Goal: Information Seeking & Learning: Learn about a topic

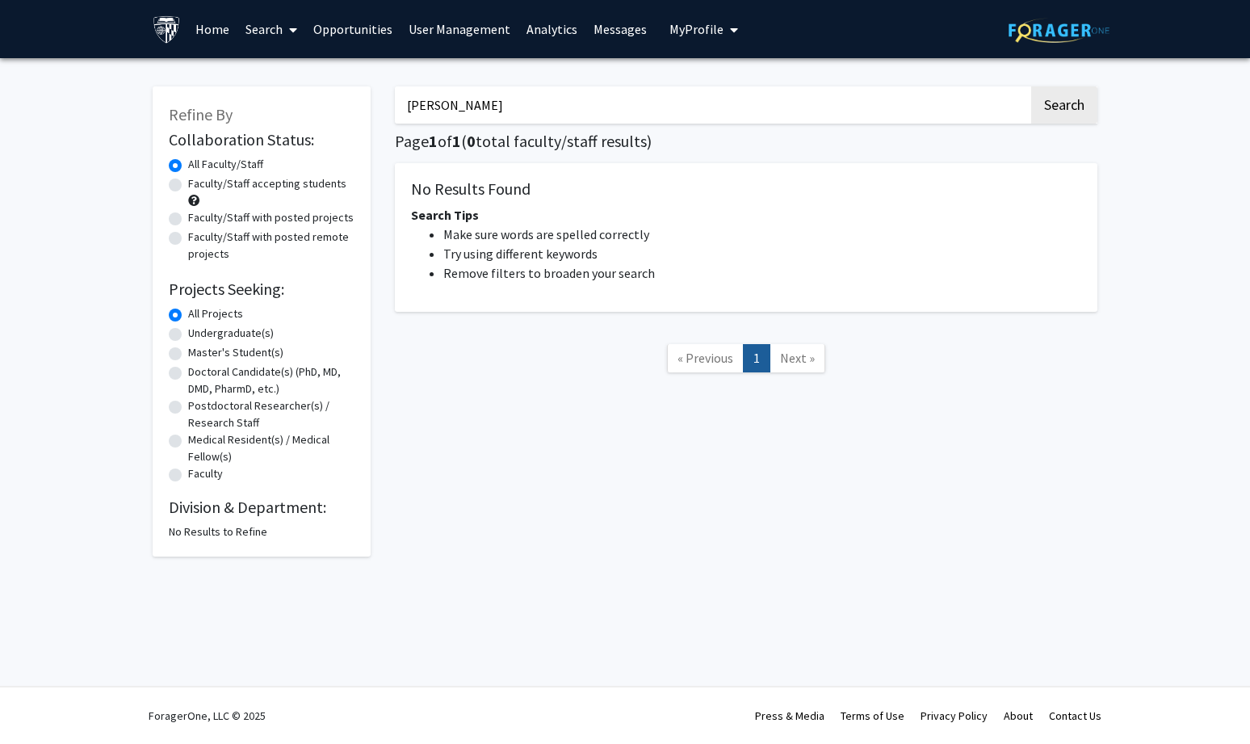
click at [466, 107] on input "[PERSON_NAME]" at bounding box center [712, 104] width 634 height 37
drag, startPoint x: 498, startPoint y: 109, endPoint x: 240, endPoint y: 103, distance: 258.5
click at [240, 103] on div "Refine By Collaboration Status: Collaboration Status All Faculty/Staff Collabor…" at bounding box center [625, 313] width 969 height 486
paste input "Influenz"
type input "[MEDICAL_DATA]"
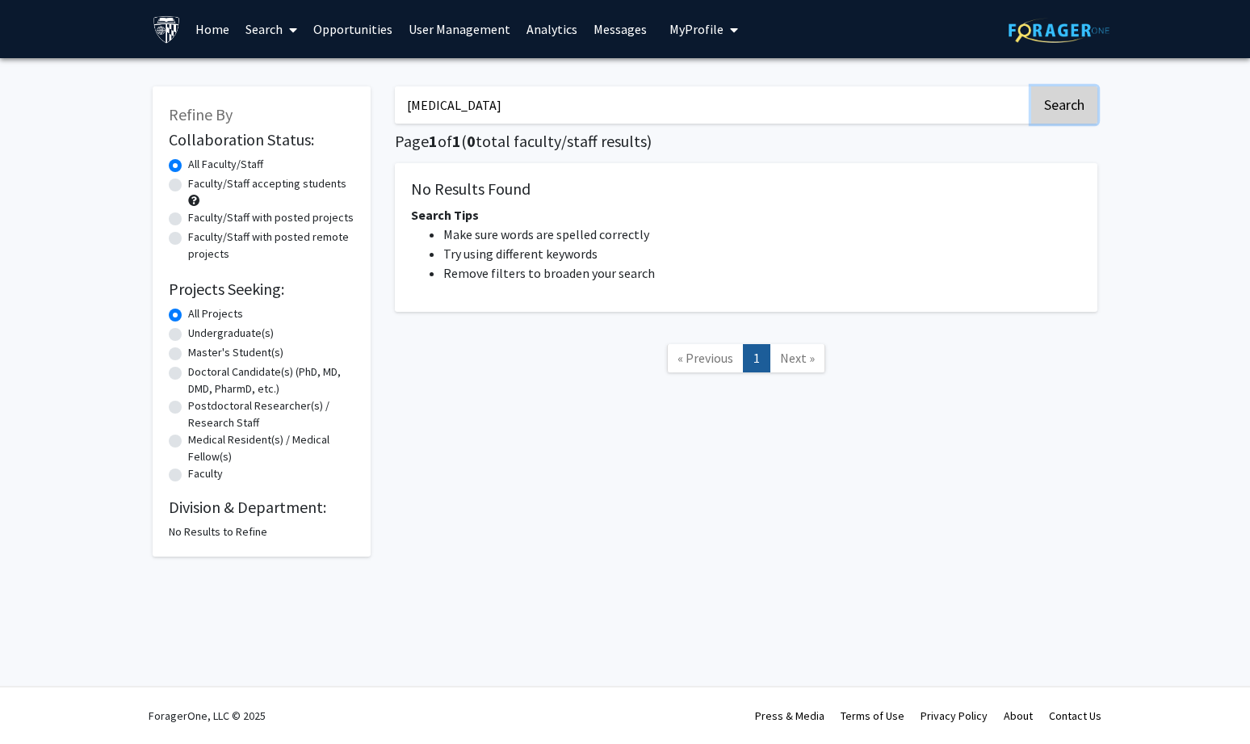
click at [1052, 96] on button "Search" at bounding box center [1064, 104] width 66 height 37
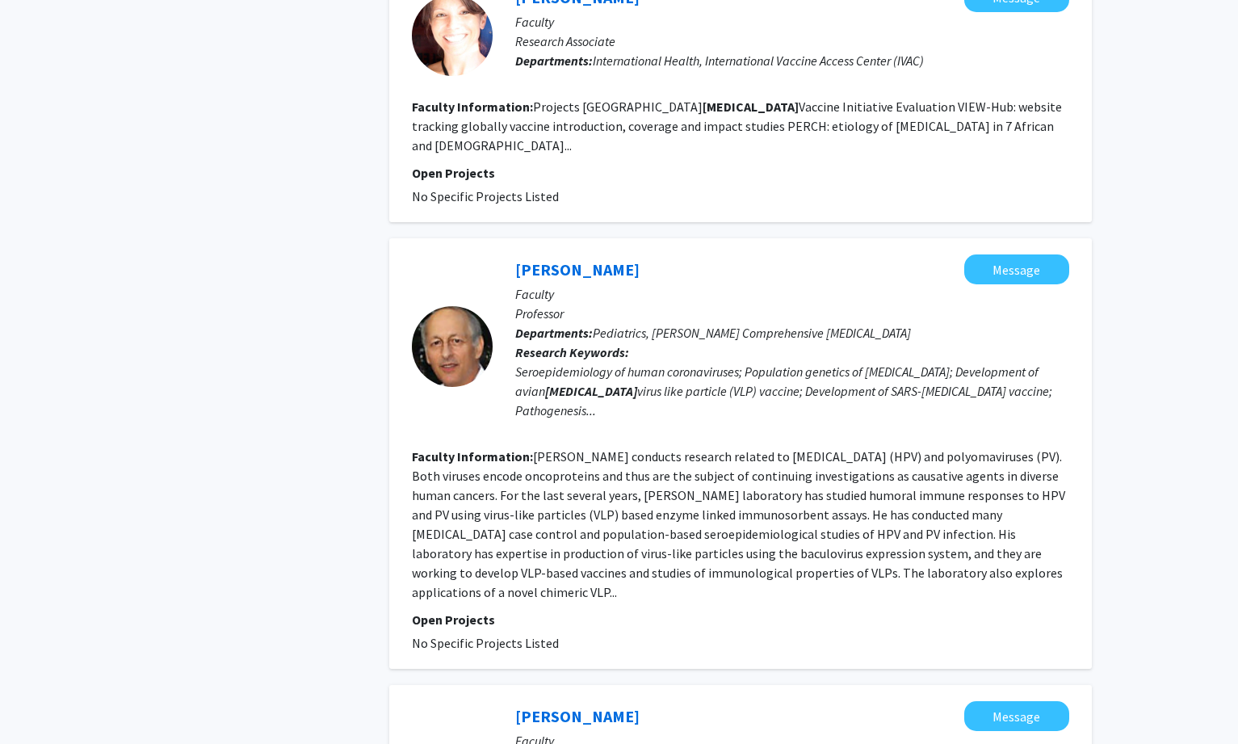
scroll to position [2504, 0]
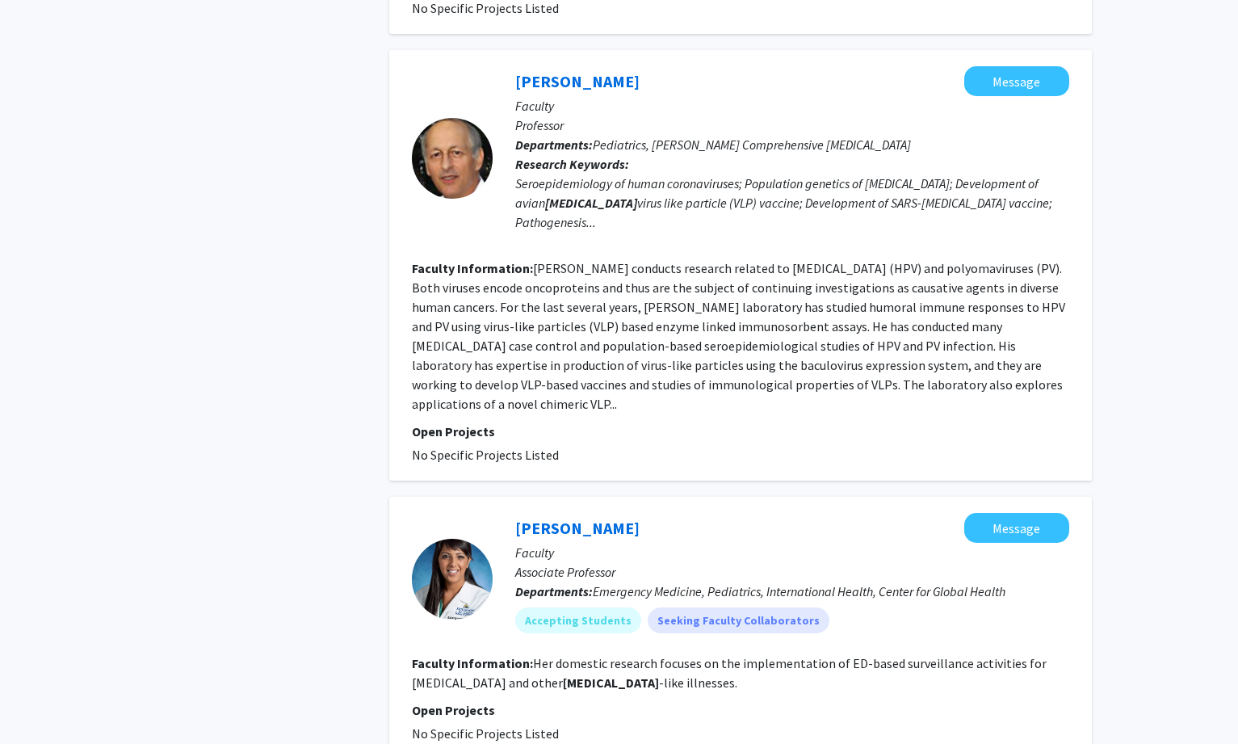
drag, startPoint x: 736, startPoint y: 649, endPoint x: 758, endPoint y: 622, distance: 34.4
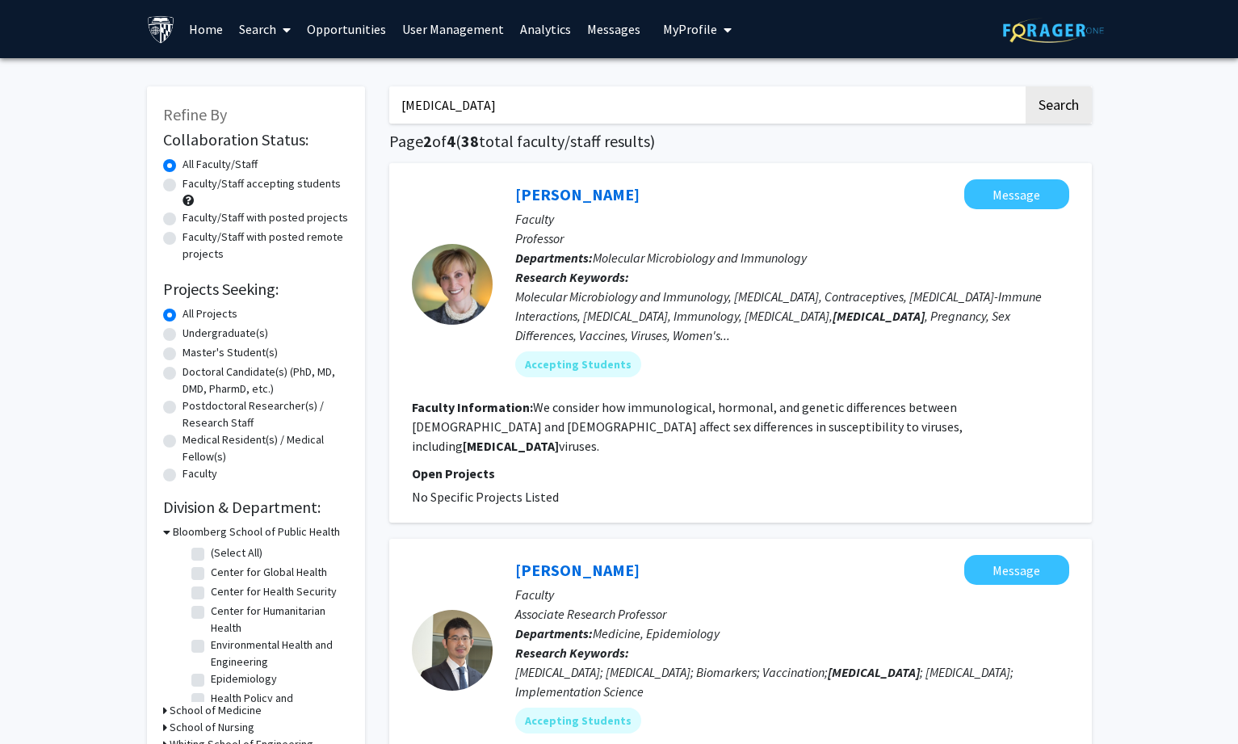
click at [250, 181] on label "Faculty/Staff accepting students" at bounding box center [262, 183] width 158 height 17
click at [193, 181] on input "Faculty/Staff accepting students" at bounding box center [188, 180] width 11 height 11
radio input "true"
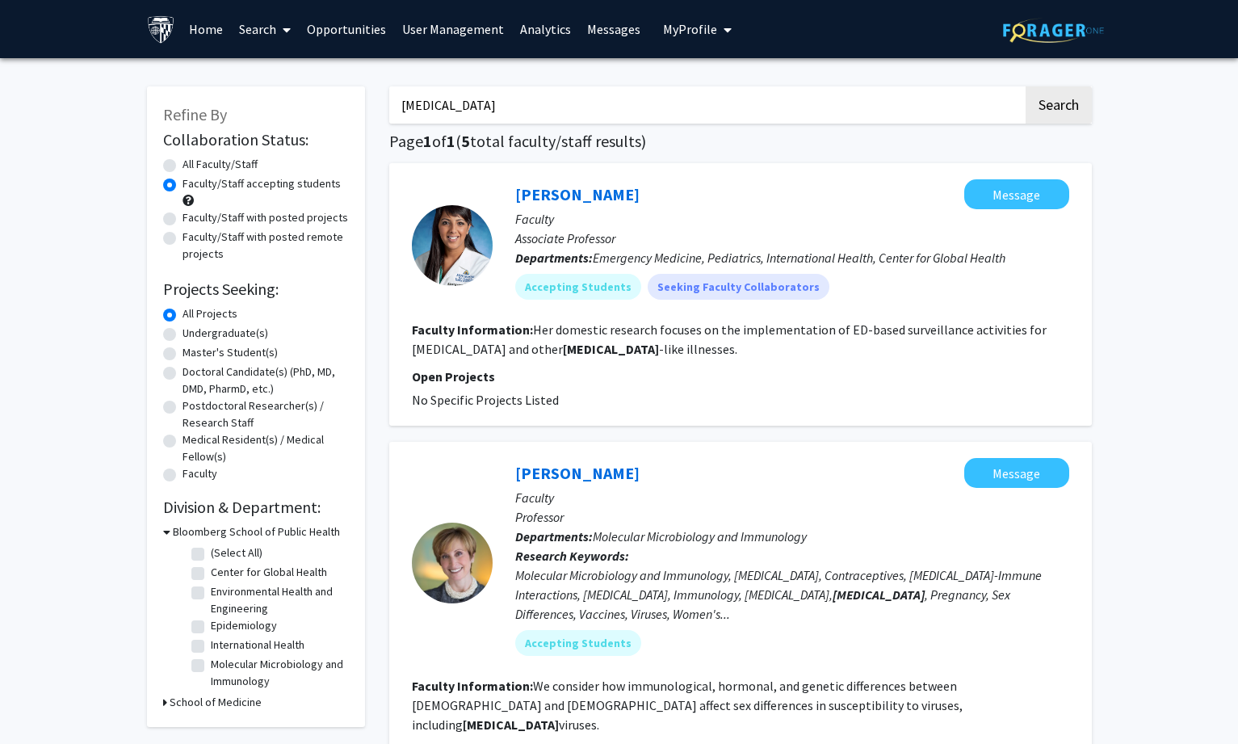
click at [491, 103] on input "[MEDICAL_DATA]" at bounding box center [706, 104] width 634 height 37
drag, startPoint x: 524, startPoint y: 111, endPoint x: 327, endPoint y: 109, distance: 197.1
type input "[PERSON_NAME]"
click at [1026, 86] on button "Search" at bounding box center [1059, 104] width 66 height 37
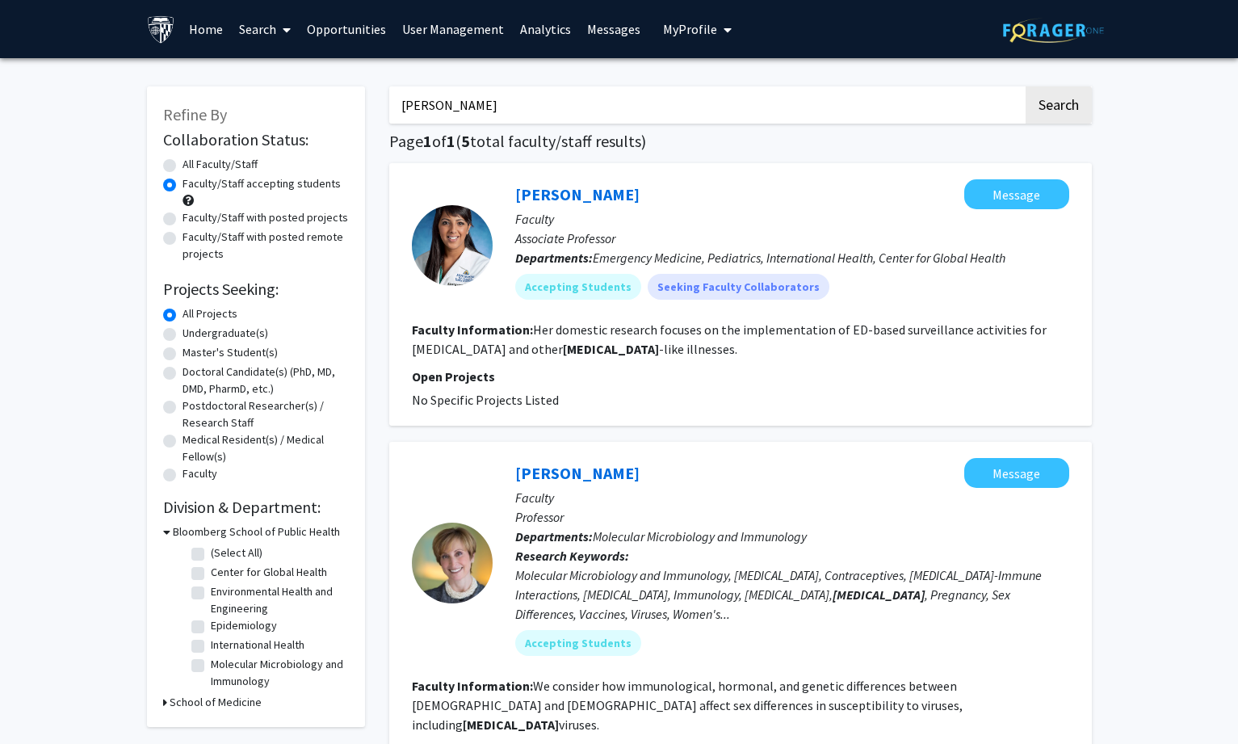
radio input "true"
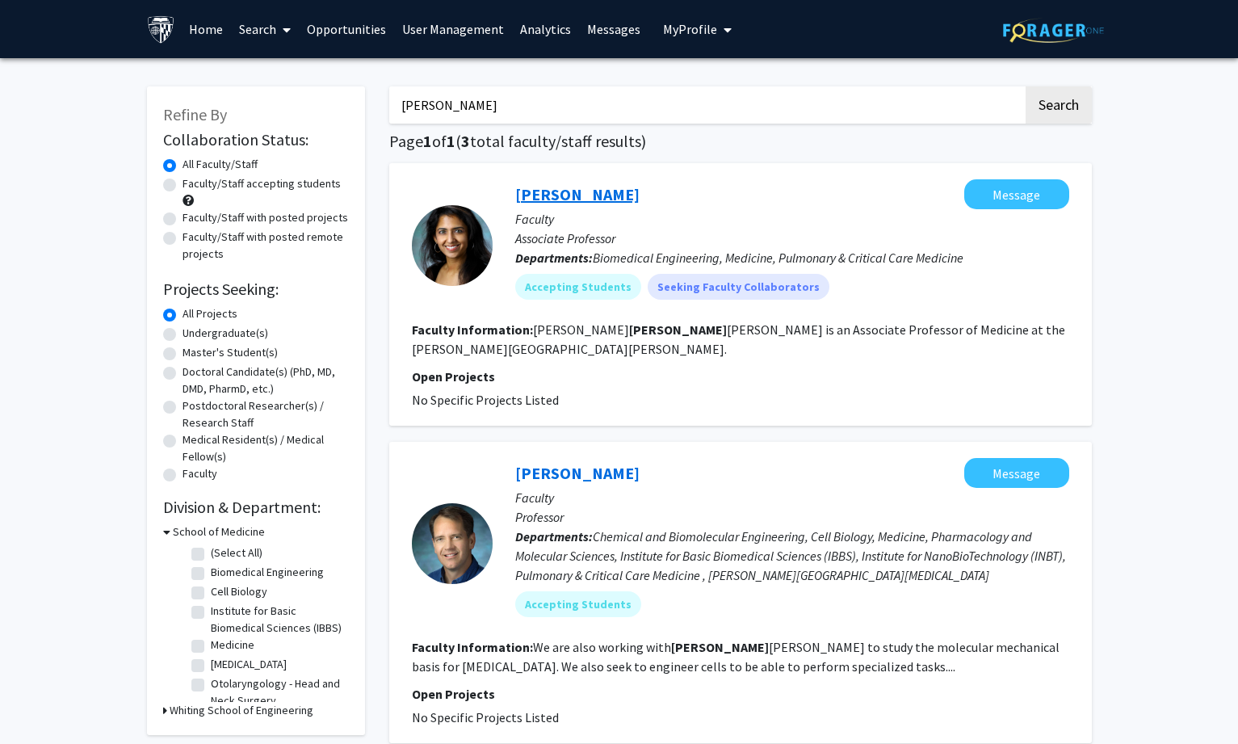
click at [576, 194] on link "[PERSON_NAME]" at bounding box center [577, 194] width 124 height 20
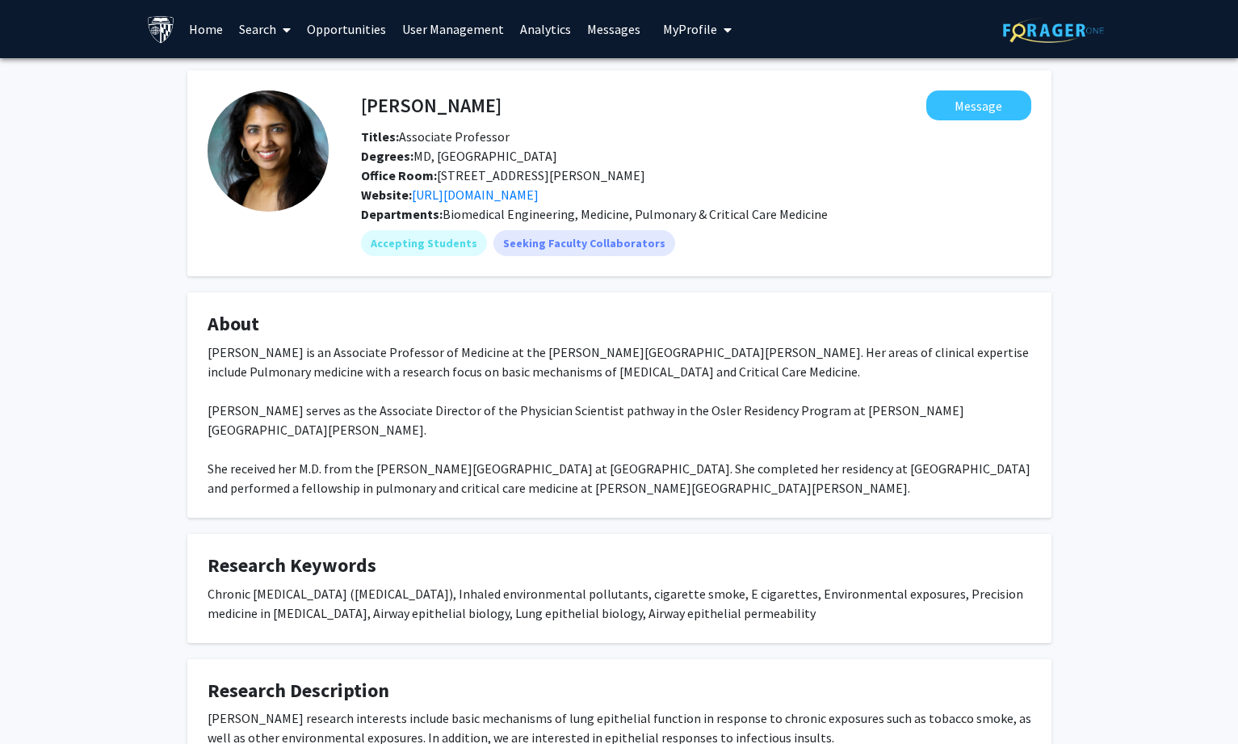
click at [283, 25] on span at bounding box center [283, 30] width 15 height 57
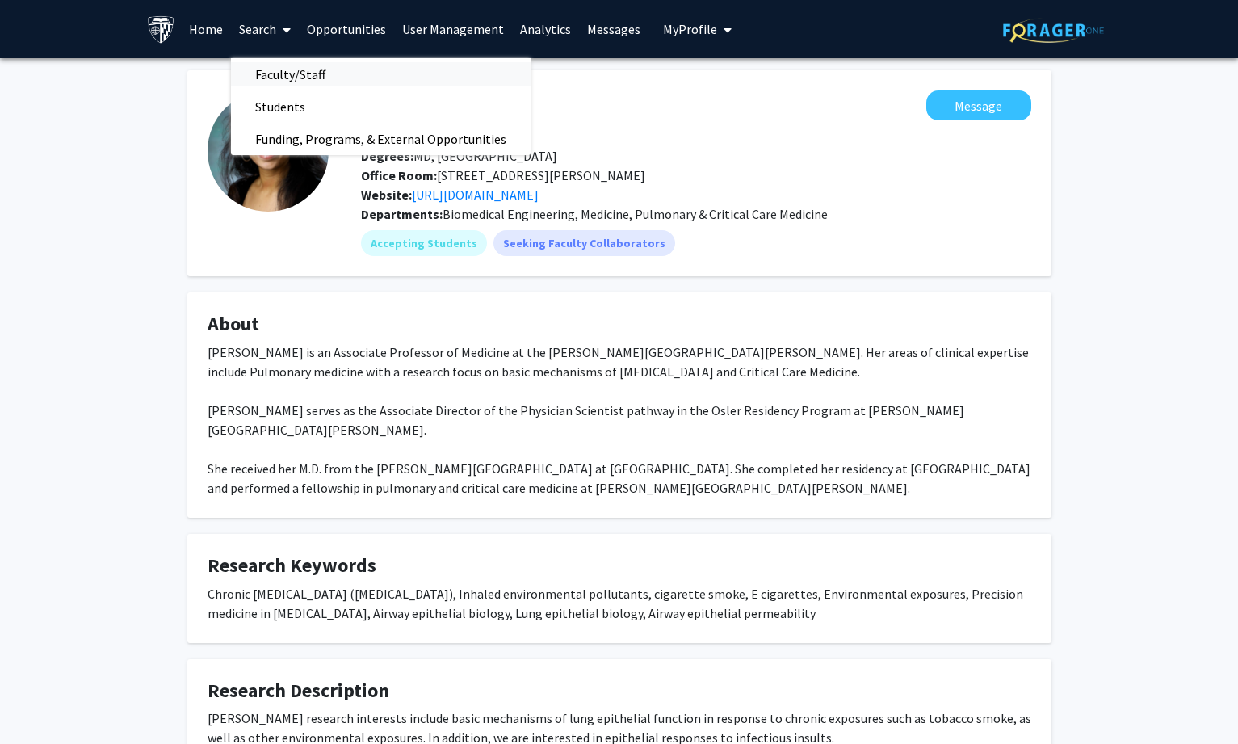
click at [274, 67] on span "Faculty/Staff" at bounding box center [290, 74] width 119 height 32
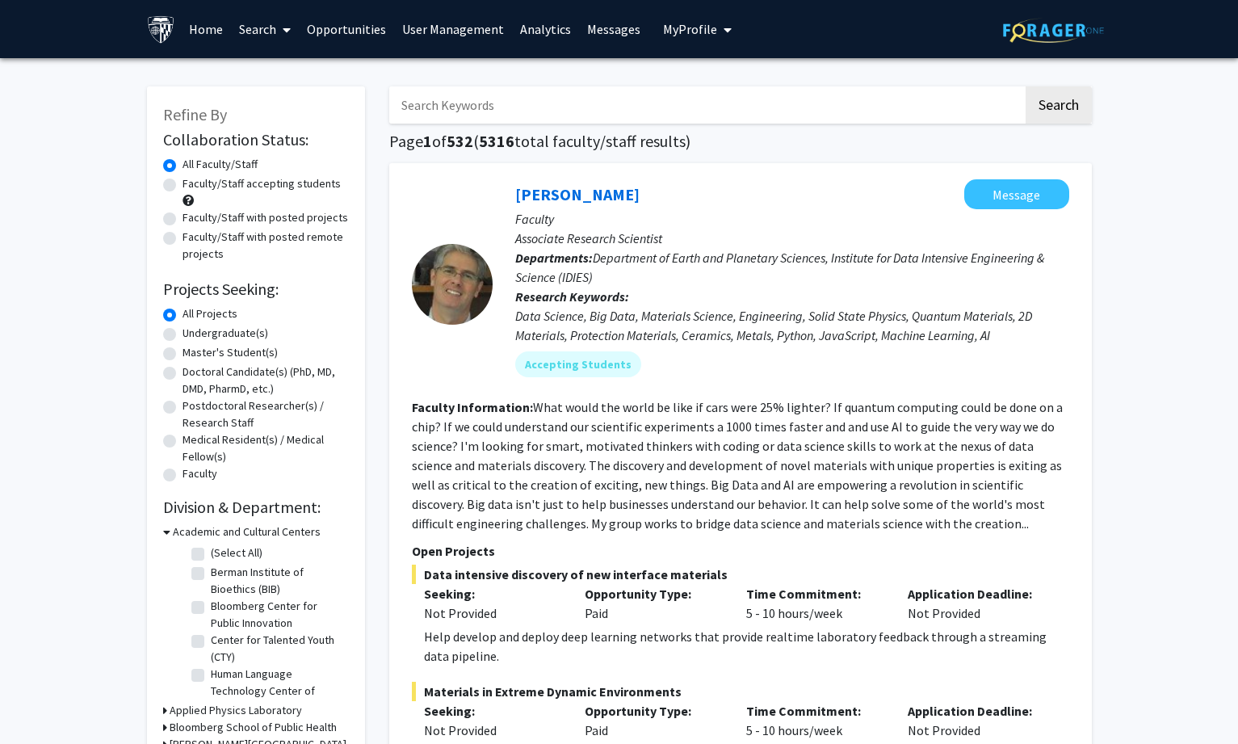
click at [491, 112] on input "Search Keywords" at bounding box center [706, 104] width 634 height 37
type input "[MEDICAL_DATA]"
click at [1026, 86] on button "Search" at bounding box center [1059, 104] width 66 height 37
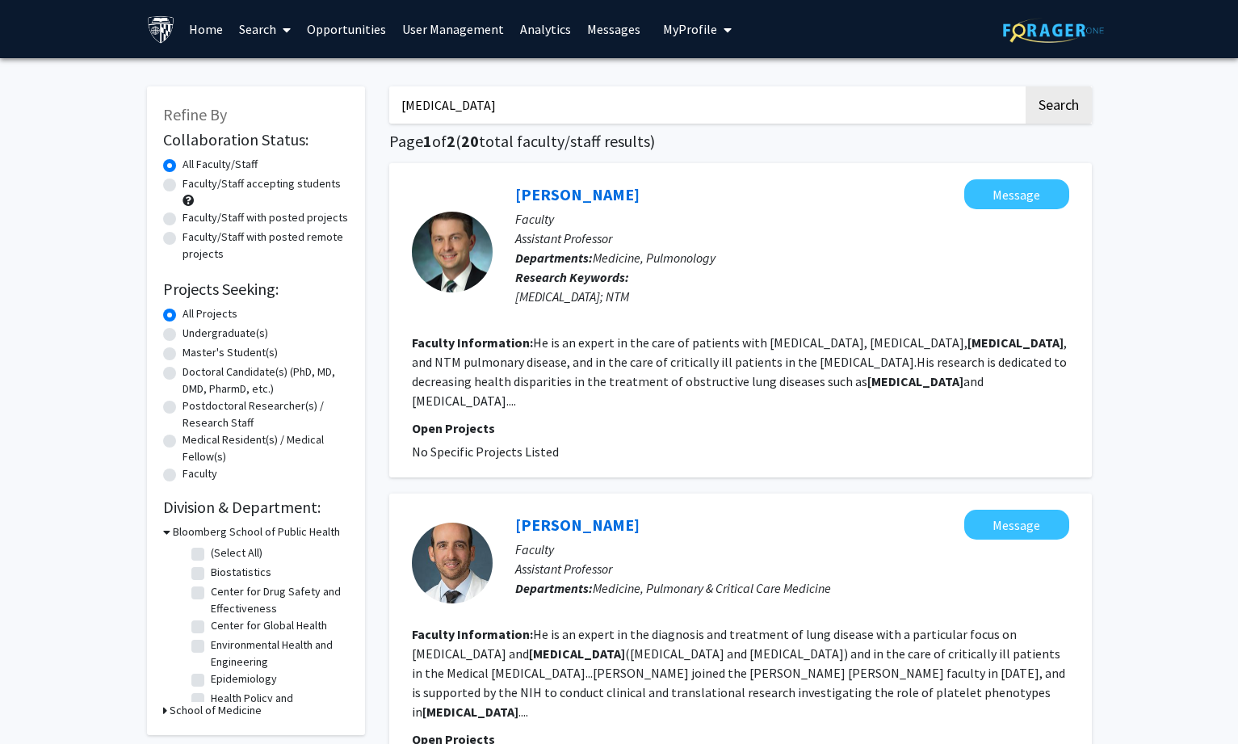
click at [183, 183] on label "Faculty/Staff accepting students" at bounding box center [262, 183] width 158 height 17
click at [183, 183] on input "Faculty/Staff accepting students" at bounding box center [188, 180] width 11 height 11
radio input "true"
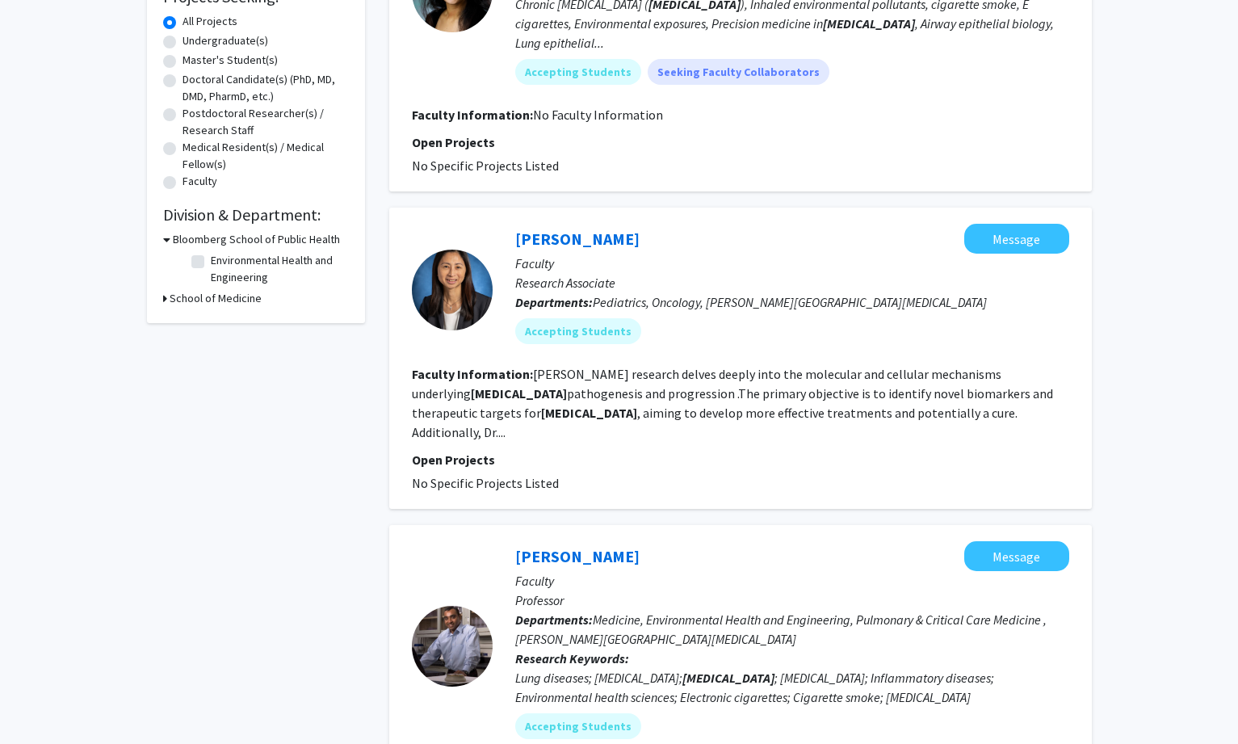
scroll to position [323, 0]
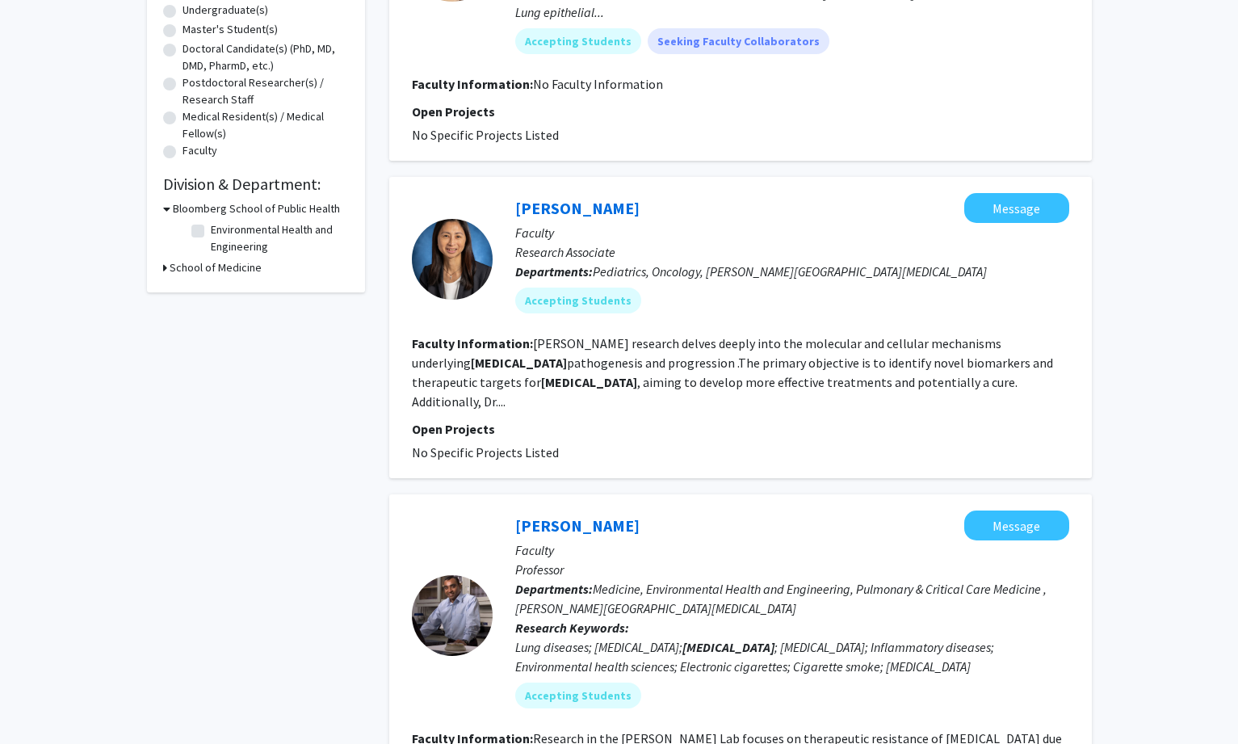
drag, startPoint x: 512, startPoint y: 200, endPoint x: 644, endPoint y: 200, distance: 131.7
click at [644, 200] on div "[PERSON_NAME] Message Faculty Research Associate Departments: Pediatrics, Oncol…" at bounding box center [781, 259] width 577 height 132
copy link "[PERSON_NAME]"
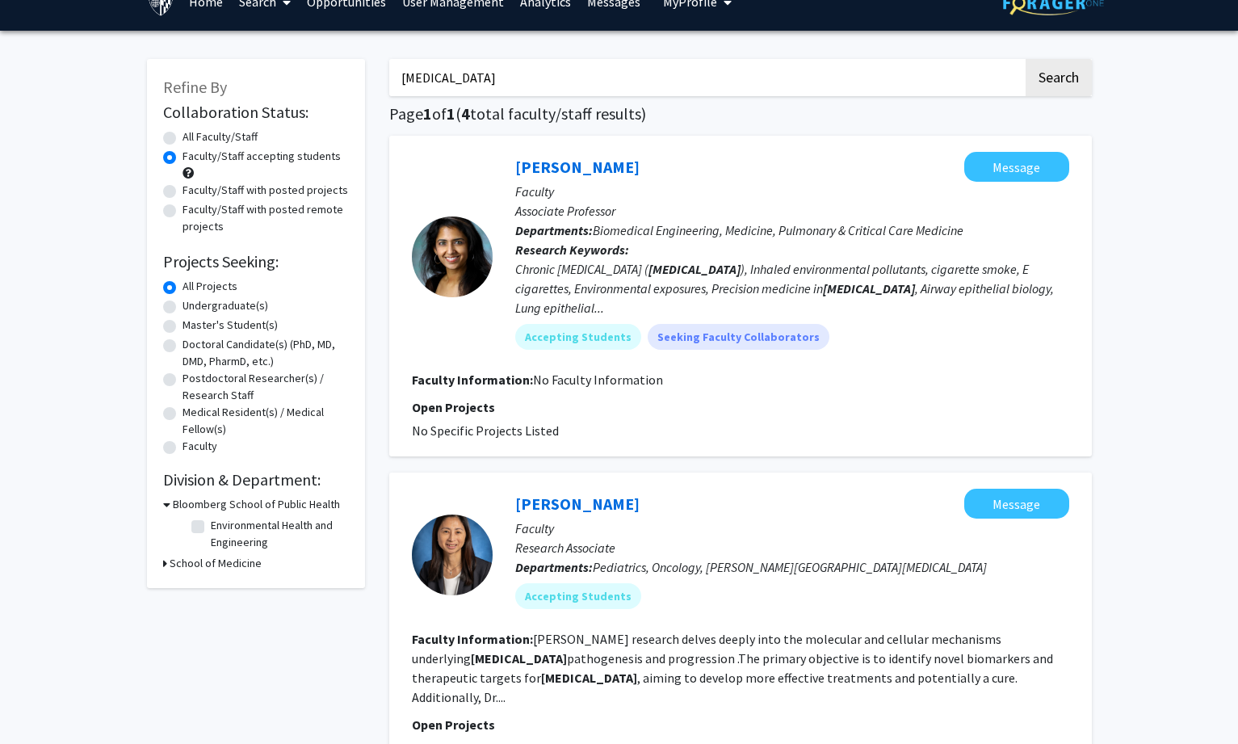
scroll to position [0, 0]
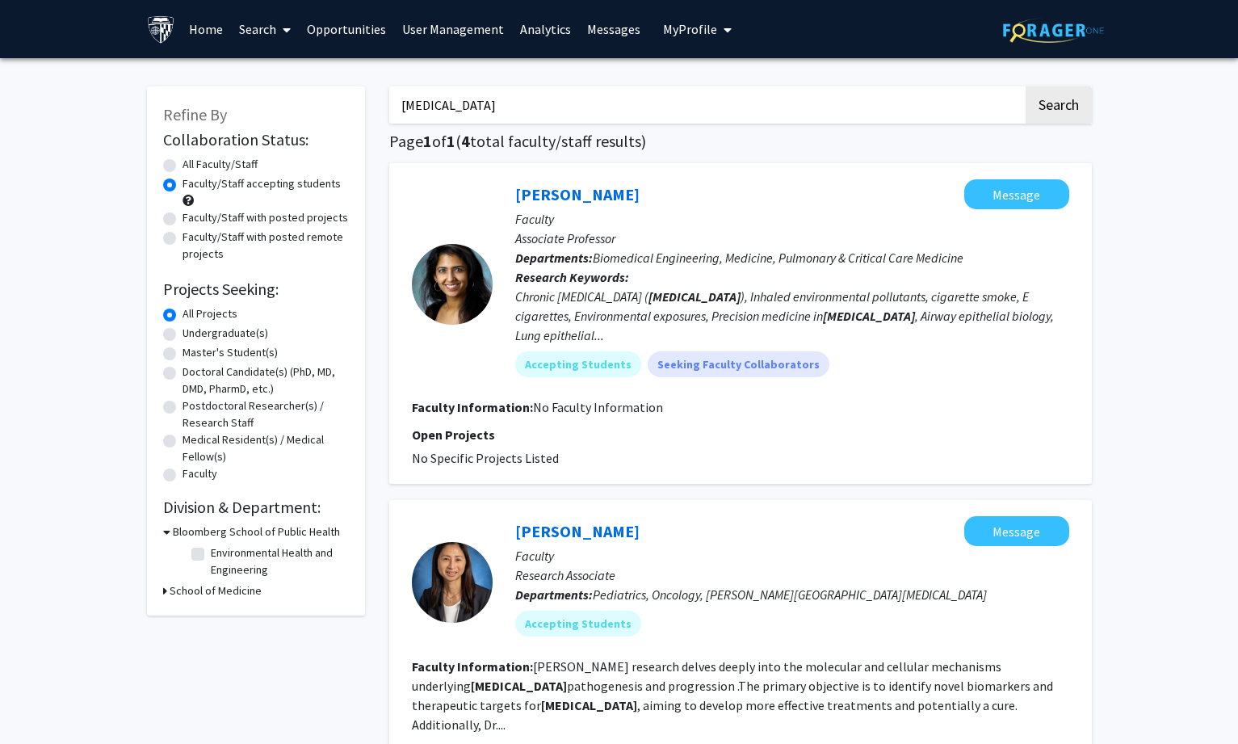
click at [211, 169] on label "All Faculty/Staff" at bounding box center [220, 164] width 75 height 17
click at [193, 166] on input "All Faculty/Staff" at bounding box center [188, 161] width 11 height 11
radio input "true"
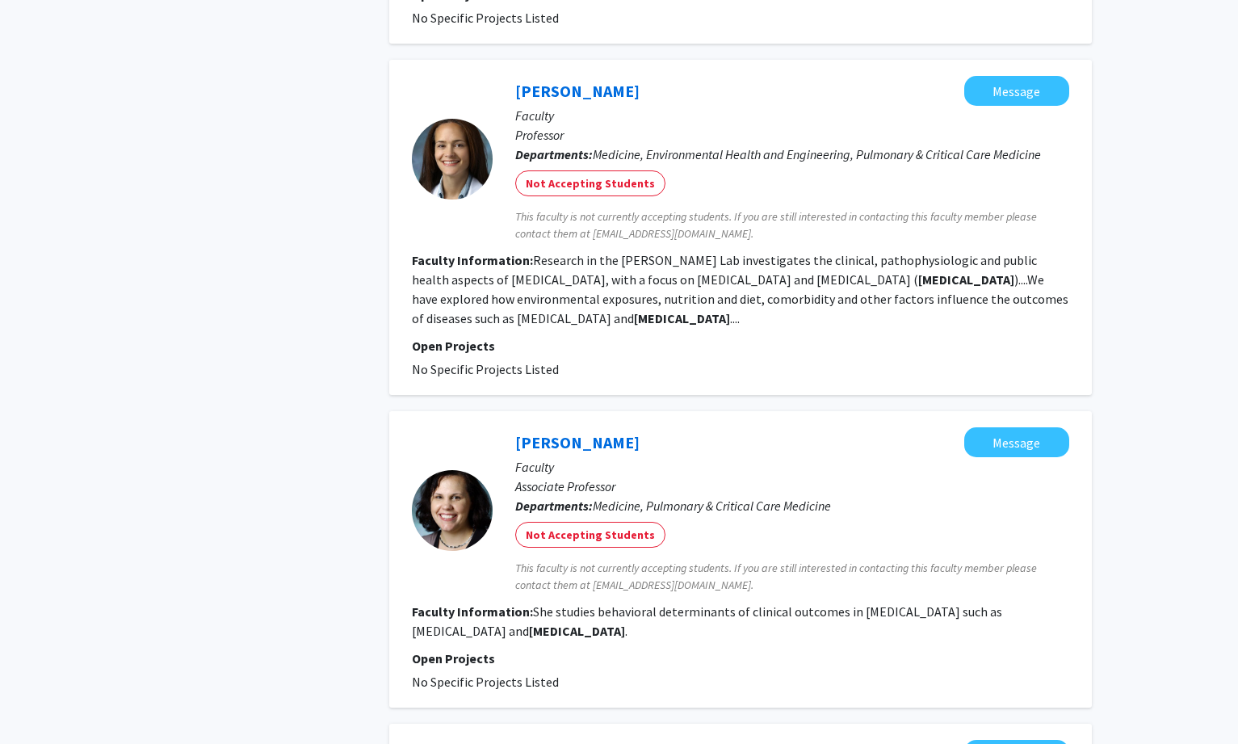
scroll to position [1373, 0]
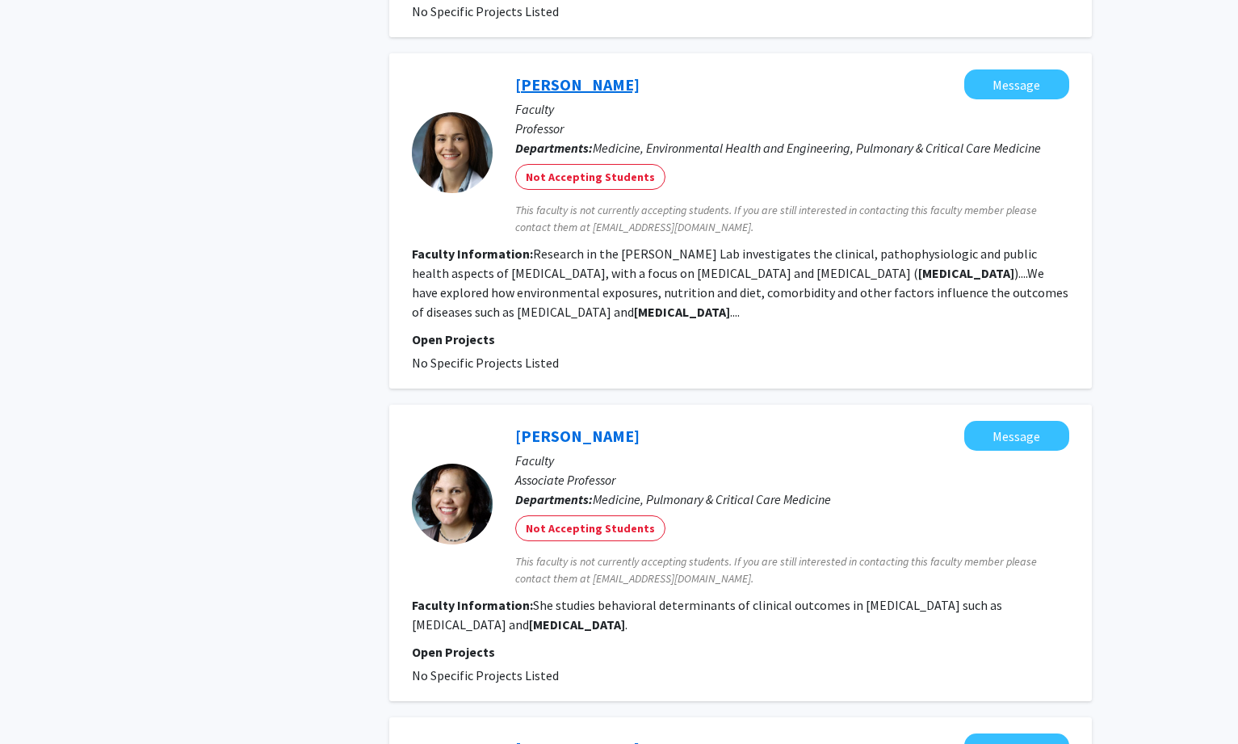
click at [584, 74] on link "[PERSON_NAME]" at bounding box center [577, 84] width 124 height 20
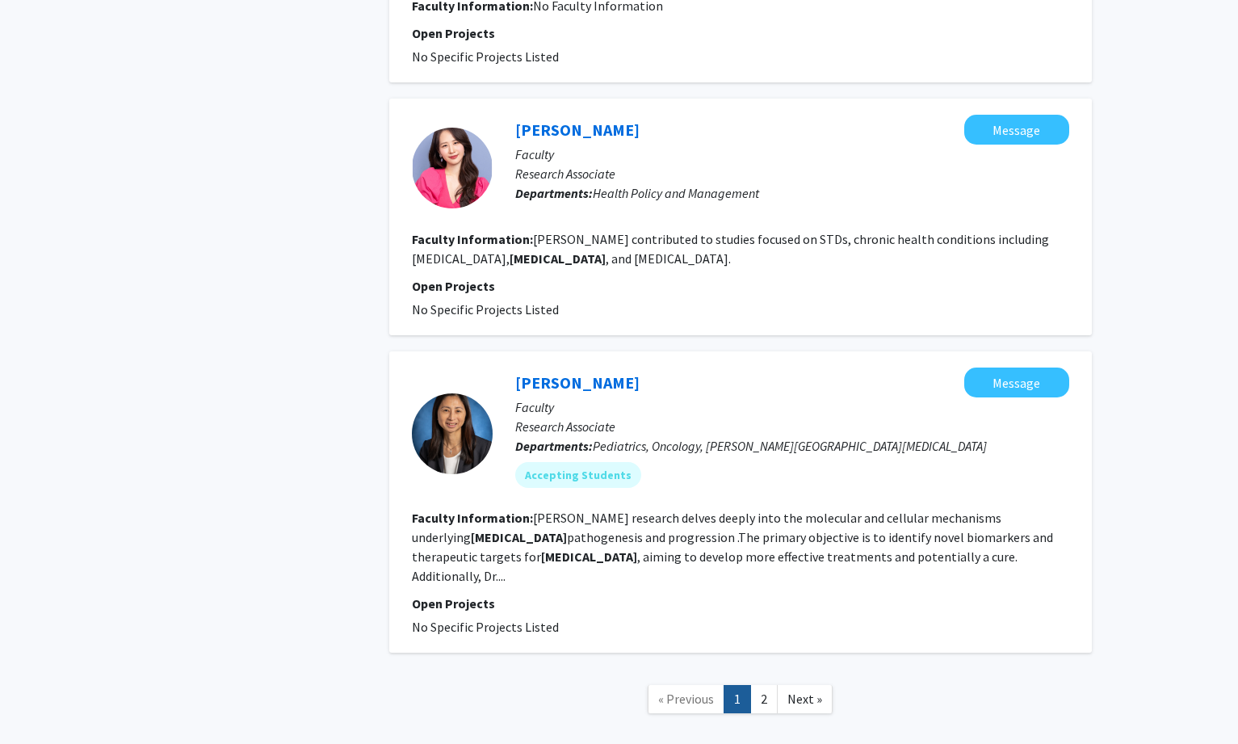
scroll to position [2688, 0]
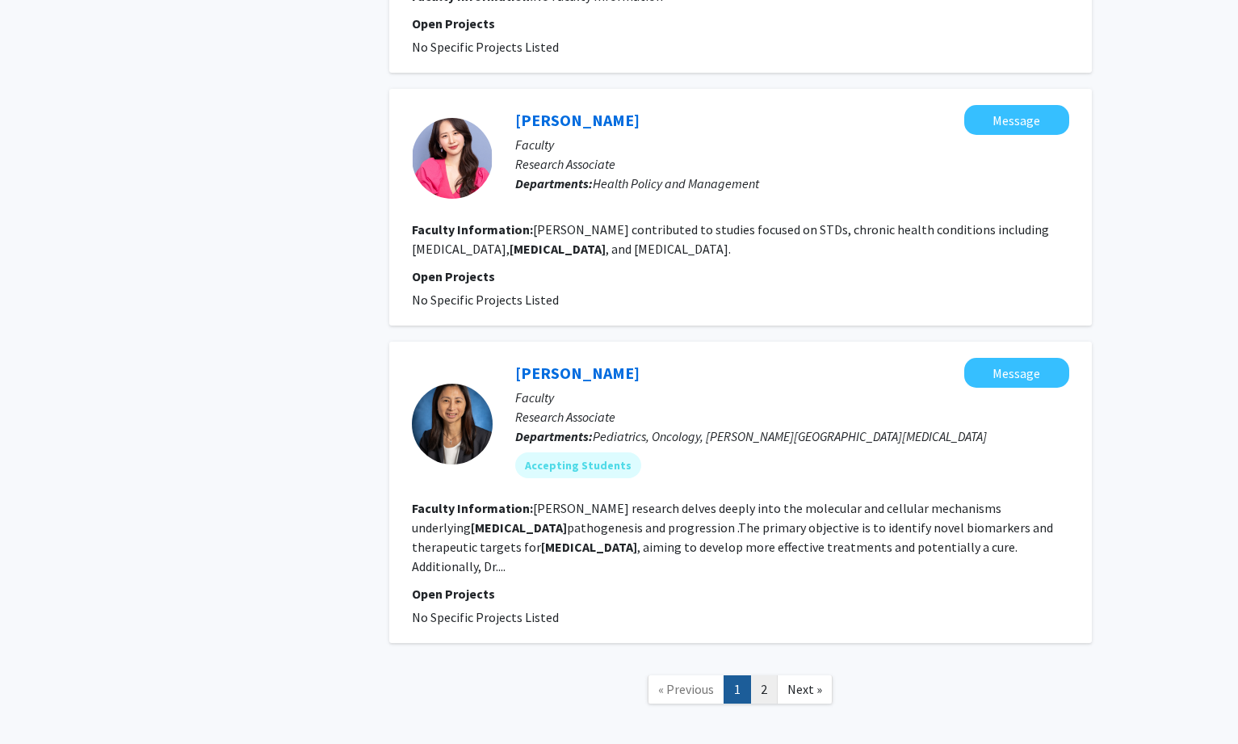
click at [770, 675] on link "2" at bounding box center [763, 689] width 27 height 28
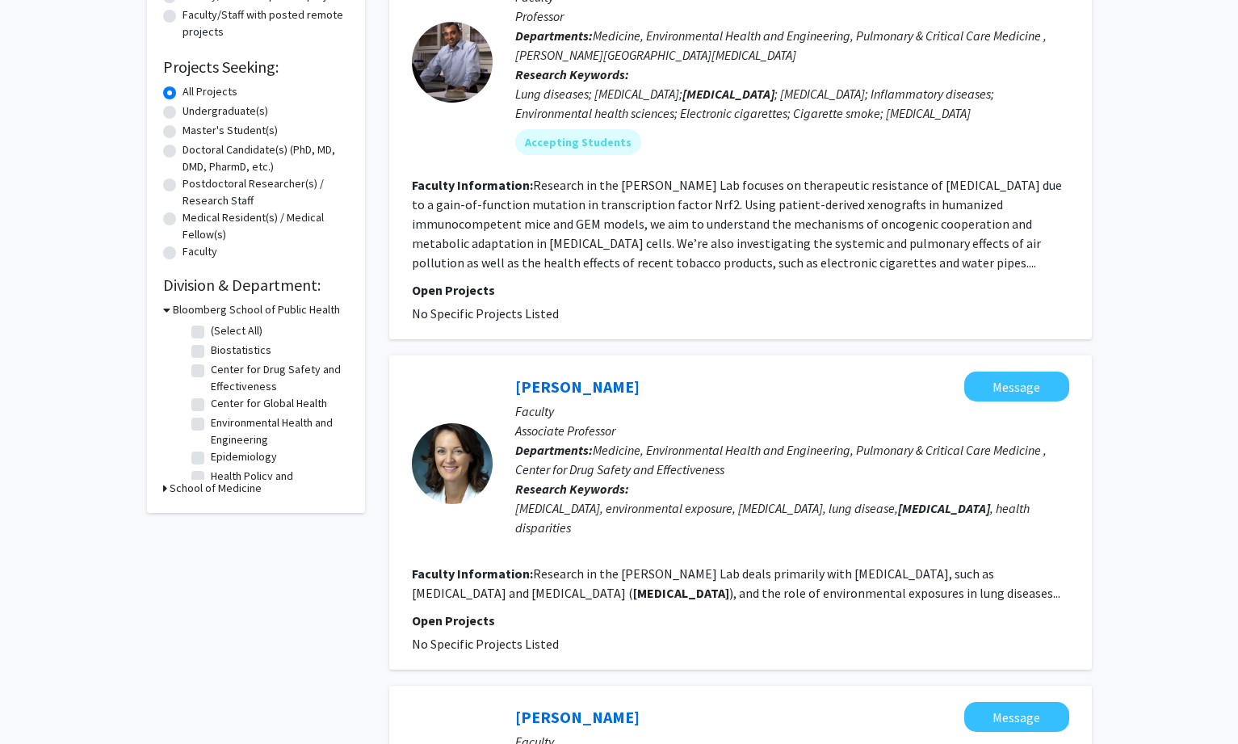
scroll to position [323, 0]
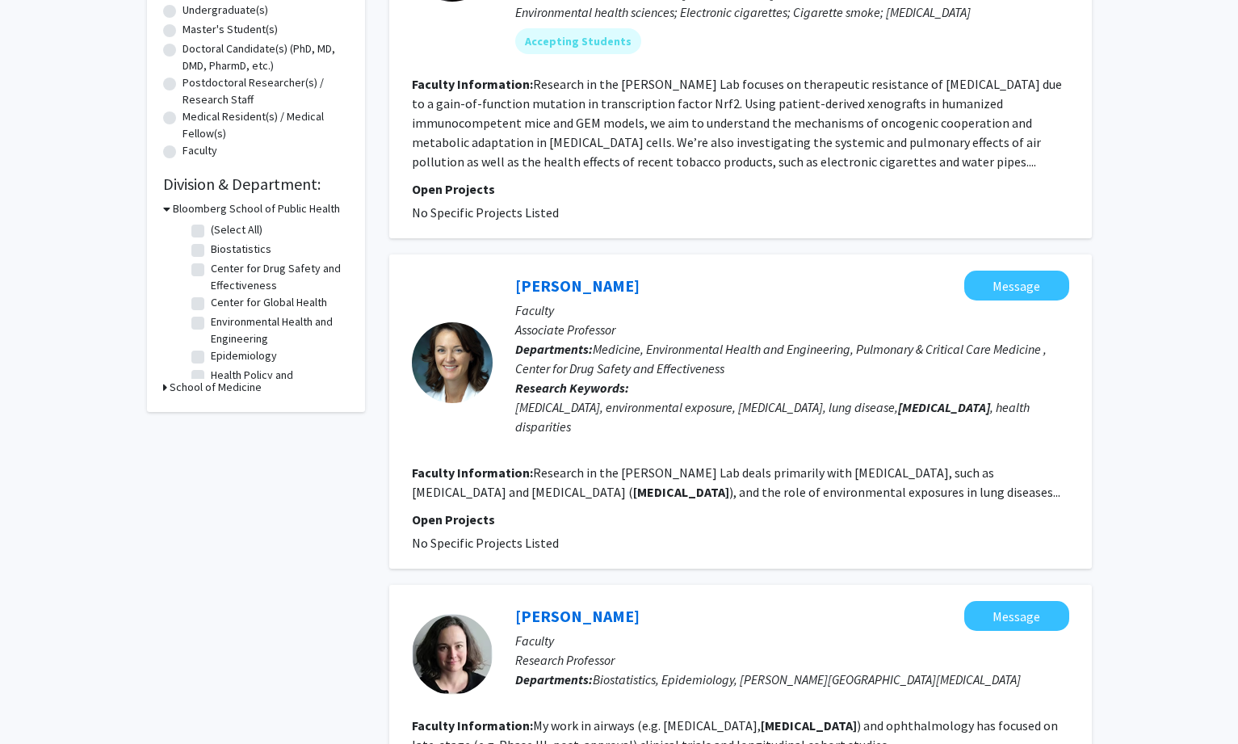
click at [886, 474] on fg-read-more "Research in the [PERSON_NAME] Lab deals primarily with [MEDICAL_DATA], such as …" at bounding box center [736, 482] width 649 height 36
click at [611, 285] on link "[PERSON_NAME]" at bounding box center [577, 285] width 124 height 20
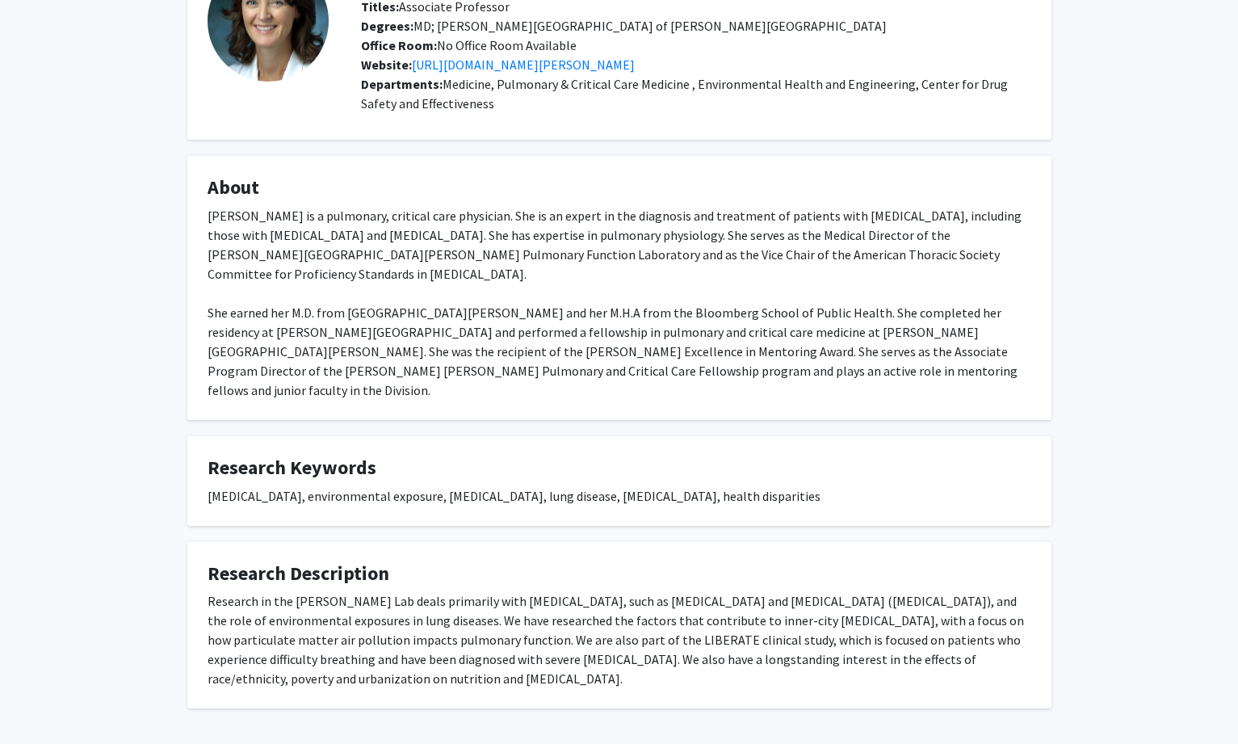
scroll to position [157, 0]
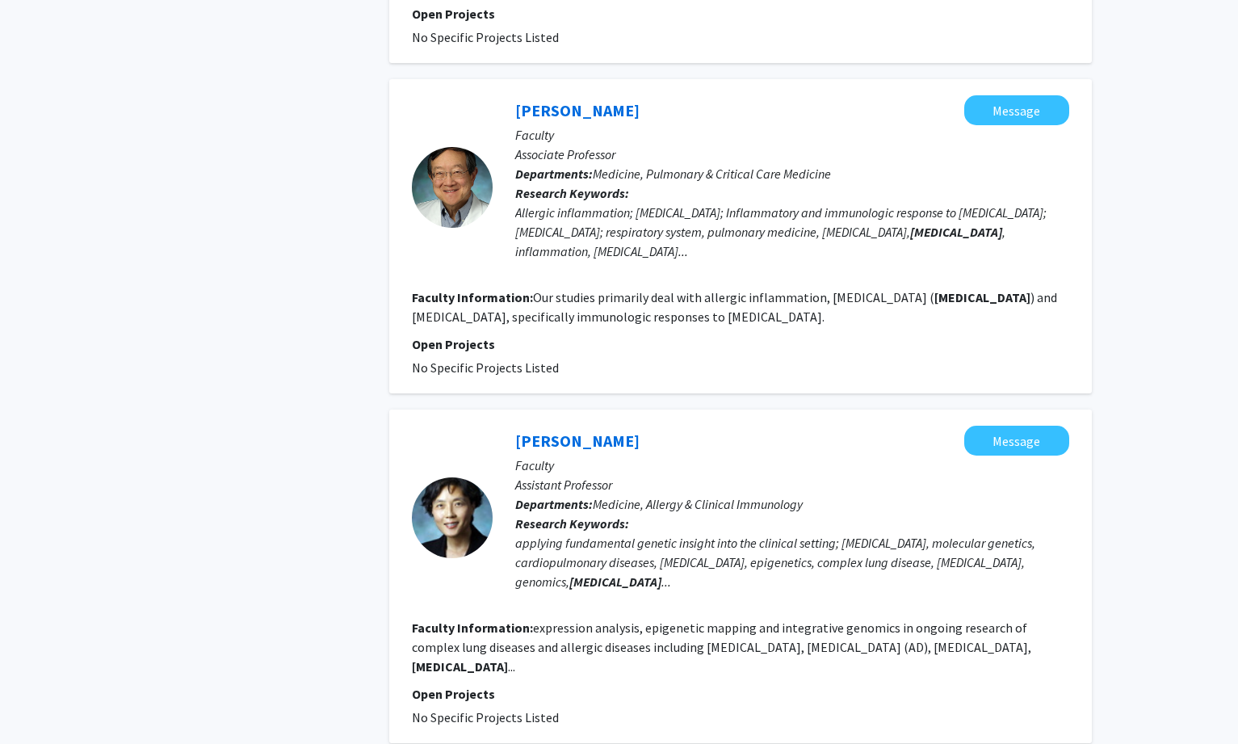
scroll to position [1777, 0]
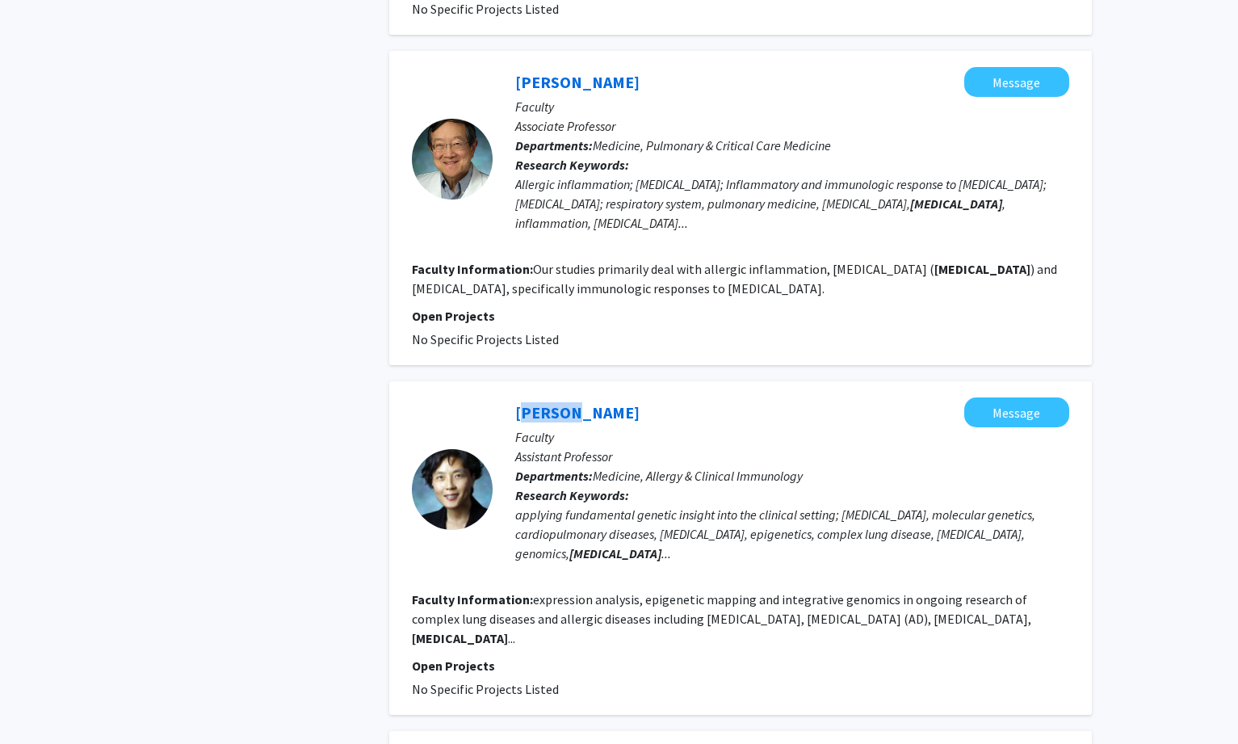
drag, startPoint x: 506, startPoint y: 347, endPoint x: 565, endPoint y: 347, distance: 58.2
click at [565, 397] on div "[PERSON_NAME] Message Faculty Assistant Professor Departments: Medicine, Allerg…" at bounding box center [781, 489] width 577 height 184
copy link "[PERSON_NAME]"
click at [528, 402] on link "[PERSON_NAME]" at bounding box center [577, 412] width 124 height 20
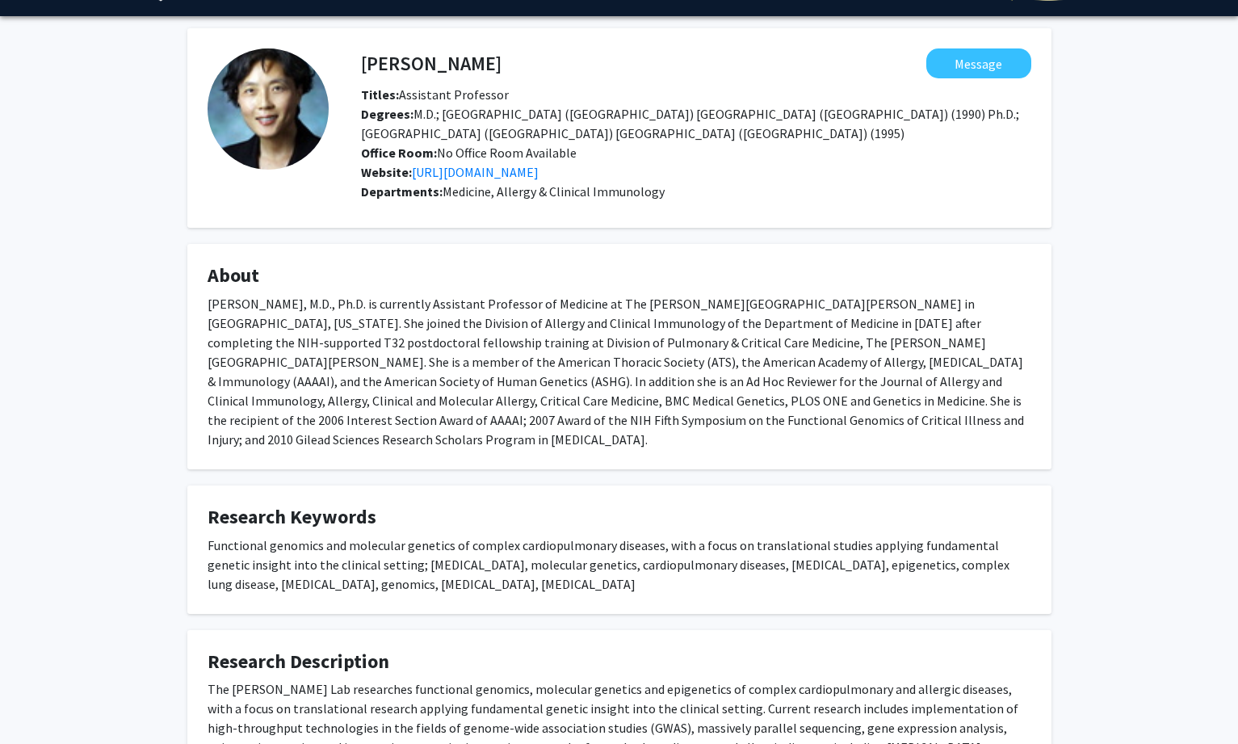
scroll to position [81, 0]
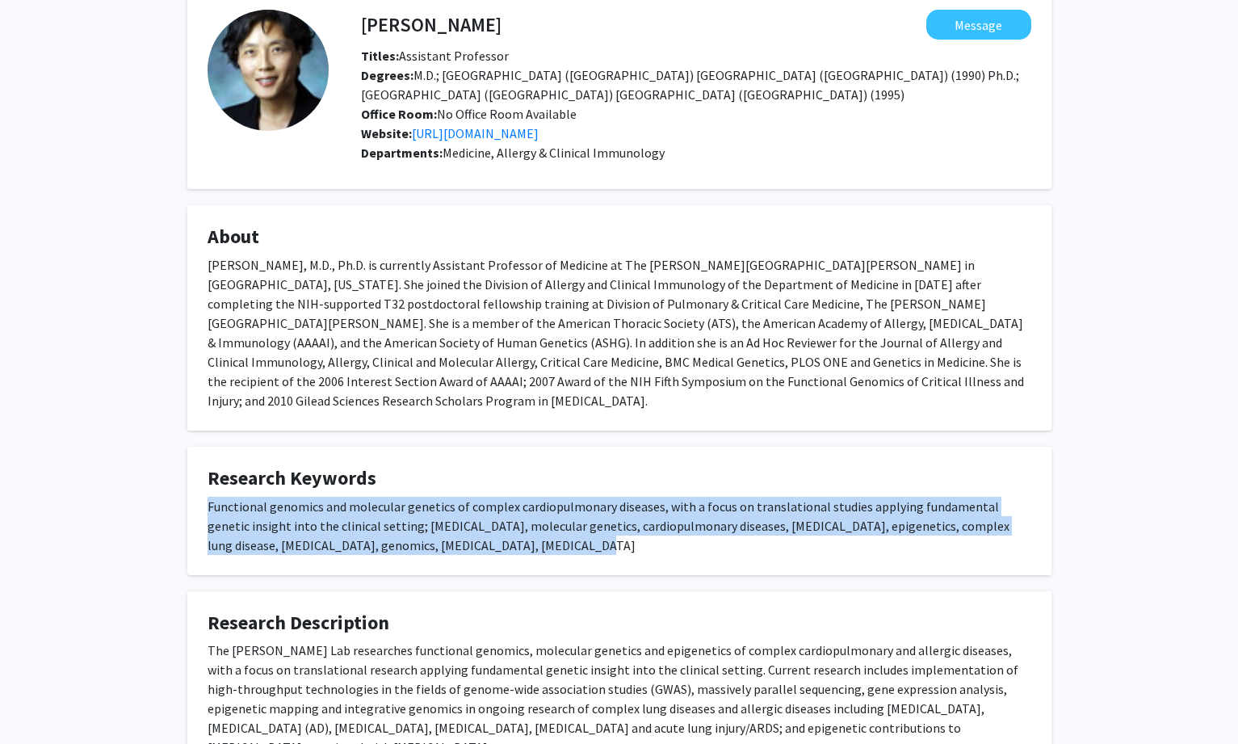
drag, startPoint x: 203, startPoint y: 487, endPoint x: 507, endPoint y: 527, distance: 307.1
click at [507, 527] on fg-card "Research Keywords Functional genomics and molecular genetics of complex cardiop…" at bounding box center [619, 511] width 864 height 128
copy div "Functional genomics and molecular genetics of complex cardiopulmonary diseases,…"
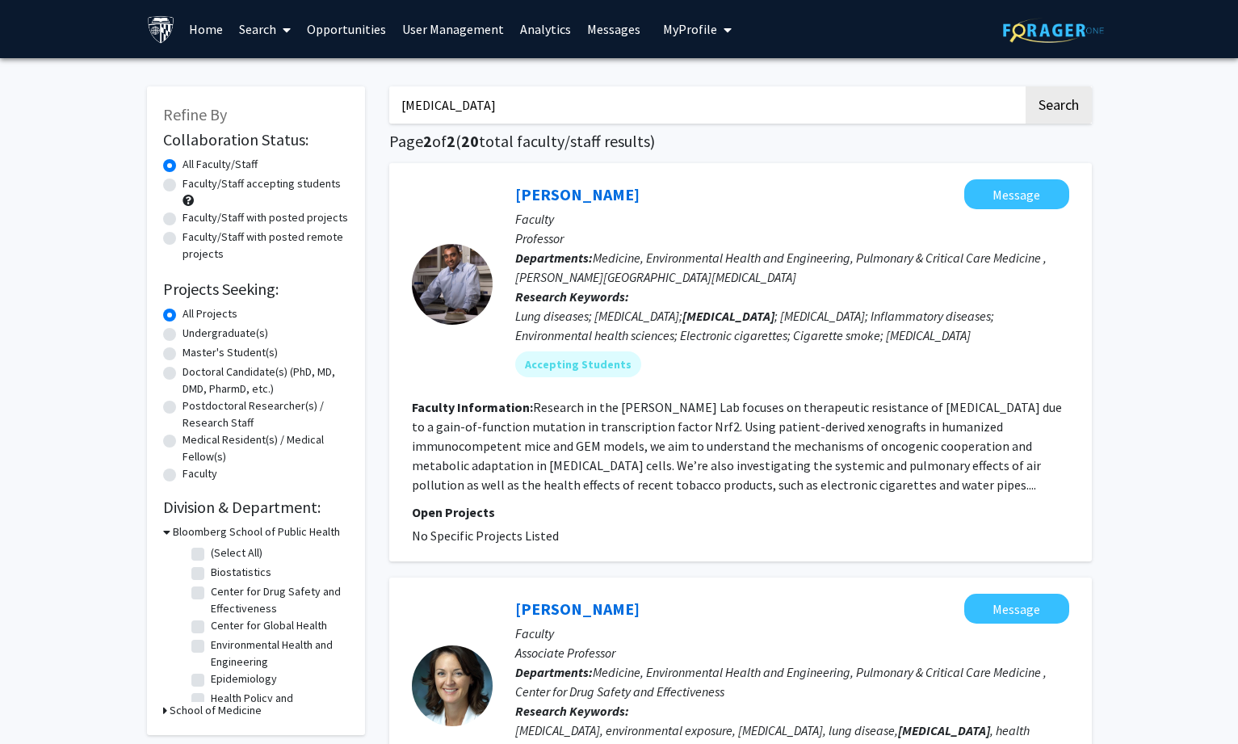
drag, startPoint x: 475, startPoint y: 106, endPoint x: 292, endPoint y: 106, distance: 182.5
paste input "[MEDICAL_DATA]"
type input "[MEDICAL_DATA]"
click at [1048, 107] on button "Search" at bounding box center [1059, 104] width 66 height 37
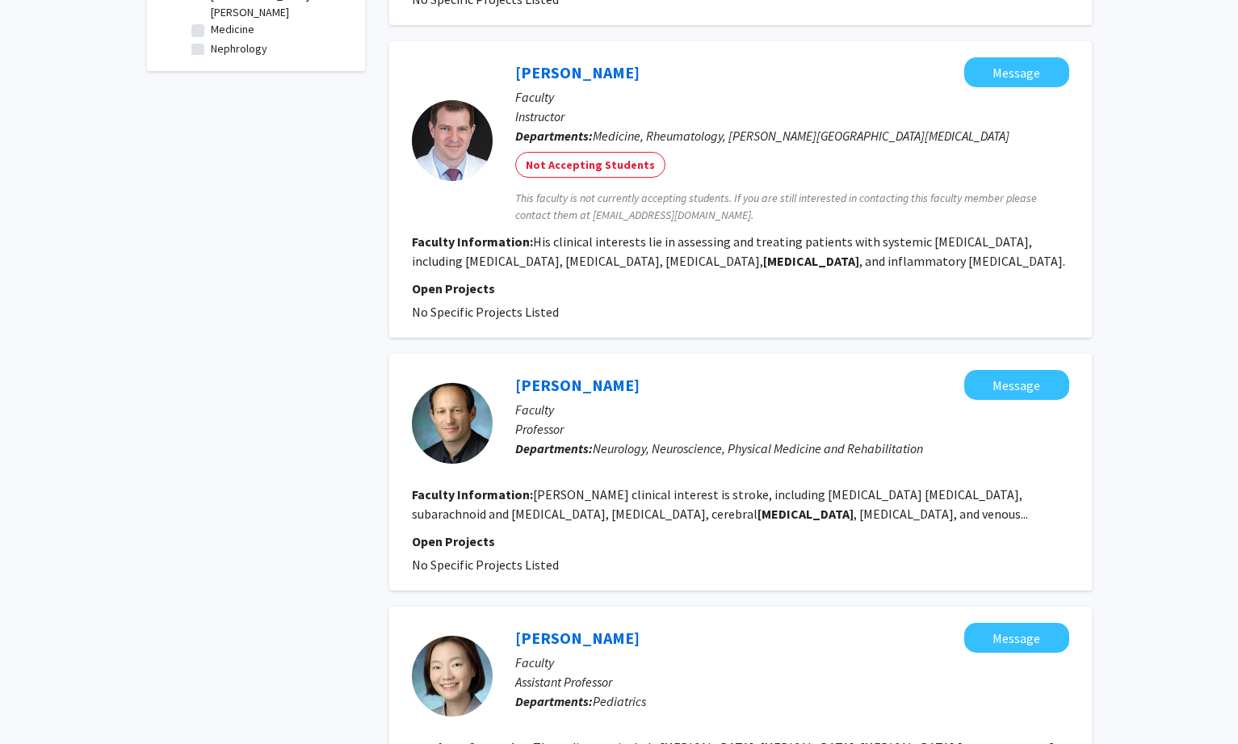
scroll to position [646, 0]
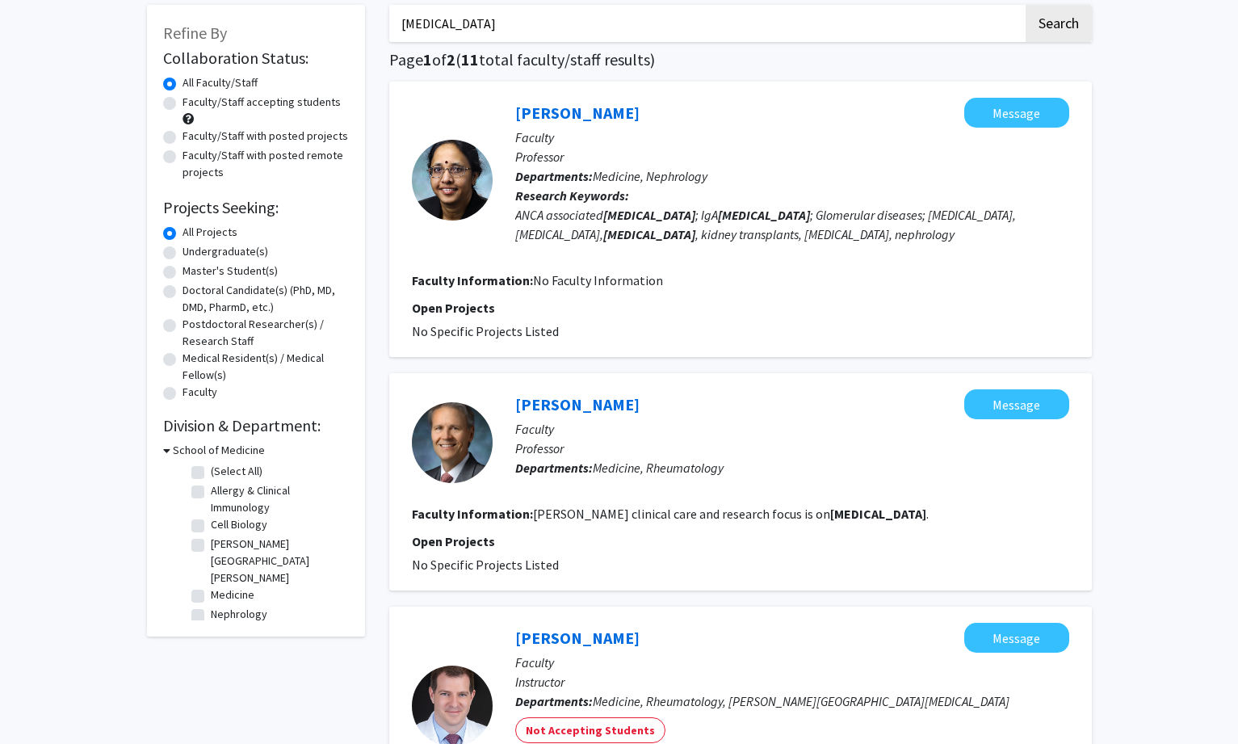
scroll to position [81, 0]
click at [574, 107] on link "[PERSON_NAME]" at bounding box center [577, 113] width 124 height 20
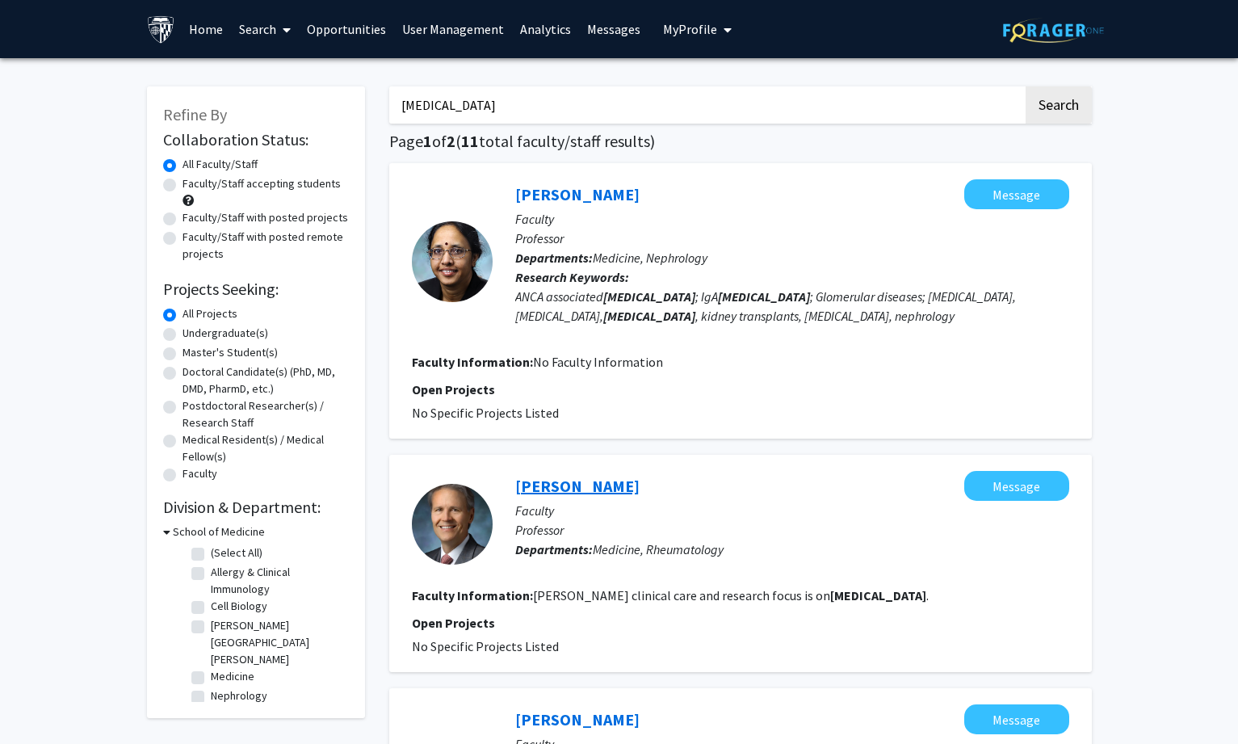
click at [565, 481] on link "[PERSON_NAME]" at bounding box center [577, 486] width 124 height 20
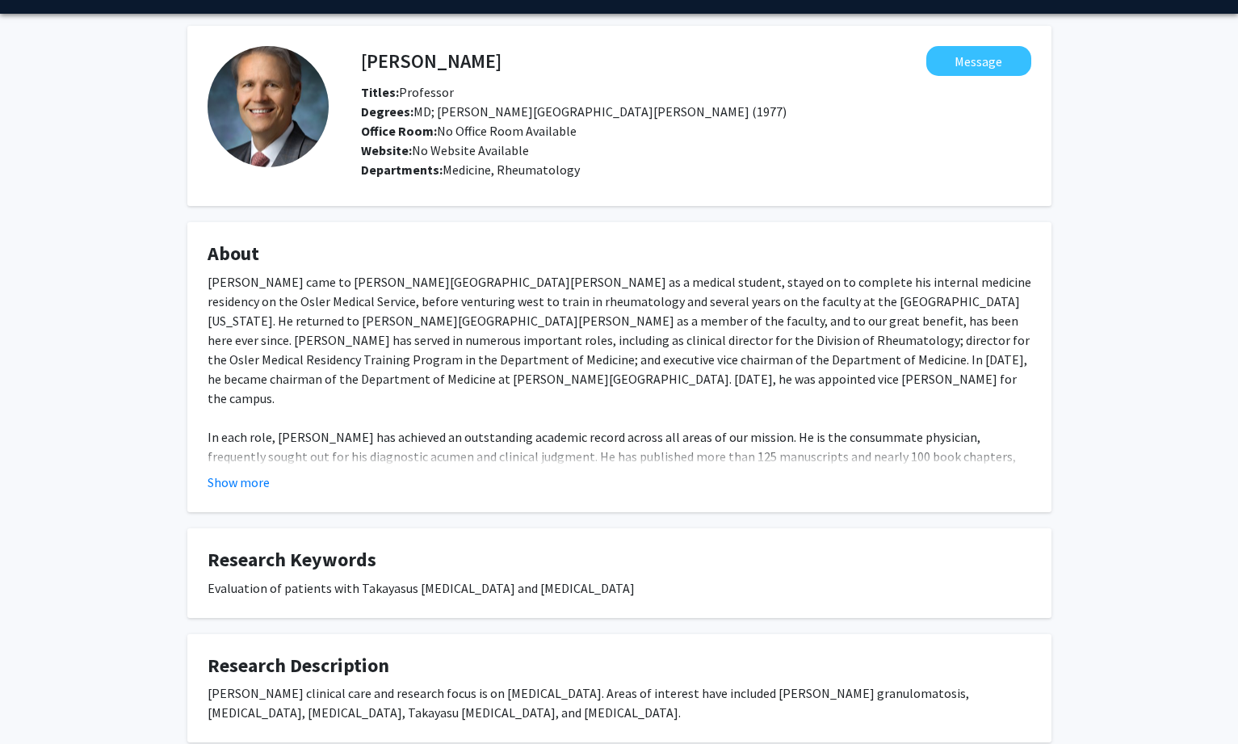
scroll to position [81, 0]
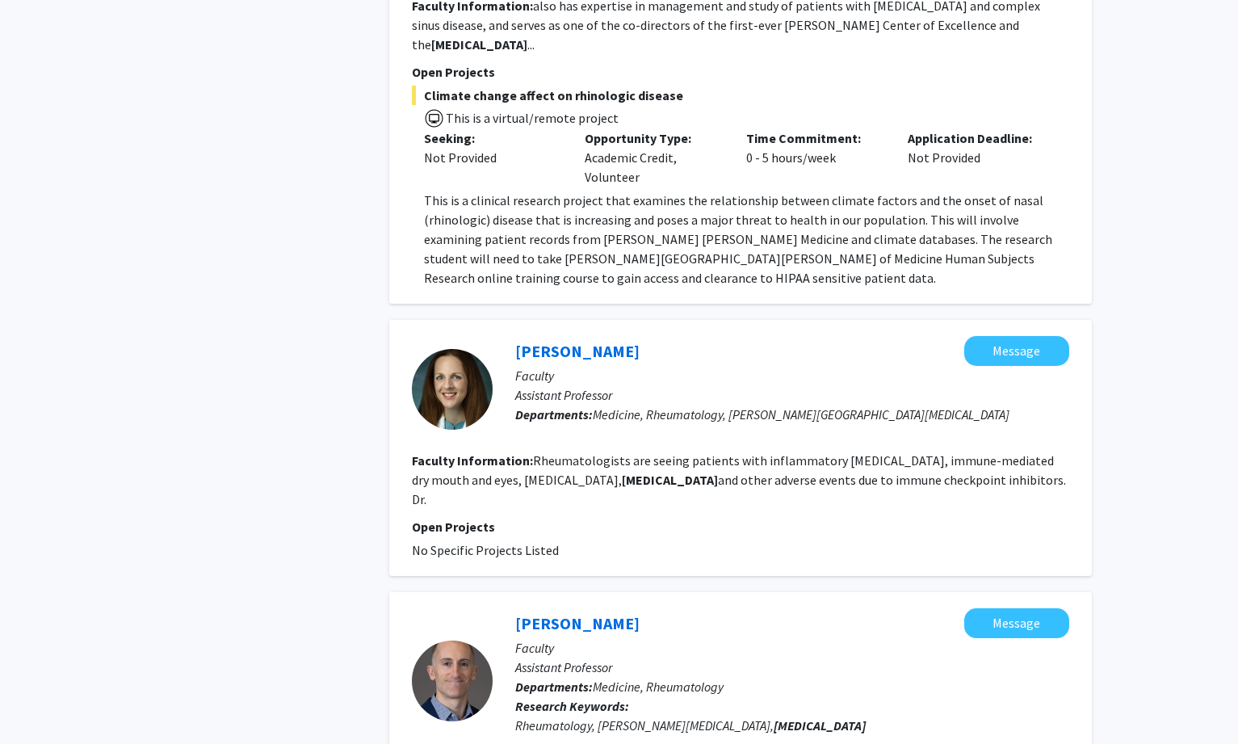
scroll to position [2262, 0]
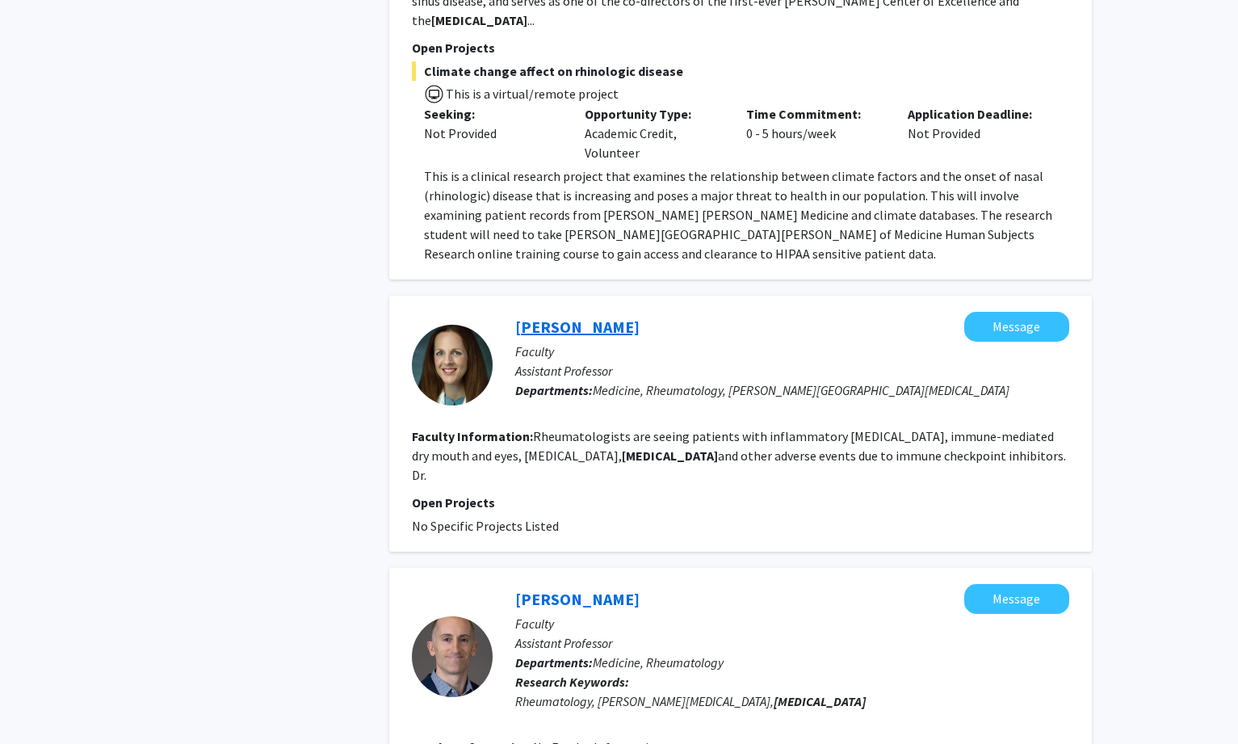
click at [557, 317] on link "[PERSON_NAME]" at bounding box center [577, 327] width 124 height 20
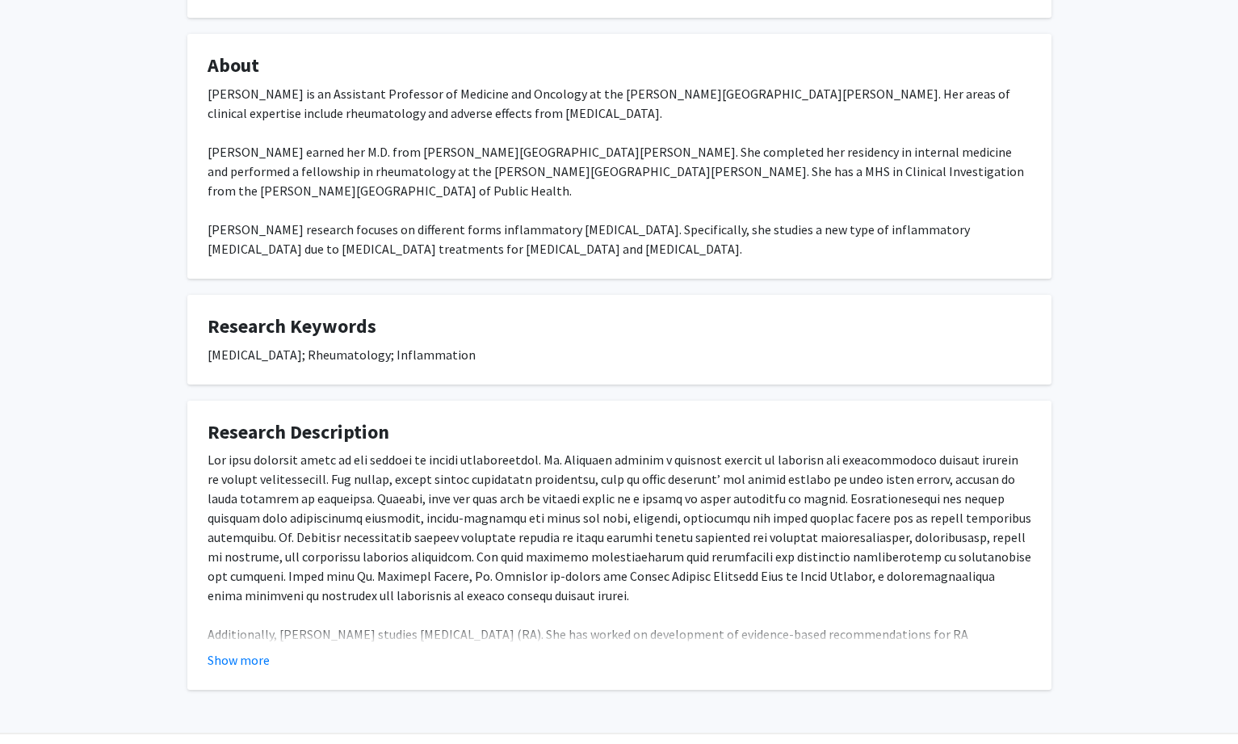
scroll to position [242, 0]
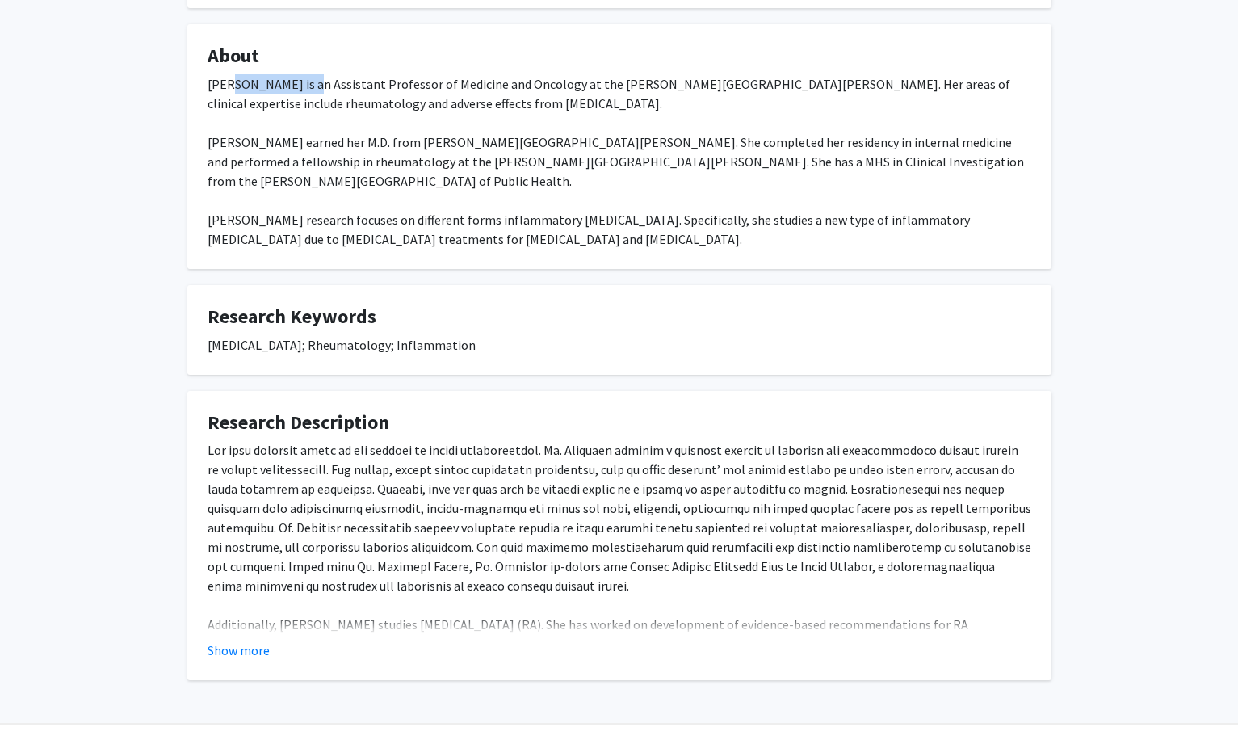
drag, startPoint x: 224, startPoint y: 83, endPoint x: 301, endPoint y: 82, distance: 77.6
click at [301, 82] on div "[PERSON_NAME] is an Assistant Professor of Medicine and Oncology at the [PERSON…" at bounding box center [620, 161] width 824 height 174
drag, startPoint x: 204, startPoint y: 332, endPoint x: 414, endPoint y: 330, distance: 210.8
click at [414, 330] on fg-card "Research Keywords [MEDICAL_DATA]; Rheumatology; Inflammation" at bounding box center [619, 330] width 864 height 90
copy div "[MEDICAL_DATA]; Rheumatology; Inflammation"
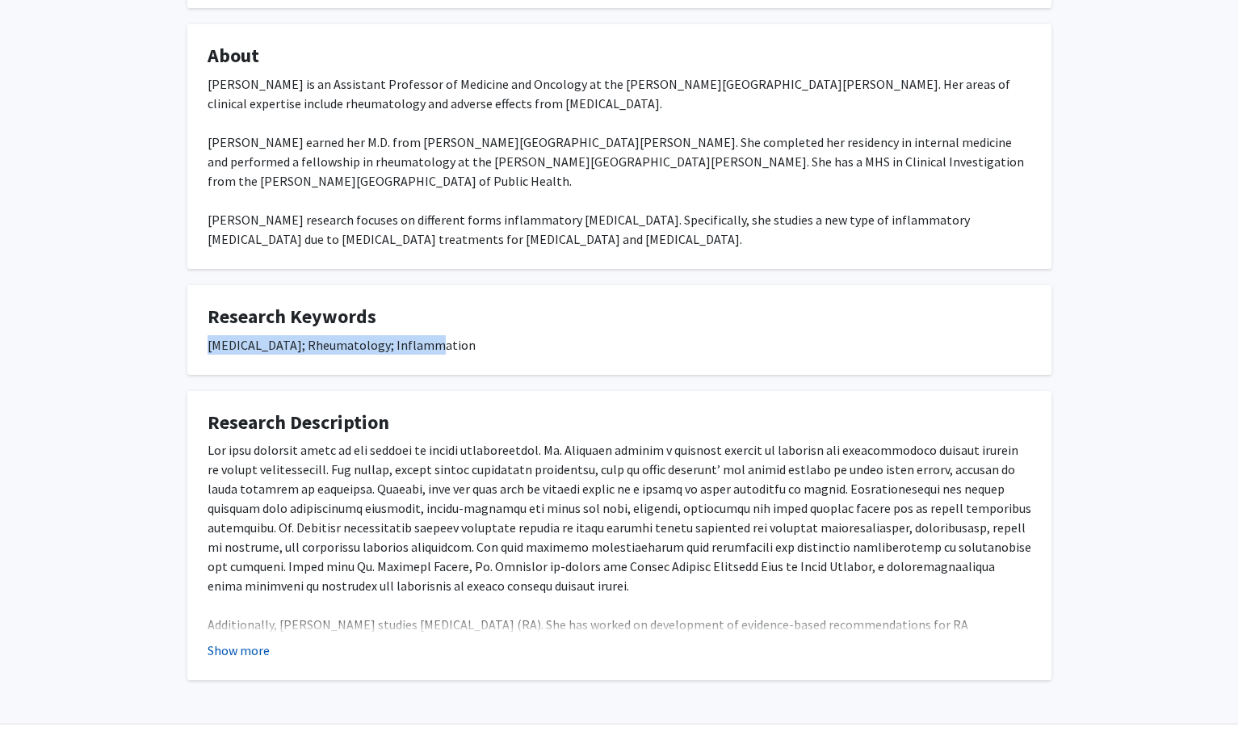
click at [237, 641] on button "Show more" at bounding box center [239, 650] width 62 height 19
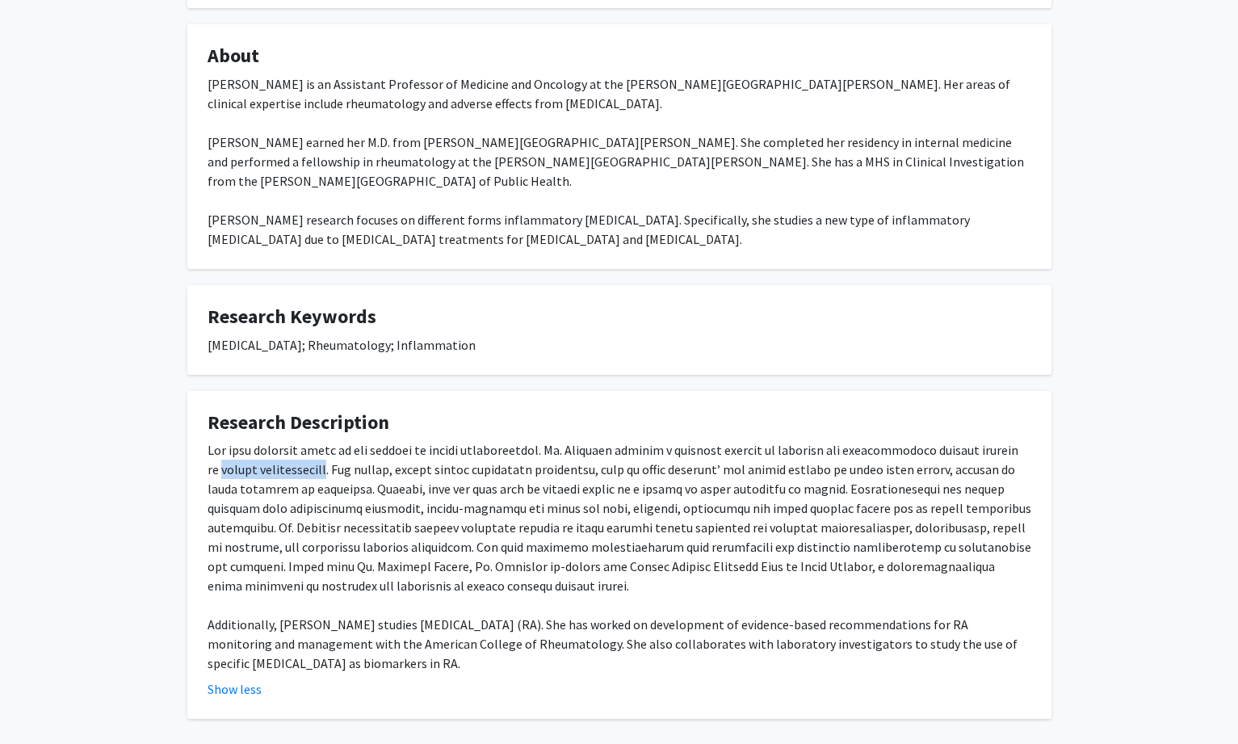
drag, startPoint x: 204, startPoint y: 451, endPoint x: 331, endPoint y: 450, distance: 127.6
click at [331, 450] on fg-card "Research Description Additionally, [PERSON_NAME] studies [MEDICAL_DATA] (RA). S…" at bounding box center [619, 555] width 864 height 329
copy div "[MEDICAL_DATA]"
drag, startPoint x: 384, startPoint y: 603, endPoint x: 516, endPoint y: 606, distance: 131.7
click at [516, 606] on div "Additionally, [PERSON_NAME] studies [MEDICAL_DATA] (RA). She has worked on deve…" at bounding box center [620, 556] width 824 height 233
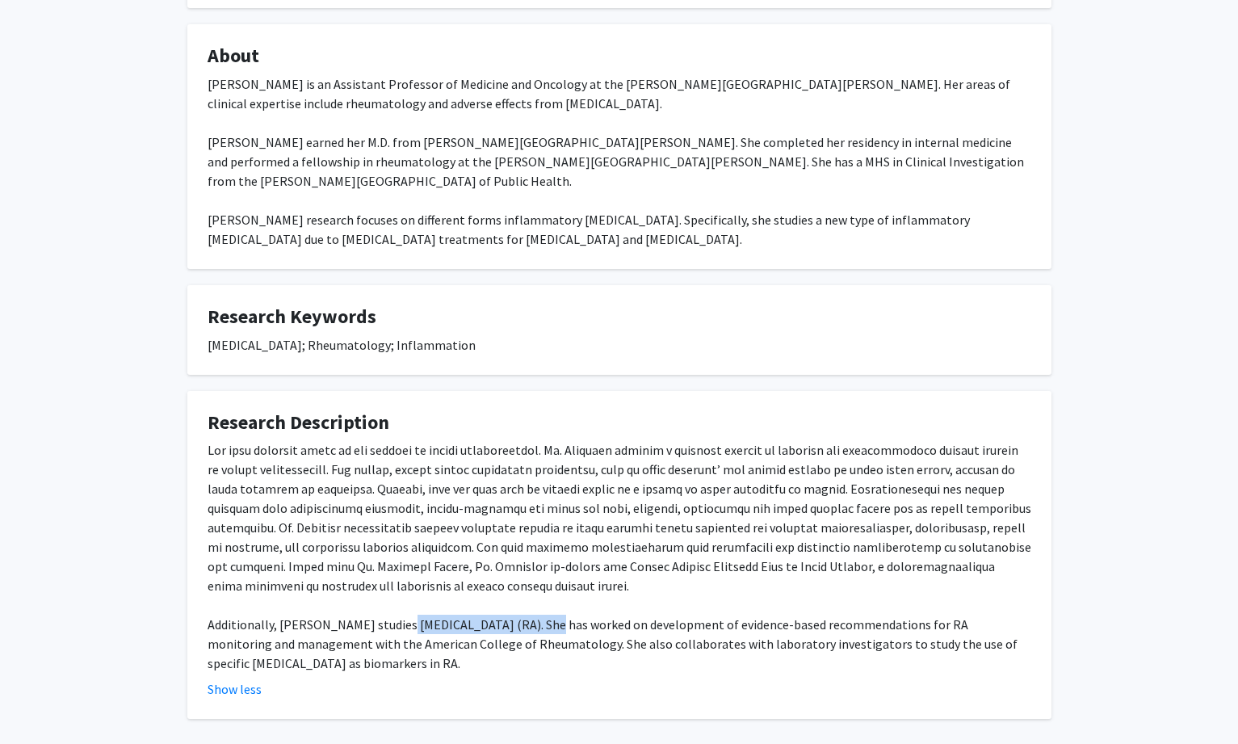
copy div "[MEDICAL_DATA] (RA)"
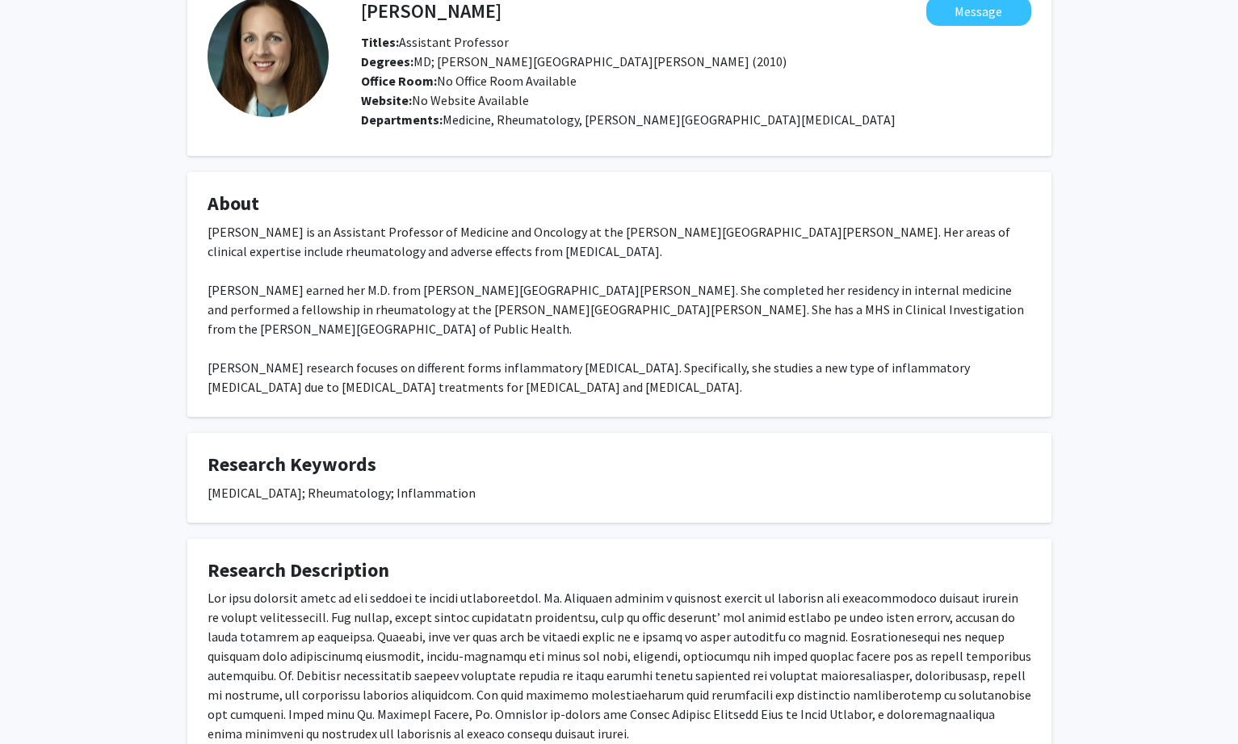
scroll to position [0, 0]
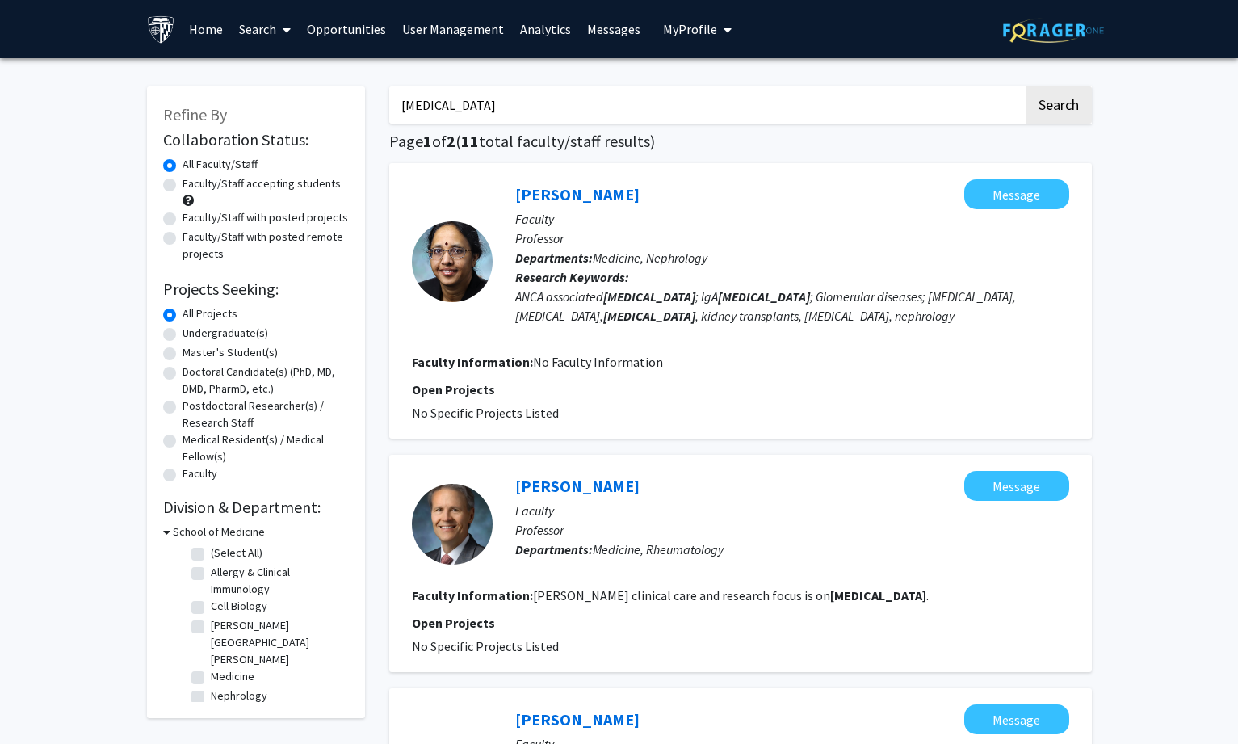
click at [805, 23] on div "Skip navigation Home Search Opportunities User Management Analytics Messages My…" at bounding box center [619, 29] width 969 height 58
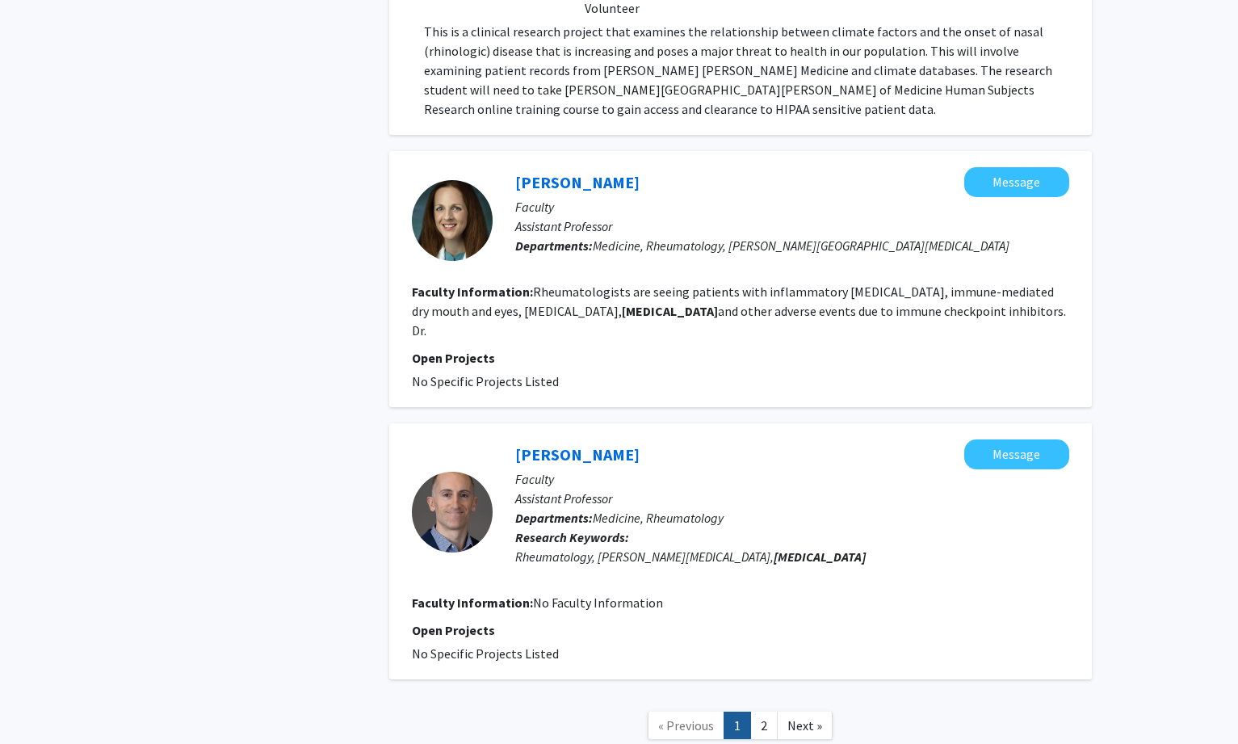
scroll to position [2423, 0]
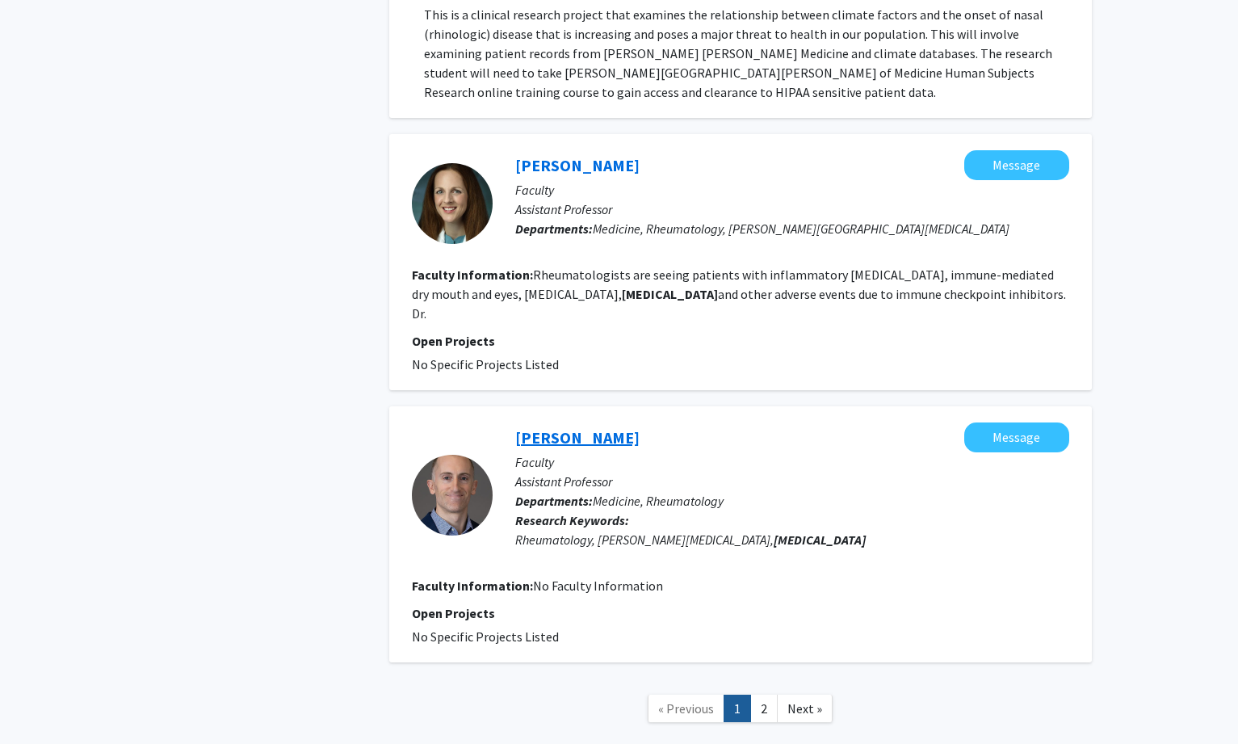
click at [588, 427] on link "[PERSON_NAME]" at bounding box center [577, 437] width 124 height 20
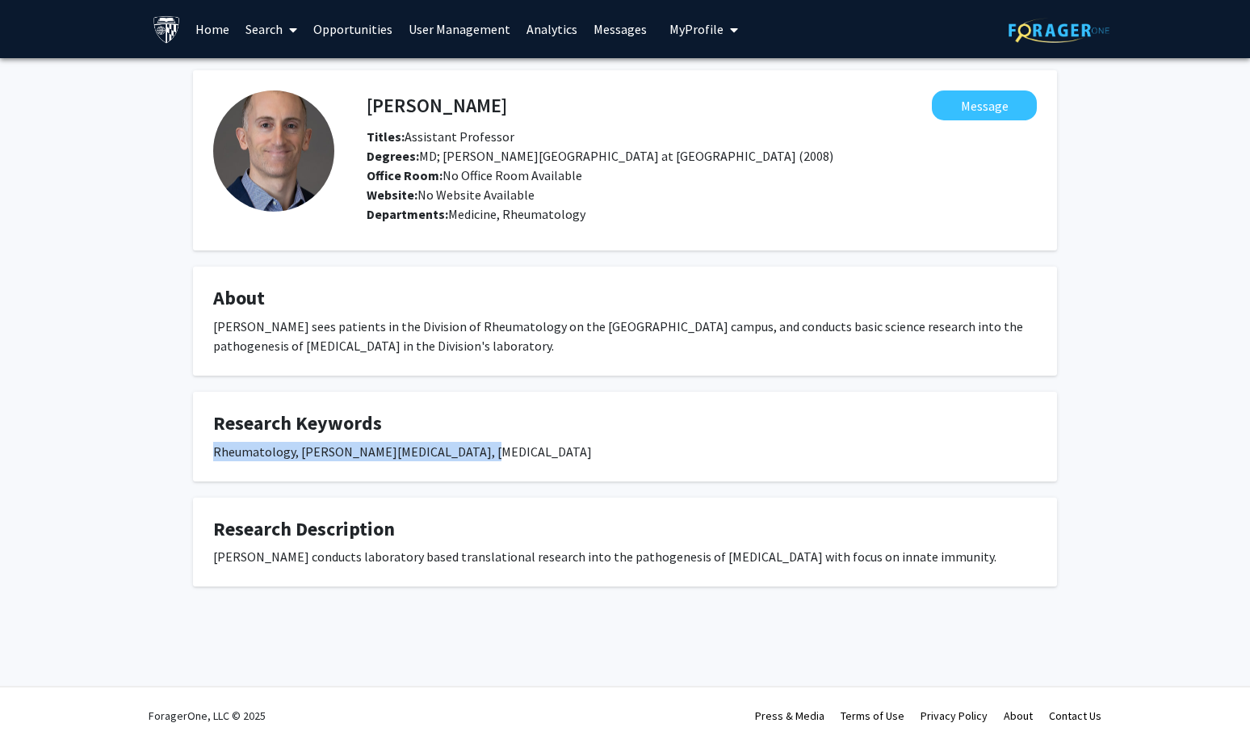
drag, startPoint x: 210, startPoint y: 452, endPoint x: 463, endPoint y: 447, distance: 252.9
click at [463, 447] on fg-card "Research Keywords Rheumatology, [PERSON_NAME][MEDICAL_DATA], [MEDICAL_DATA]" at bounding box center [625, 437] width 864 height 90
copy div "Rheumatology, [PERSON_NAME][MEDICAL_DATA], [MEDICAL_DATA]"
click at [487, 449] on div "Rheumatology, [PERSON_NAME][MEDICAL_DATA], [MEDICAL_DATA]" at bounding box center [625, 451] width 824 height 19
drag, startPoint x: 300, startPoint y: 447, endPoint x: 474, endPoint y: 447, distance: 174.5
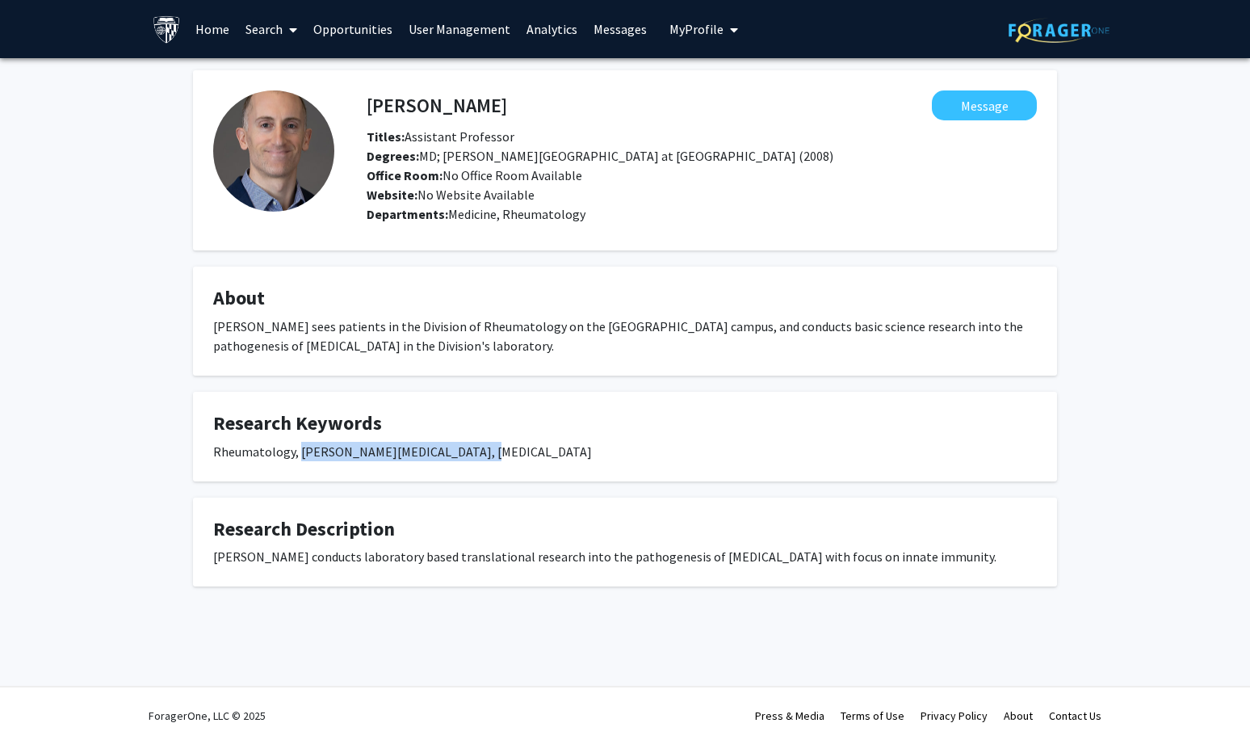
click at [474, 447] on div "Rheumatology, [PERSON_NAME][MEDICAL_DATA], [MEDICAL_DATA]" at bounding box center [625, 451] width 824 height 19
copy div "[PERSON_NAME][MEDICAL_DATA], [MEDICAL_DATA]"
click at [1125, 297] on div "[PERSON_NAME] Message Titles: Assistant Professor Degrees: MD; [PERSON_NAME] Sc…" at bounding box center [625, 348] width 1250 height 581
drag, startPoint x: 579, startPoint y: 559, endPoint x: 975, endPoint y: 548, distance: 395.9
click at [975, 548] on div "[PERSON_NAME] conducts laboratory based translational research into the pathoge…" at bounding box center [625, 556] width 824 height 19
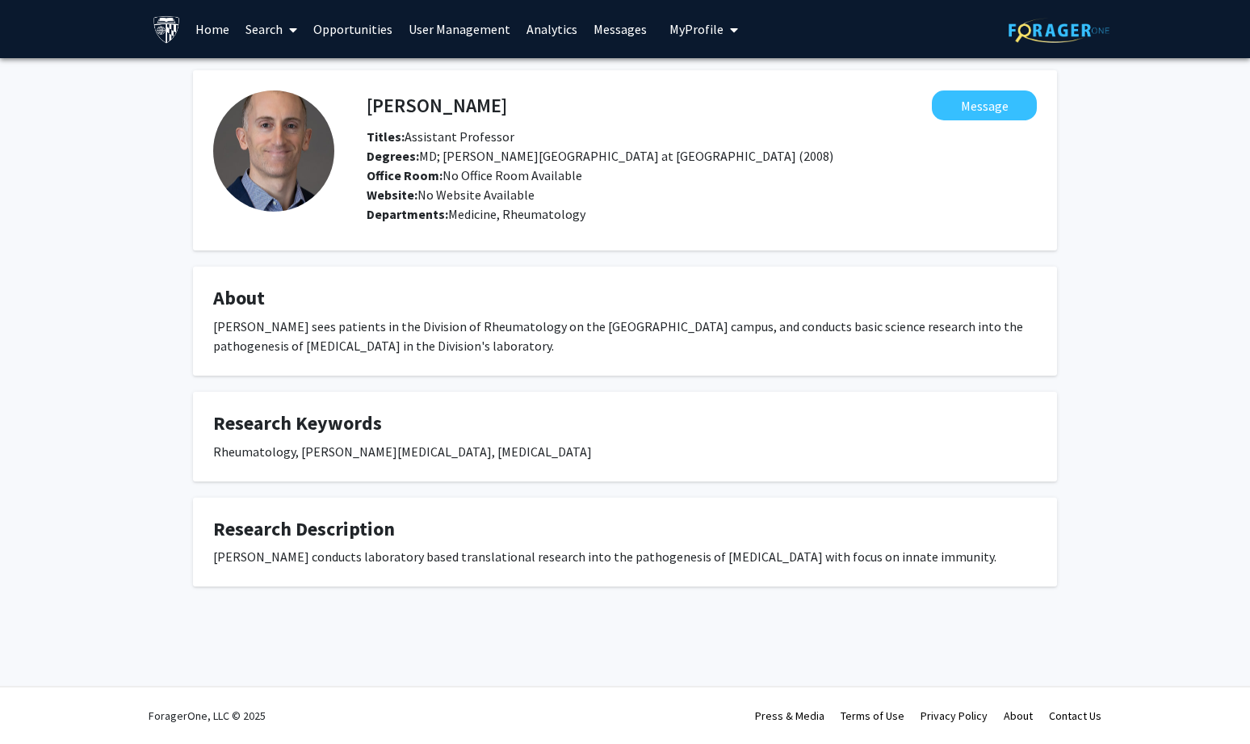
copy div "the pathogenesis of [MEDICAL_DATA] with focus on innate immunity."
click at [267, 32] on link "Search" at bounding box center [271, 29] width 68 height 57
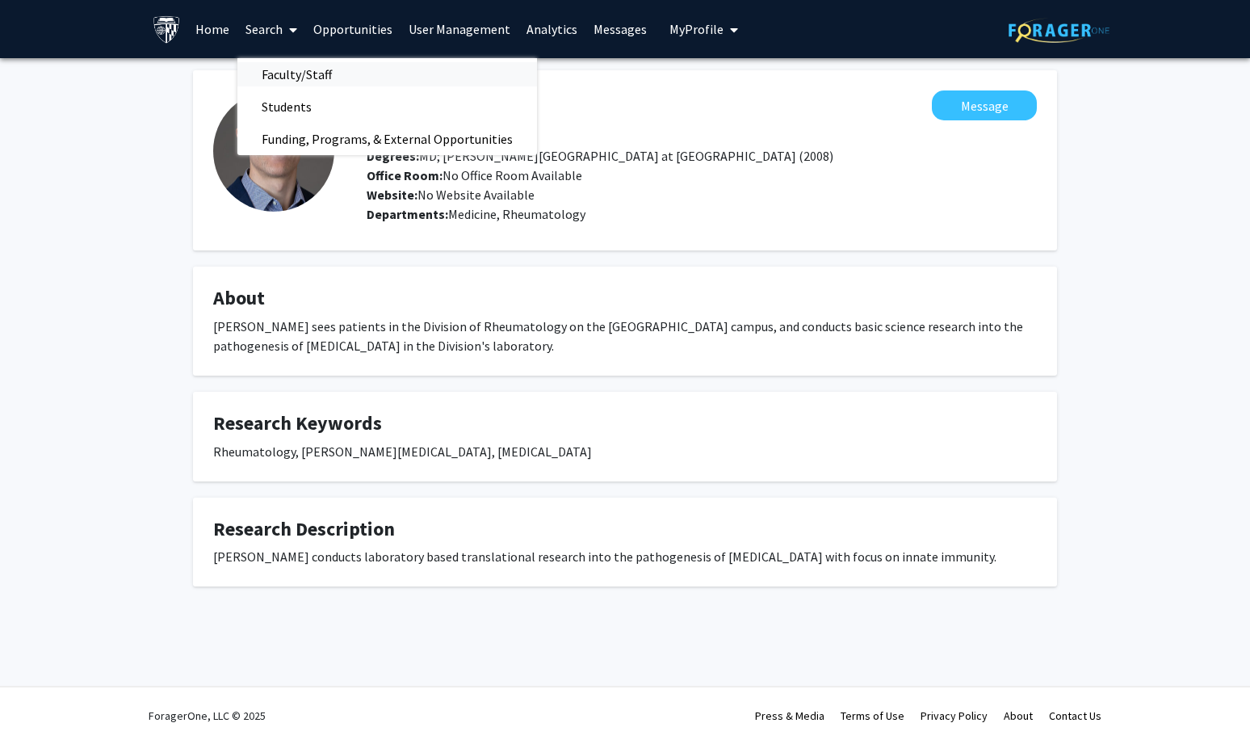
click at [290, 69] on span "Faculty/Staff" at bounding box center [296, 74] width 119 height 32
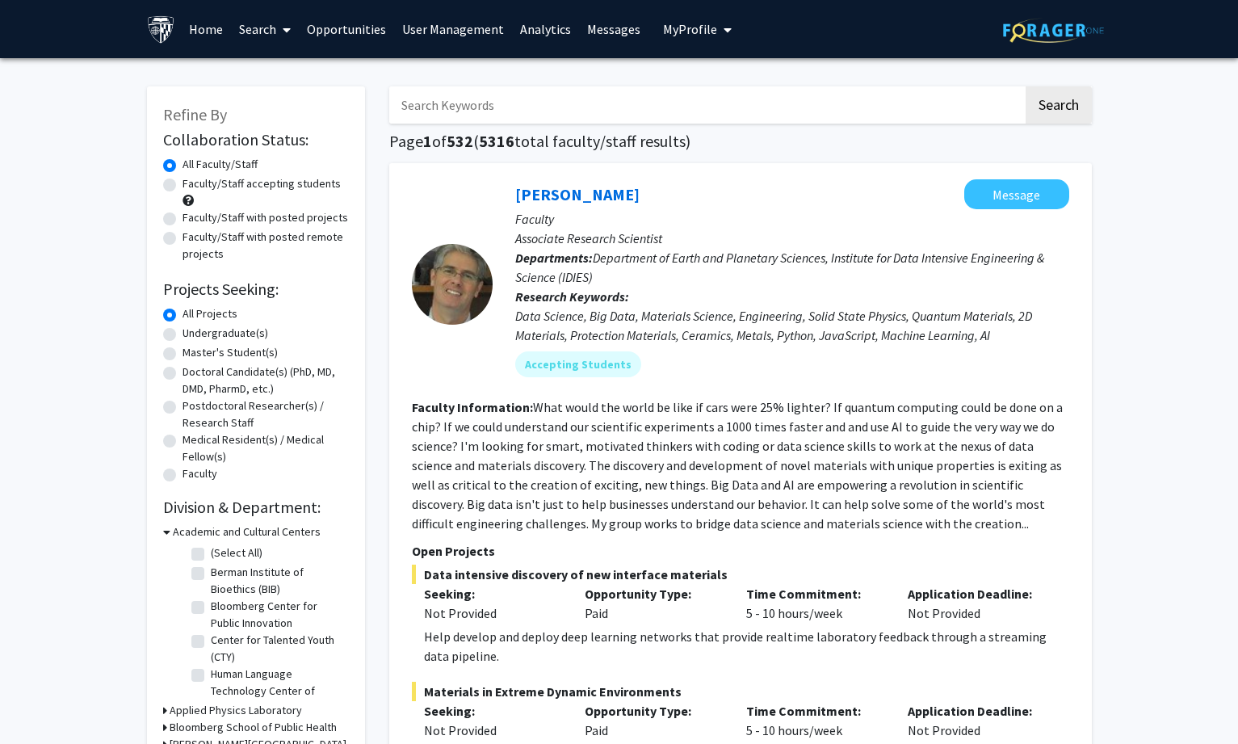
click at [518, 103] on input "Search Keywords" at bounding box center [706, 104] width 634 height 37
paste input "[MEDICAL_DATA]"
click at [1052, 99] on button "Search" at bounding box center [1059, 104] width 66 height 37
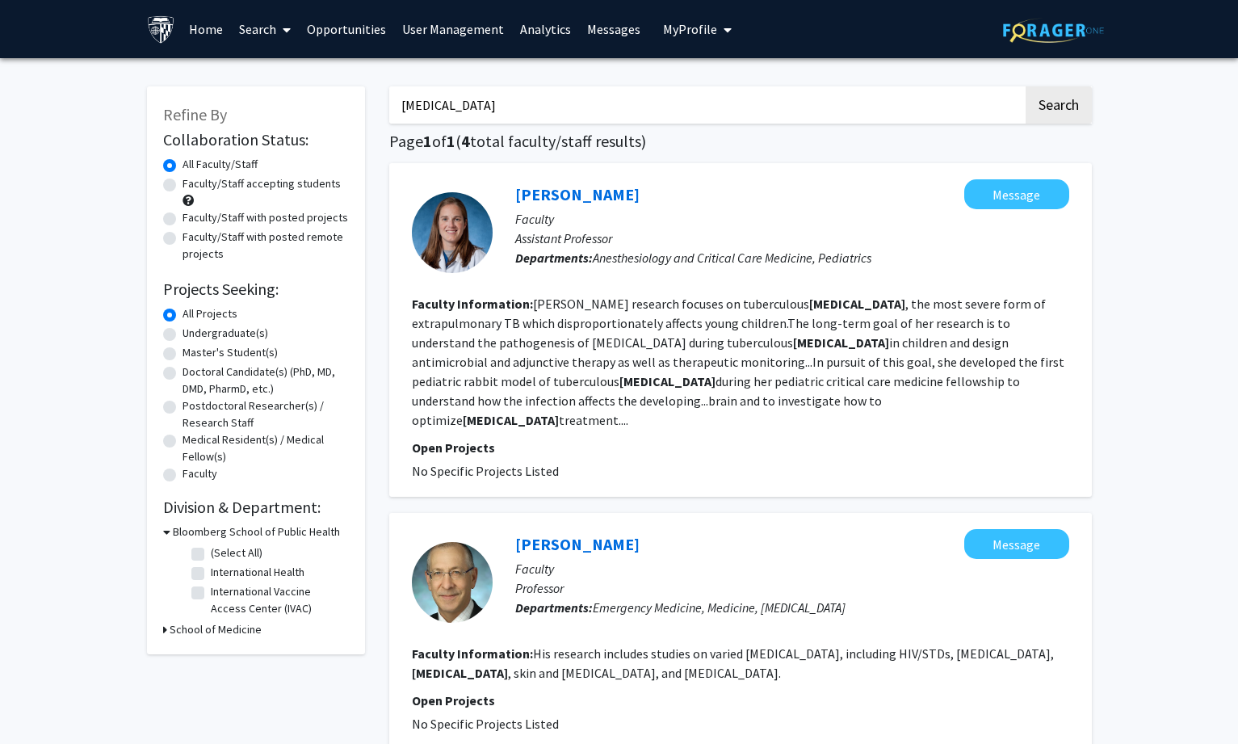
drag, startPoint x: 545, startPoint y: 102, endPoint x: 238, endPoint y: 109, distance: 307.0
click at [238, 109] on div "Refine By Collaboration Status: Collaboration Status All Faculty/Staff Collabor…" at bounding box center [619, 758] width 969 height 1376
paste input "Cryptococcus"
type input "Cryptococcus"
click at [1066, 94] on button "Search" at bounding box center [1059, 104] width 66 height 37
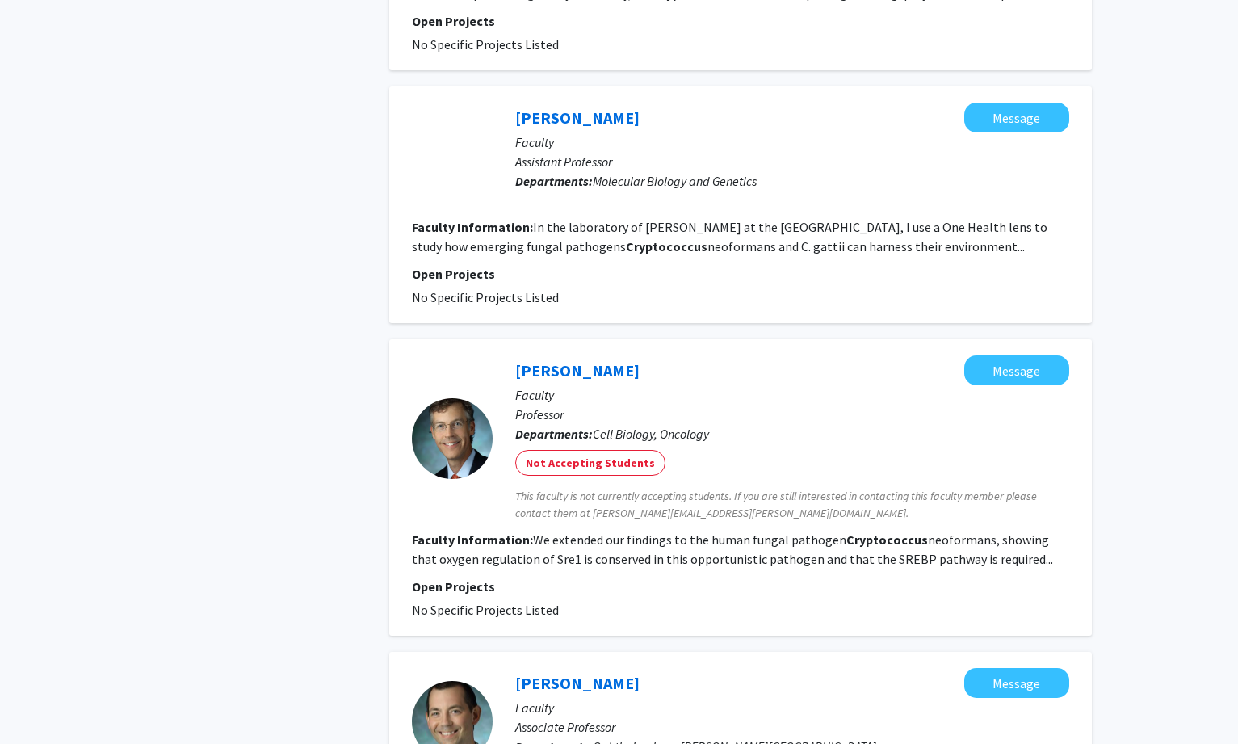
scroll to position [727, 0]
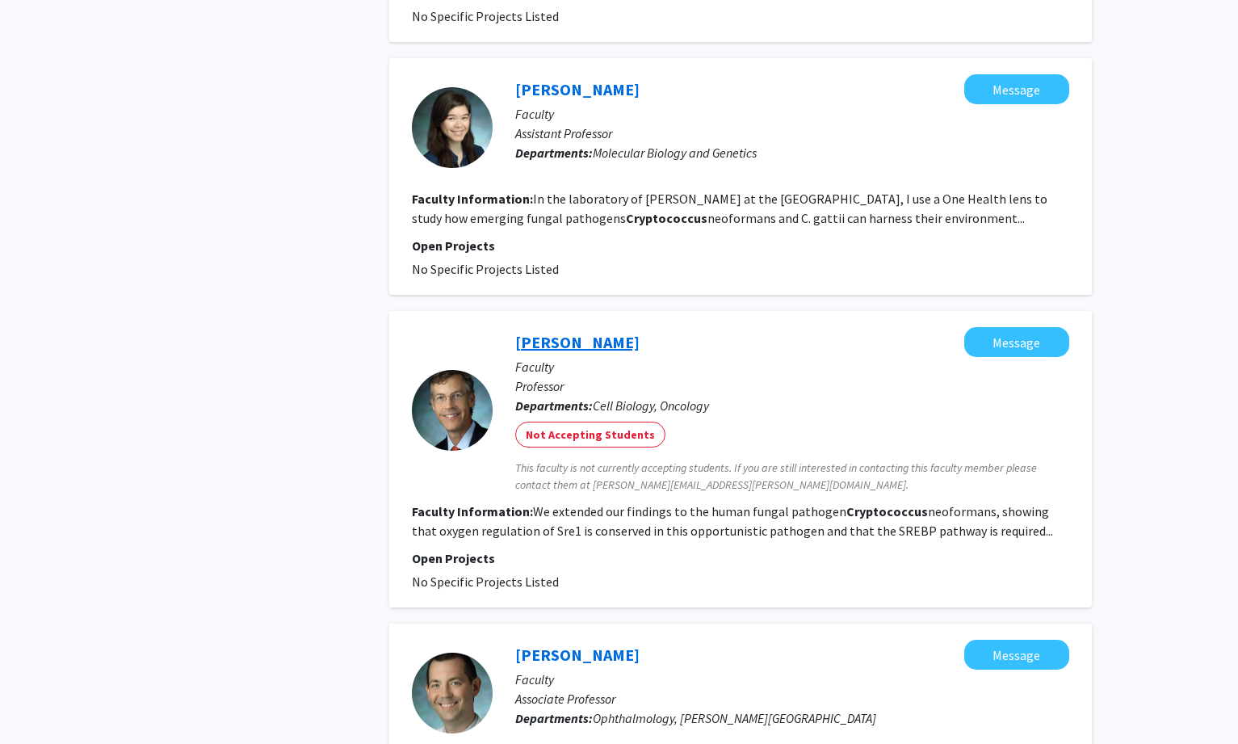
click at [590, 332] on link "[PERSON_NAME]" at bounding box center [577, 342] width 124 height 20
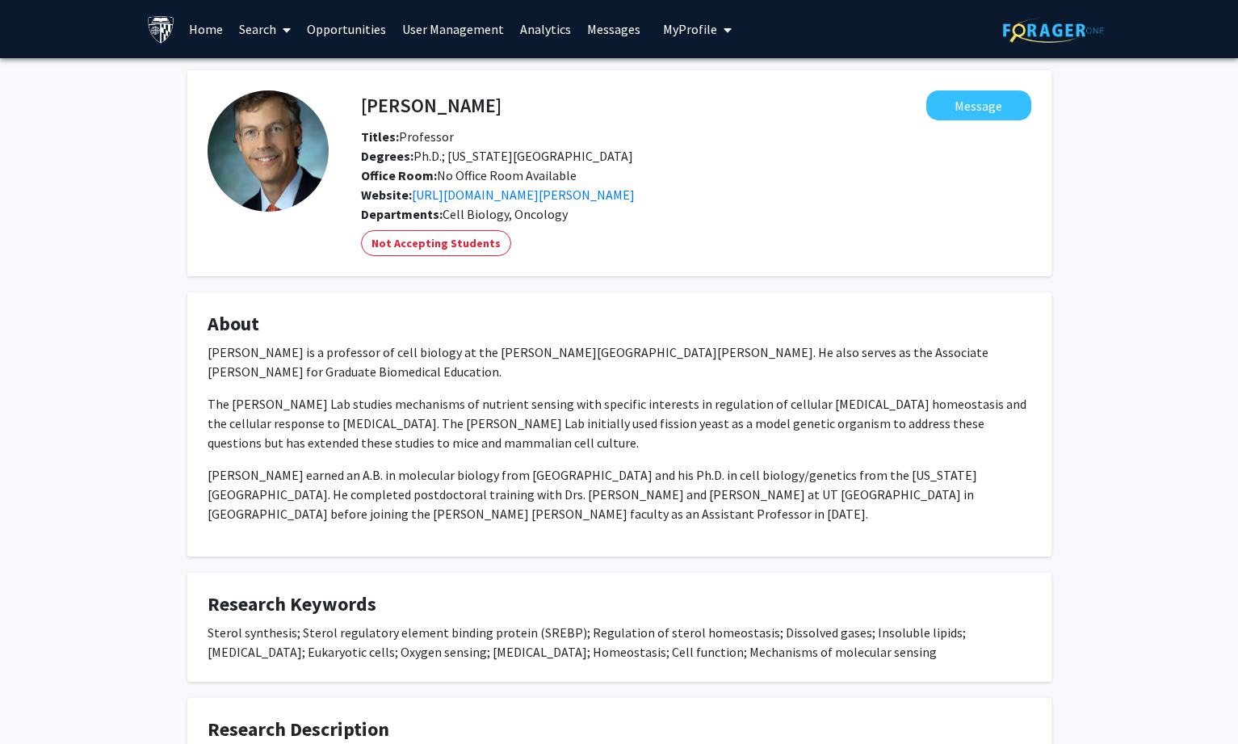
scroll to position [81, 0]
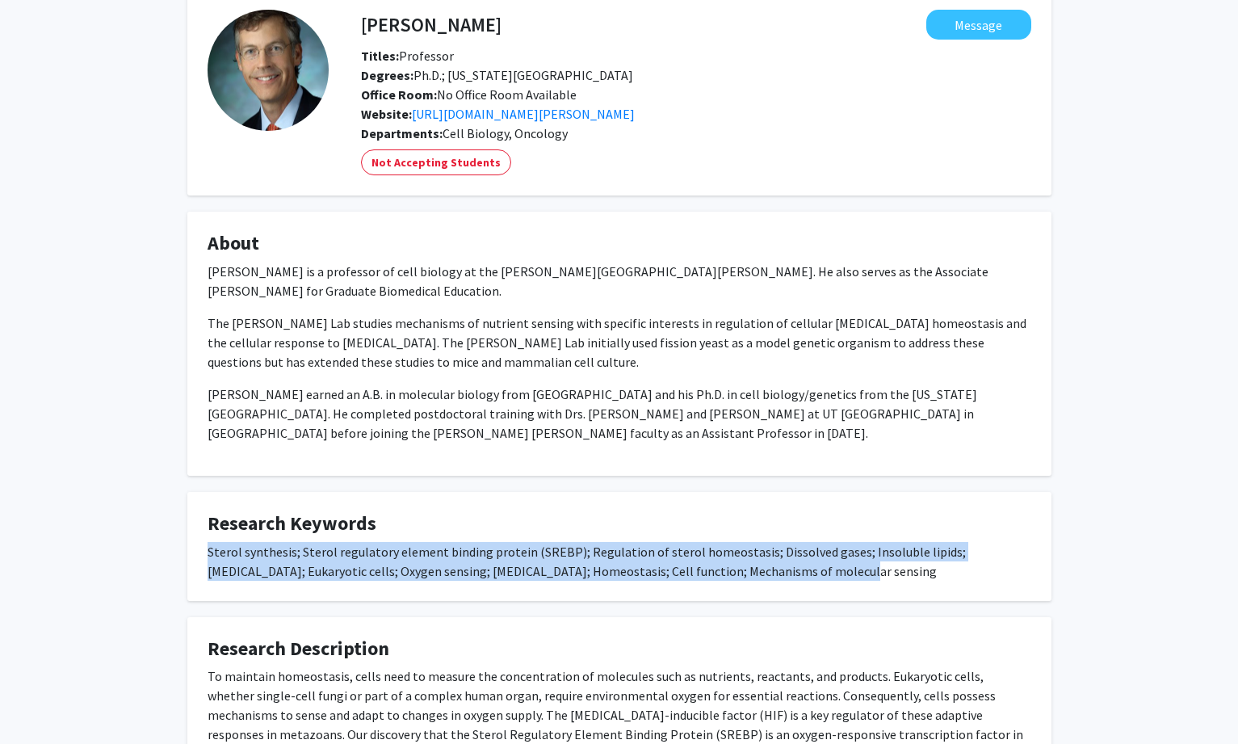
drag, startPoint x: 205, startPoint y: 557, endPoint x: 813, endPoint y: 586, distance: 608.9
click at [813, 586] on fg-card "Research Keywords Sterol synthesis; Sterol regulatory element binding protein (…" at bounding box center [619, 546] width 864 height 109
copy div "Sterol synthesis; Sterol regulatory element binding protein (SREBP); Regulation…"
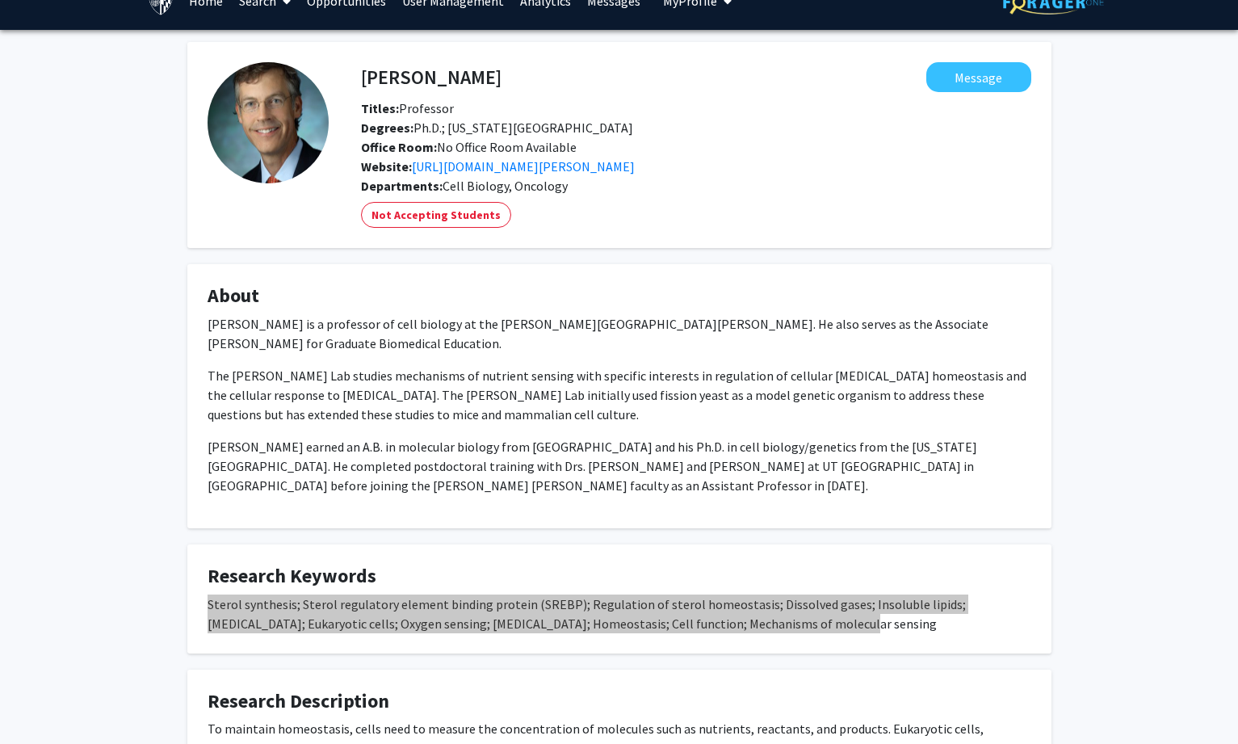
scroll to position [0, 0]
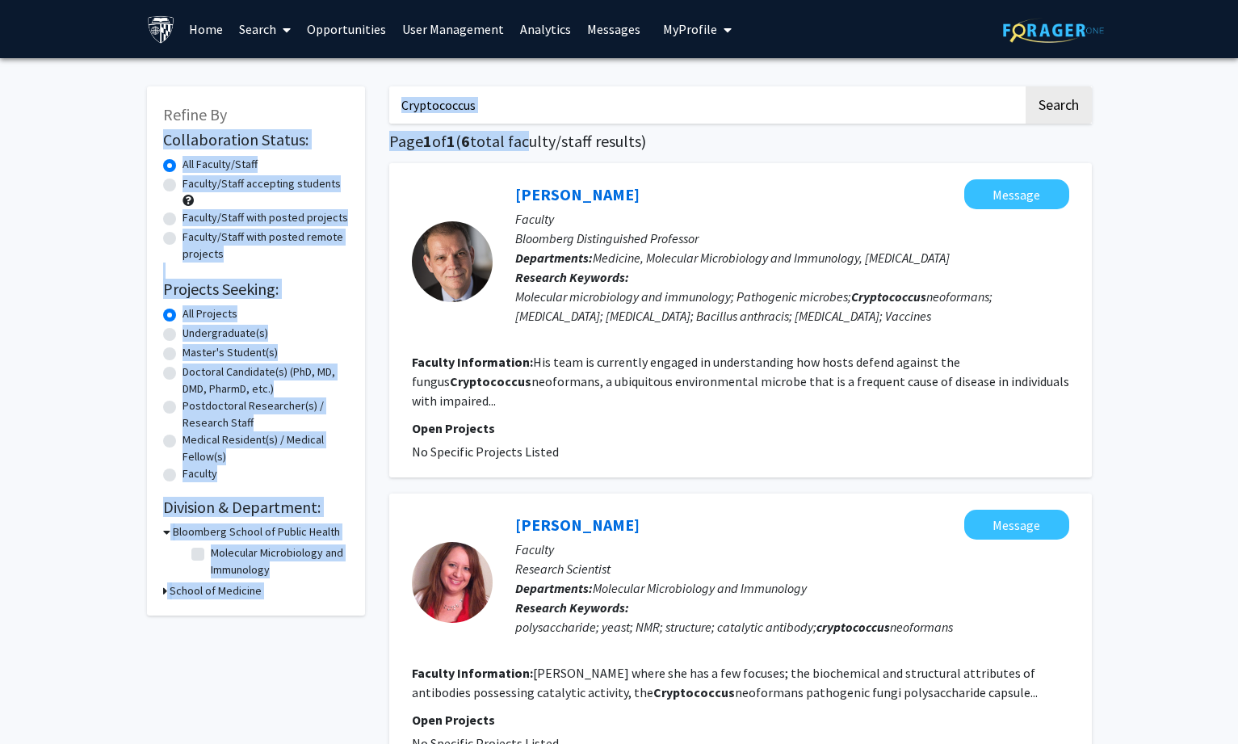
drag, startPoint x: 531, startPoint y: 124, endPoint x: 362, endPoint y: 123, distance: 168.8
click at [502, 103] on input "Cryptococcus" at bounding box center [706, 104] width 634 height 37
click at [509, 98] on input "Cryptococcus" at bounding box center [706, 104] width 634 height 37
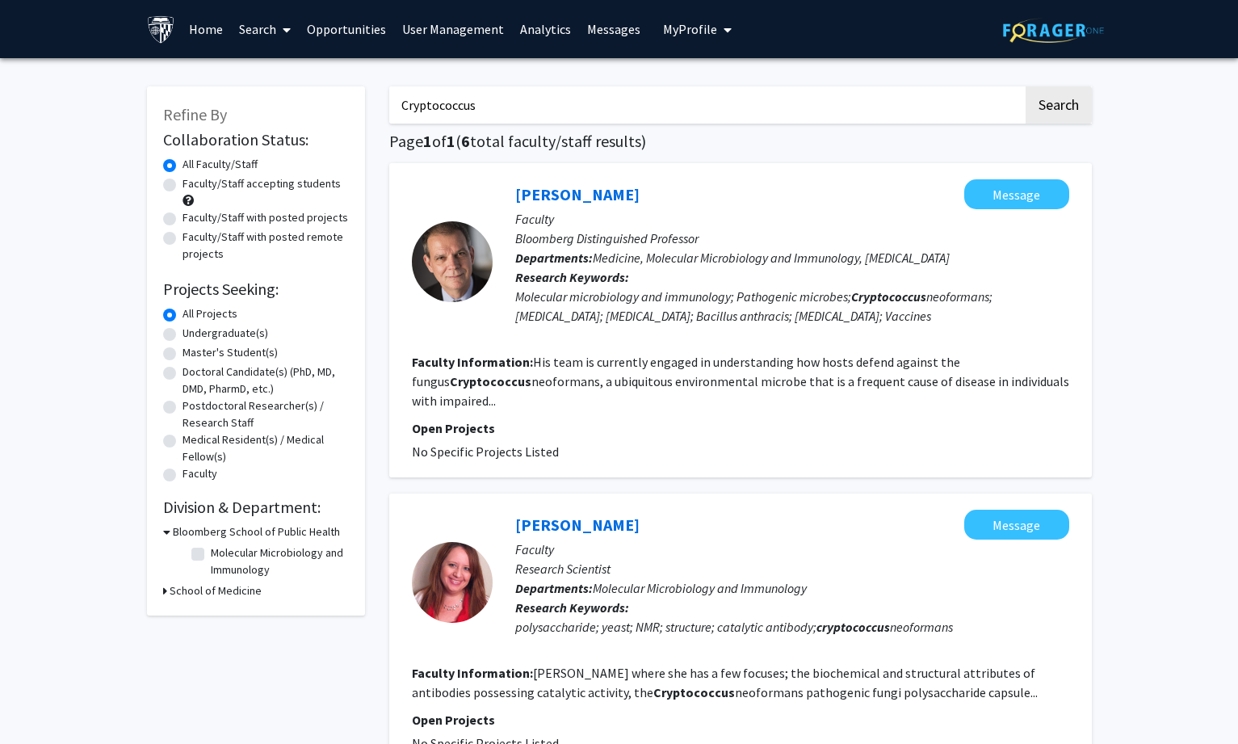
drag, startPoint x: 509, startPoint y: 98, endPoint x: 284, endPoint y: 98, distance: 225.3
paste input "Inflammasome"
type input "Inflammasome"
click at [1047, 99] on button "Search" at bounding box center [1059, 104] width 66 height 37
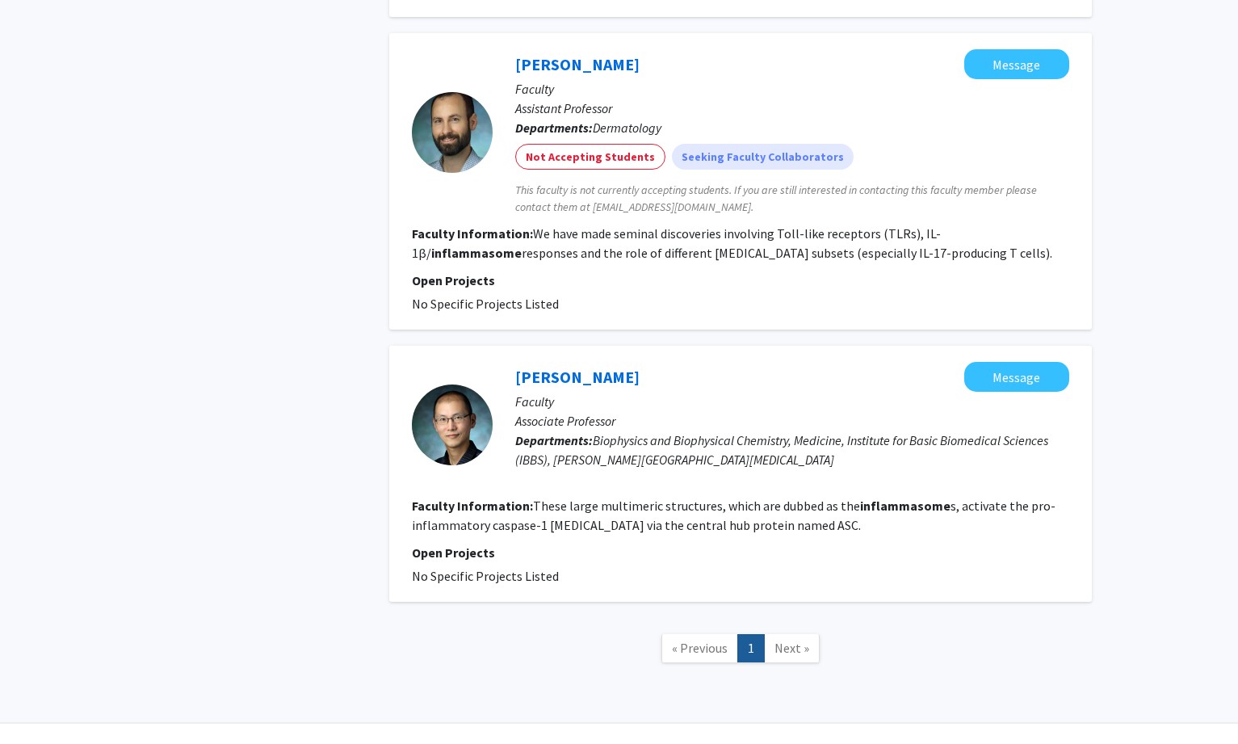
scroll to position [808, 0]
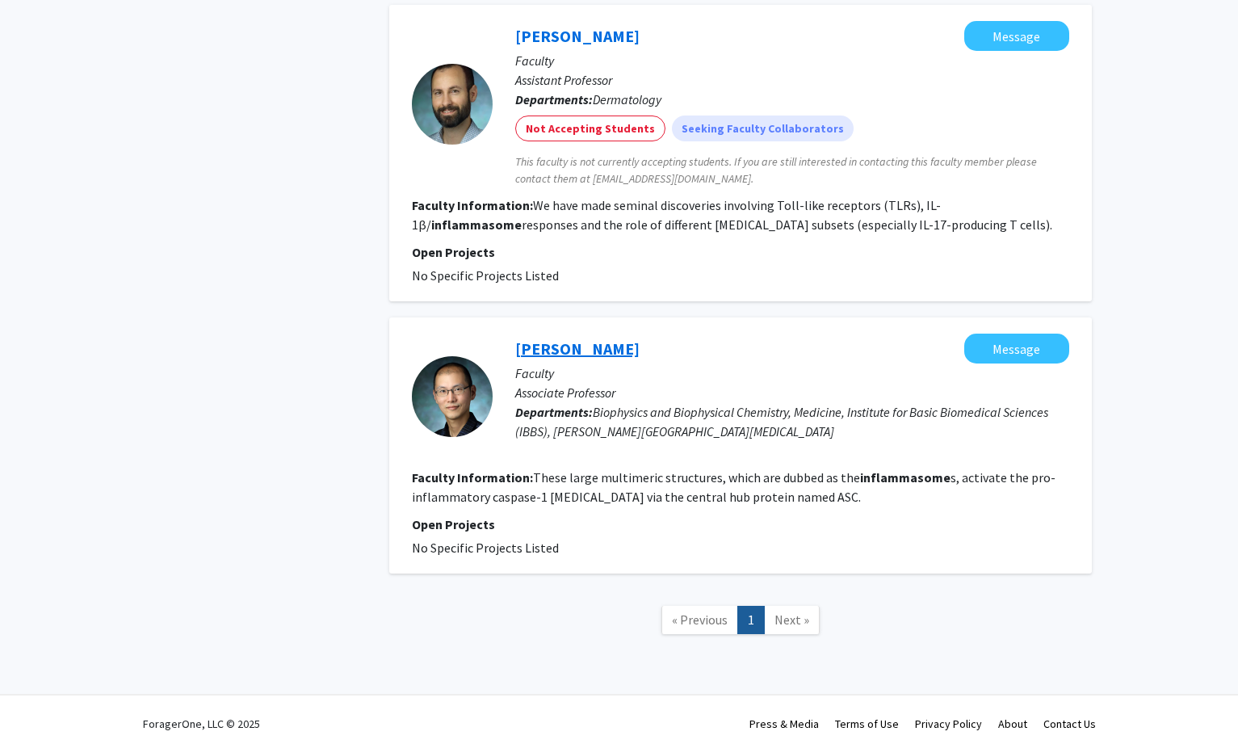
click at [539, 355] on link "[PERSON_NAME]" at bounding box center [577, 348] width 124 height 20
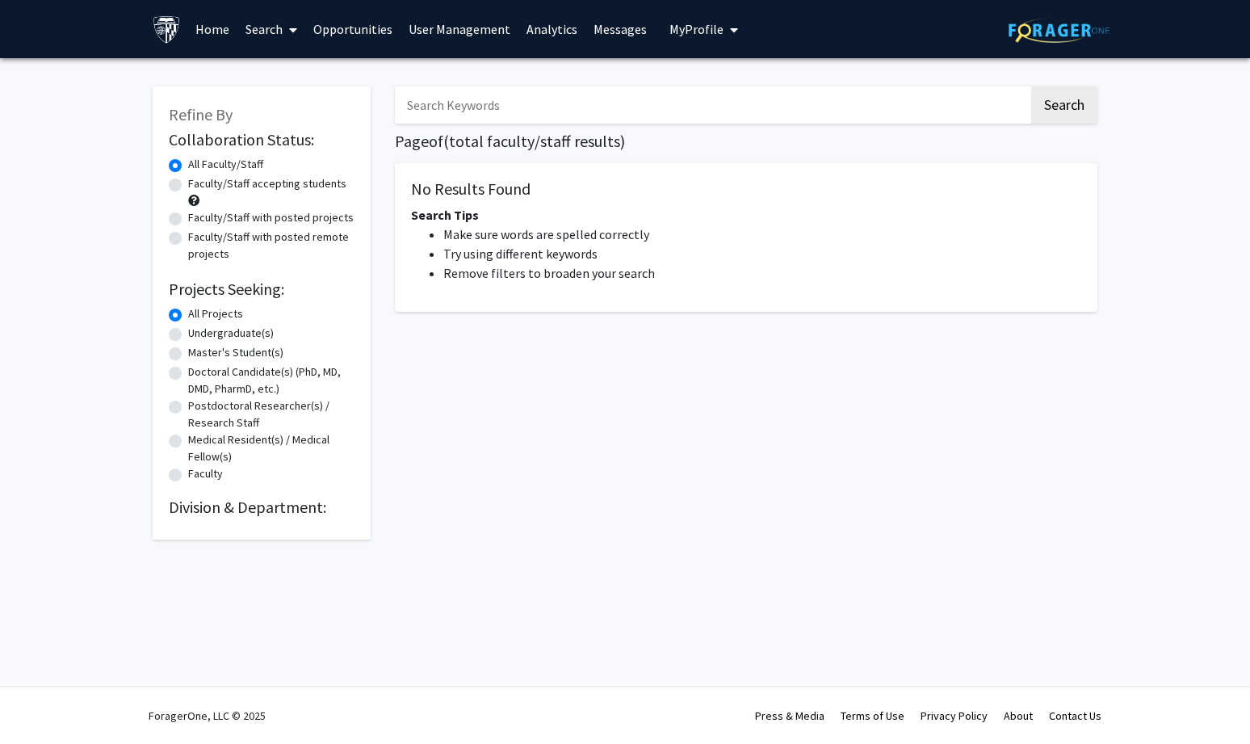
click at [497, 110] on input "Search Keywords" at bounding box center [712, 104] width 634 height 37
paste input "Inflammasome"
type input "Inflammasome"
click at [1076, 106] on button "Search" at bounding box center [1064, 104] width 66 height 37
click at [268, 23] on link "Search" at bounding box center [271, 29] width 68 height 57
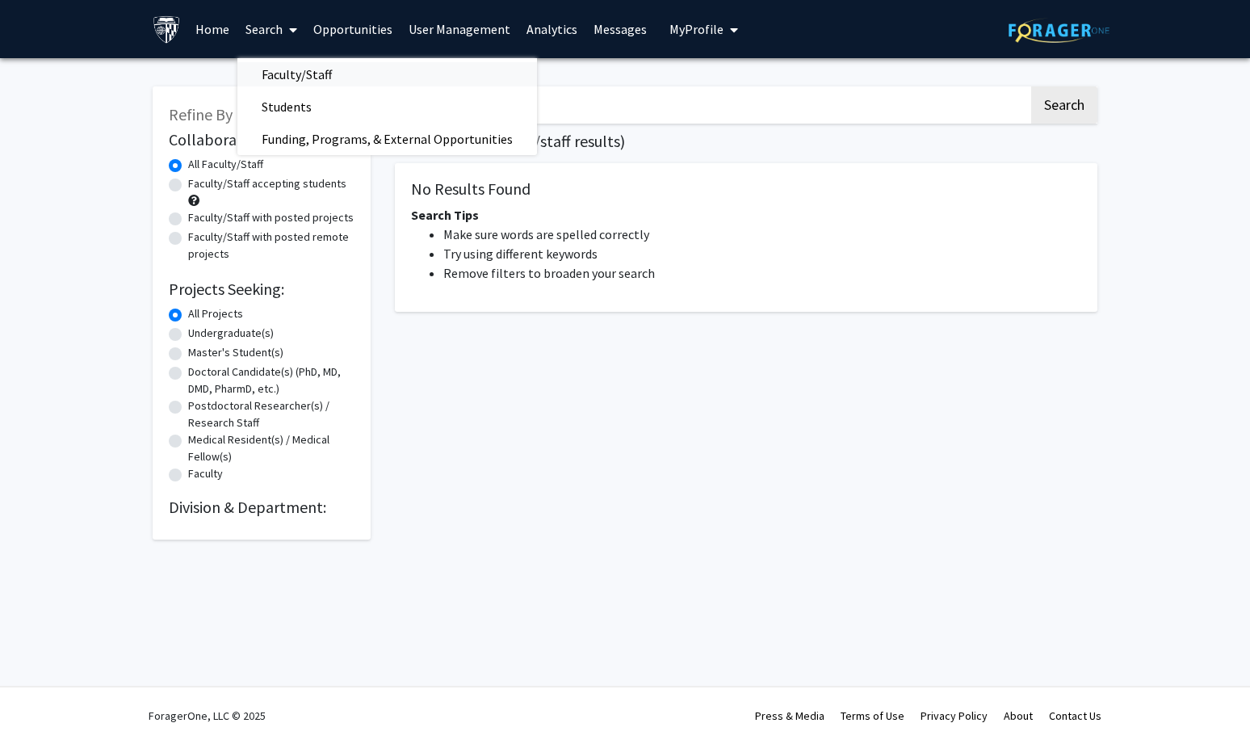
click at [278, 70] on span "Faculty/Staff" at bounding box center [296, 74] width 119 height 32
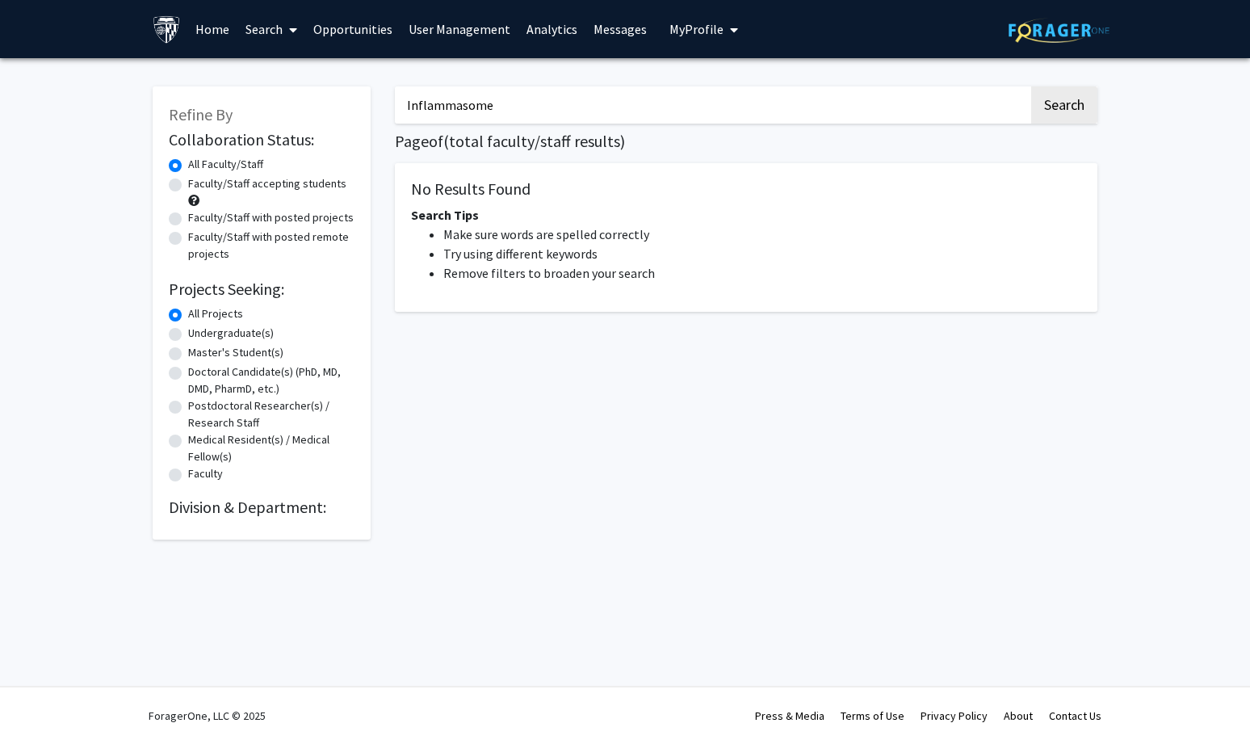
click at [250, 27] on link "Search" at bounding box center [271, 29] width 68 height 57
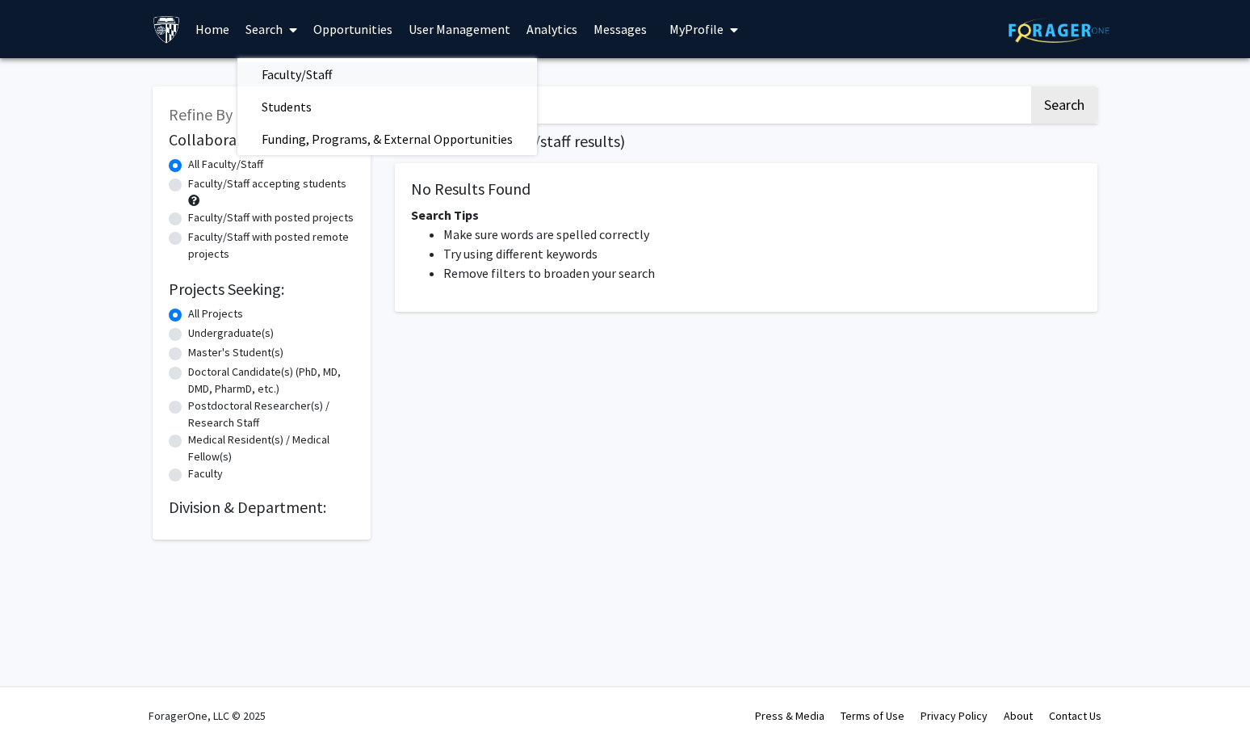
click at [269, 76] on span "Faculty/Staff" at bounding box center [296, 74] width 119 height 32
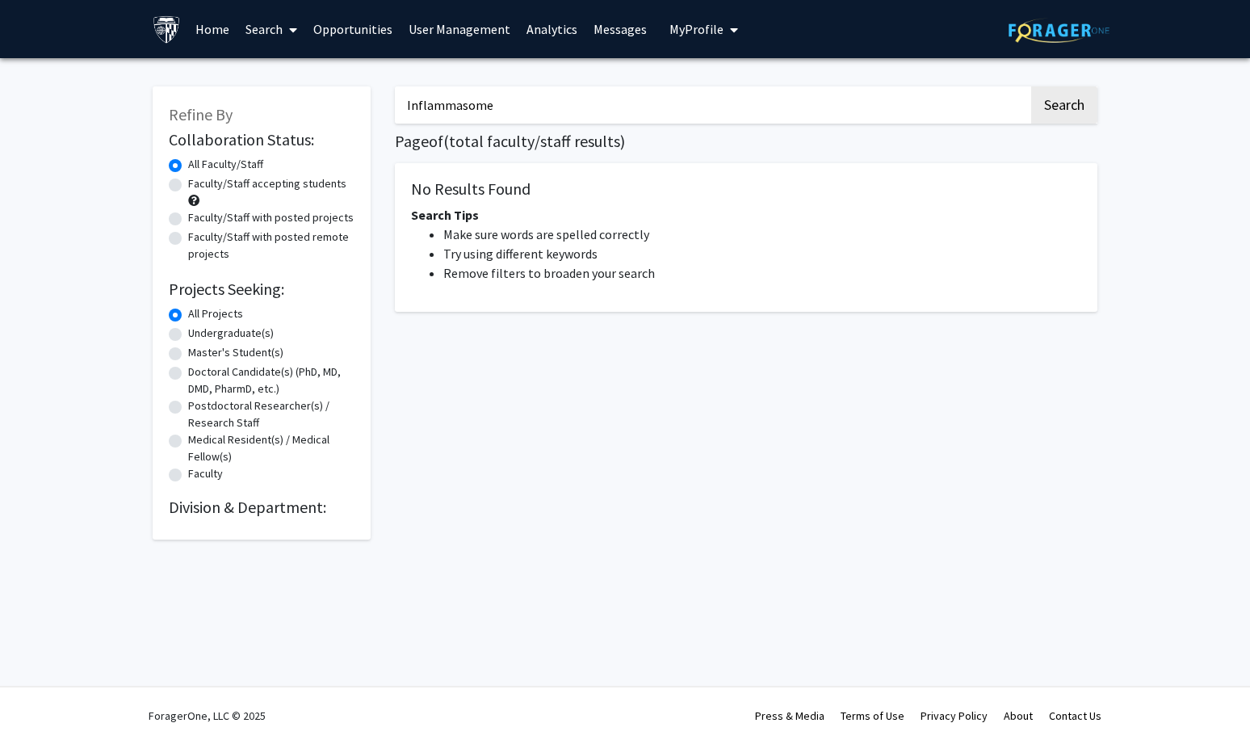
click at [484, 107] on input "Inflammasome" at bounding box center [712, 104] width 634 height 37
click at [1042, 96] on button "Search" at bounding box center [1064, 104] width 66 height 37
click at [265, 23] on link "Search" at bounding box center [271, 29] width 68 height 57
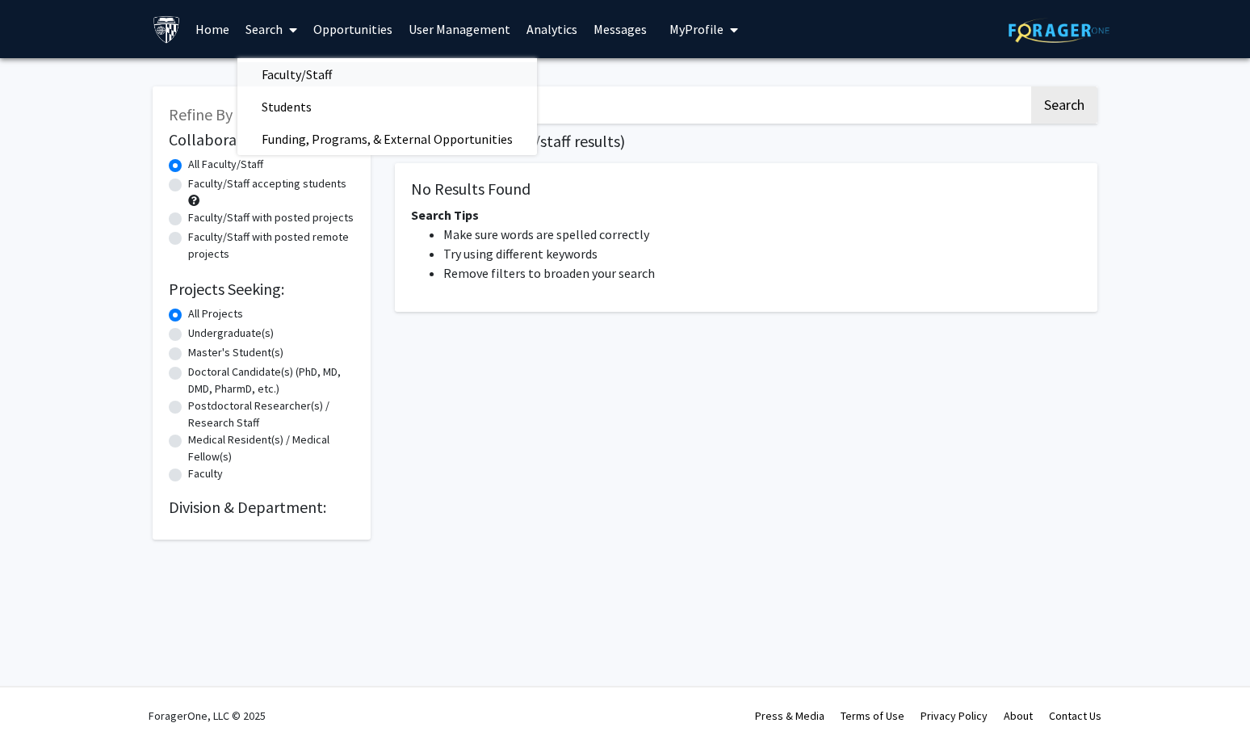
click at [289, 71] on span "Faculty/Staff" at bounding box center [296, 74] width 119 height 32
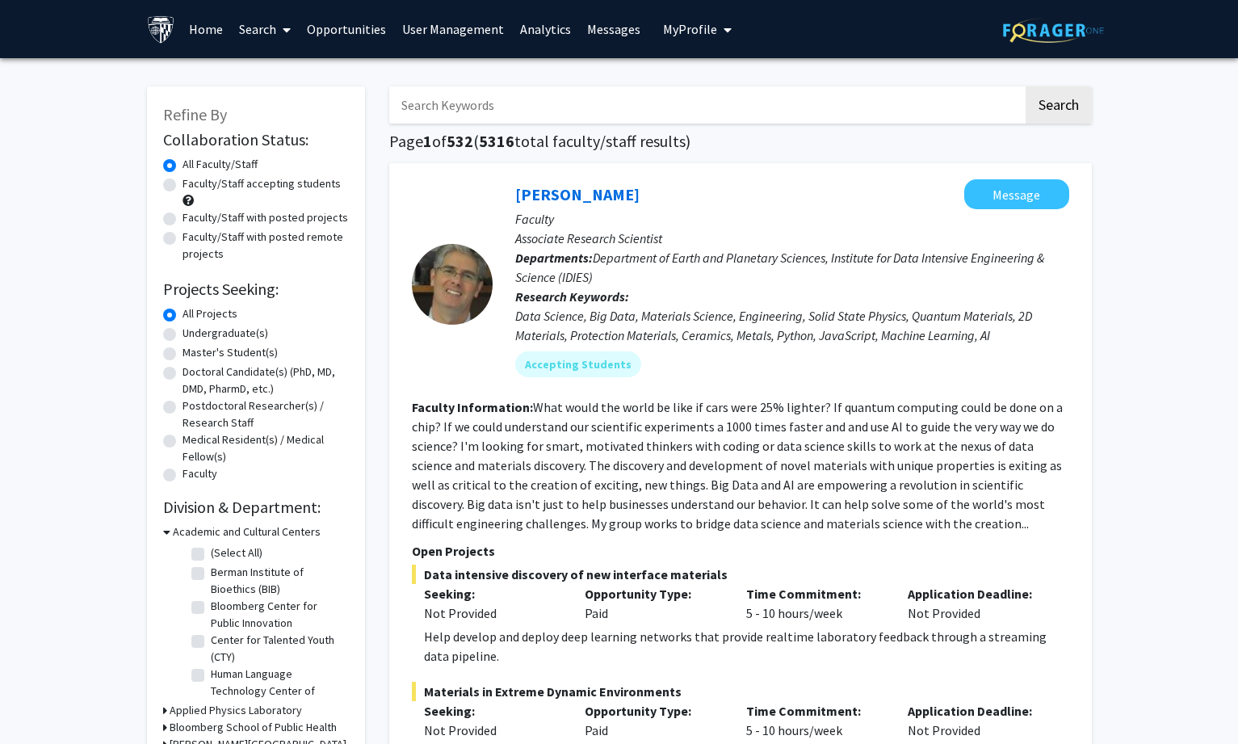
click at [541, 111] on input "Search Keywords" at bounding box center [706, 104] width 634 height 37
paste input "Inflammasome"
click at [1052, 95] on button "Search" at bounding box center [1059, 104] width 66 height 37
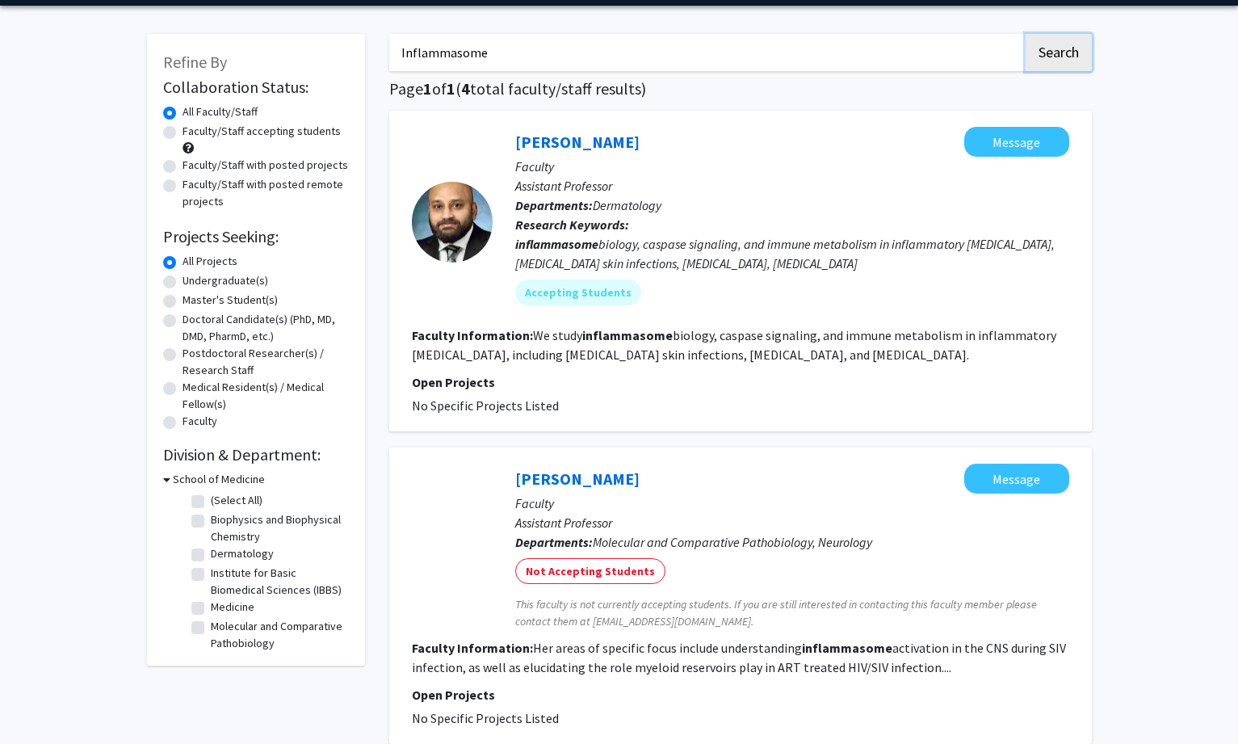
scroll to position [81, 0]
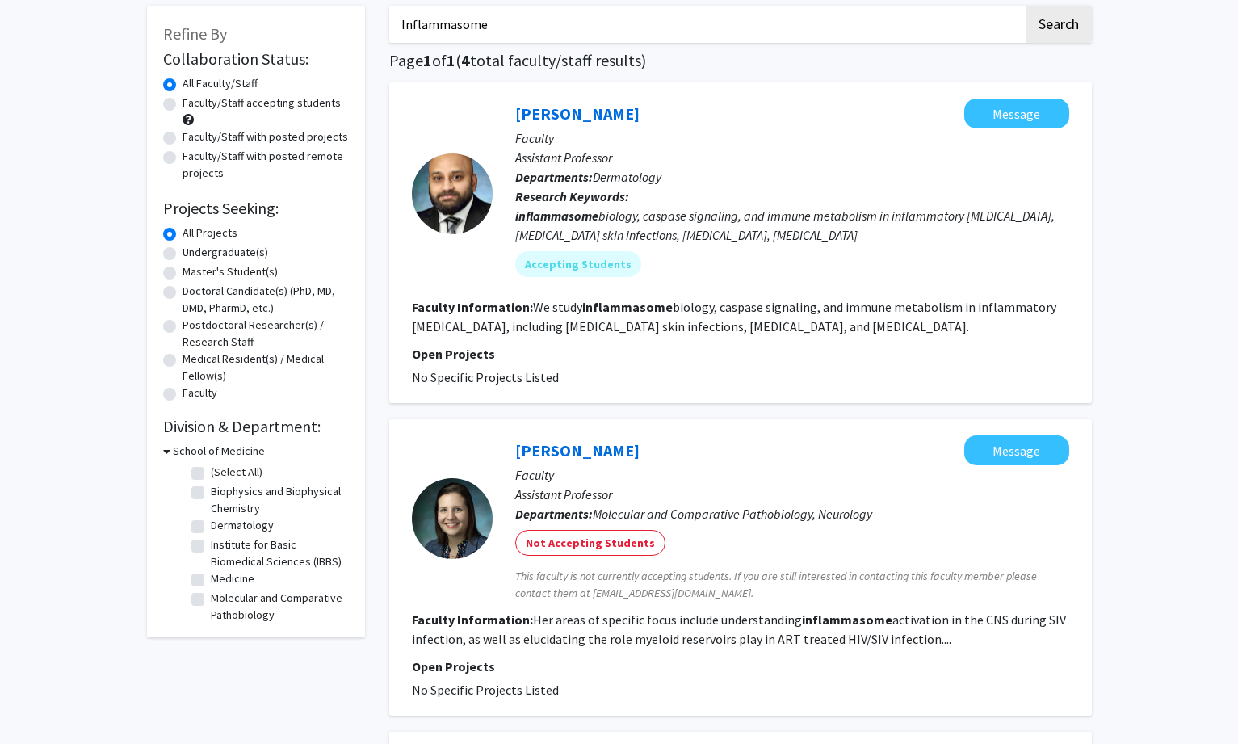
drag, startPoint x: 492, startPoint y: 26, endPoint x: 300, endPoint y: 25, distance: 192.2
click at [300, 25] on div "Refine By Collaboration Status: Collaboration Status All Faculty/Staff Collabor…" at bounding box center [619, 691] width 969 height 1405
paste input "neuroinflammation"
type input "neuroinflammation"
click at [1053, 19] on button "Search" at bounding box center [1059, 24] width 66 height 37
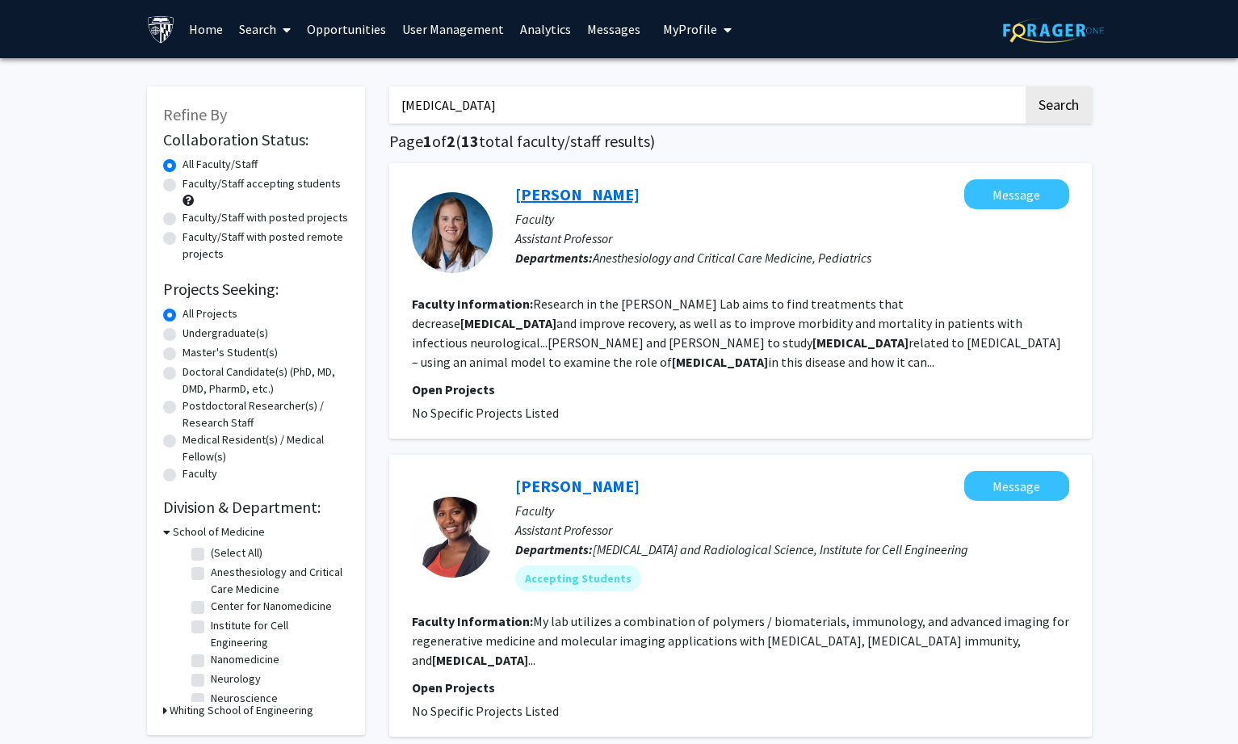
click at [544, 191] on link "[PERSON_NAME]" at bounding box center [577, 194] width 124 height 20
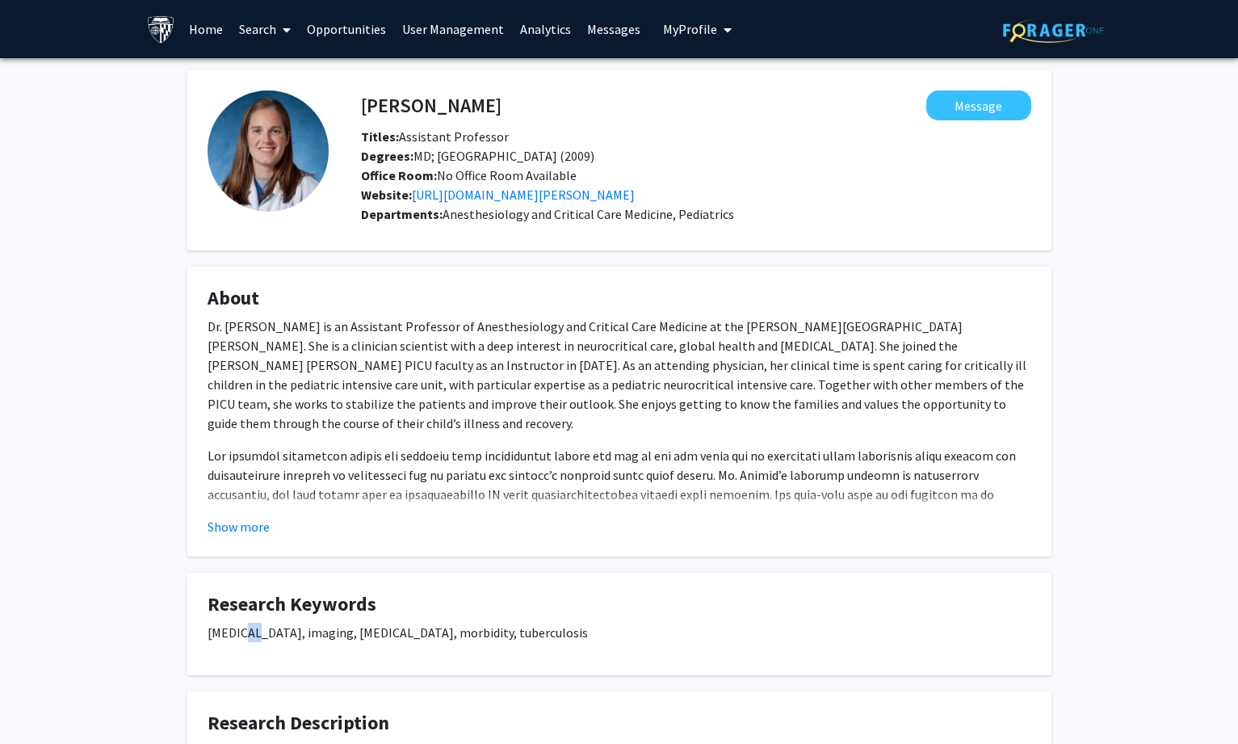
click at [245, 633] on p "infectious disease, imaging, neuroinflammation, morbidity, tuberculosis" at bounding box center [620, 632] width 824 height 19
drag, startPoint x: 204, startPoint y: 633, endPoint x: 615, endPoint y: 634, distance: 410.3
click at [615, 634] on fg-card "Research Keywords infectious disease, imaging, neuroinflammation, morbidity, tu…" at bounding box center [619, 624] width 864 height 103
copy p "infectious disease, imaging, neuroinflammation, morbidity, tuberculosis"
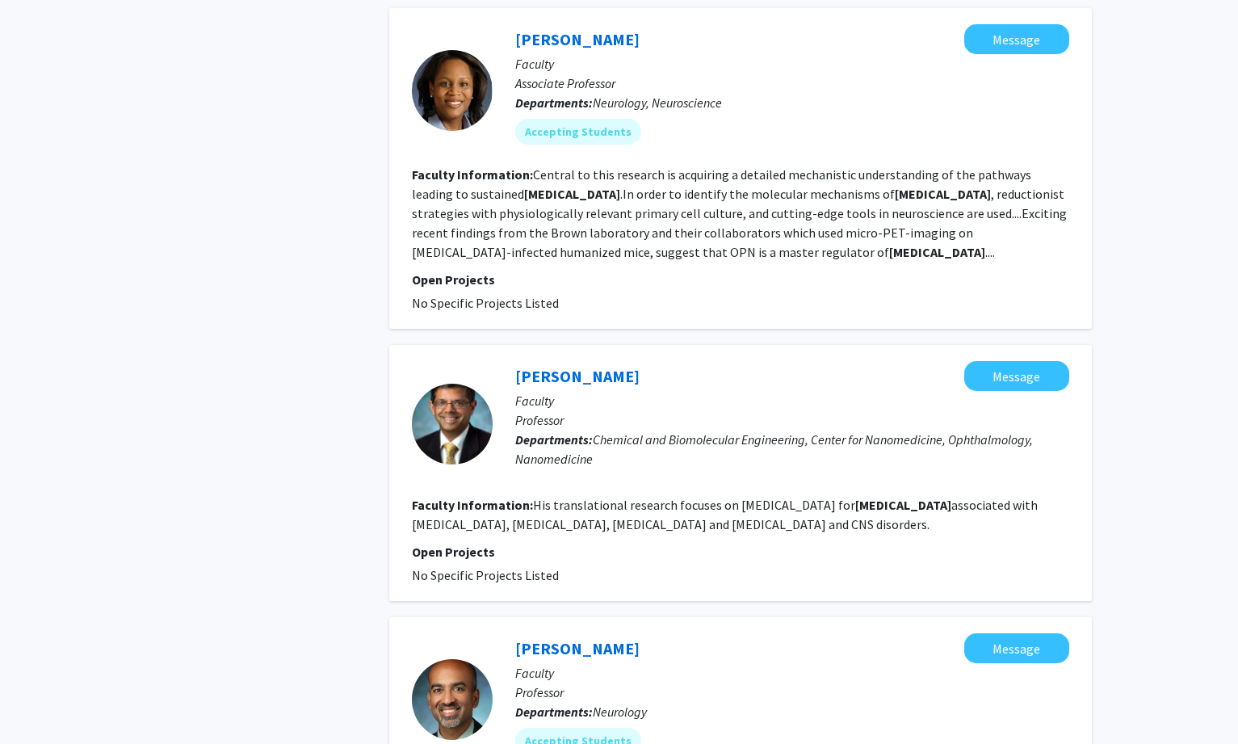
scroll to position [543, 0]
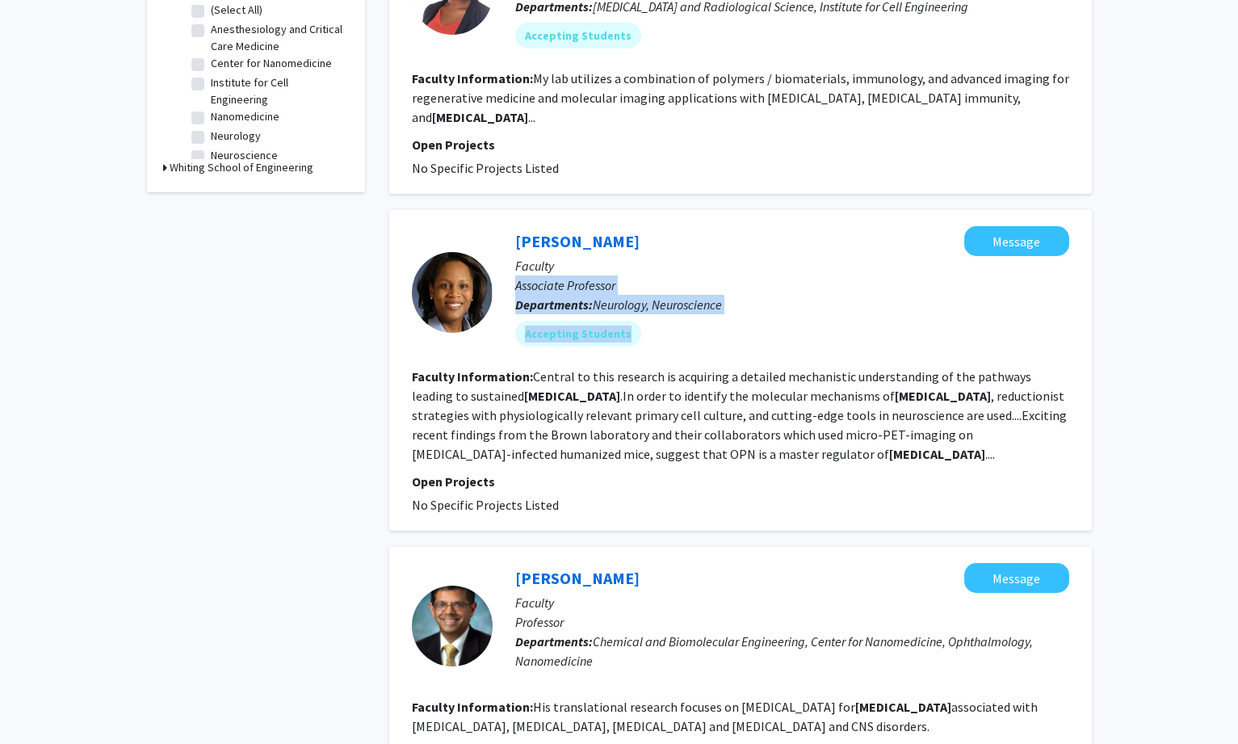
drag, startPoint x: 1236, startPoint y: 269, endPoint x: 1241, endPoint y: 330, distance: 60.8
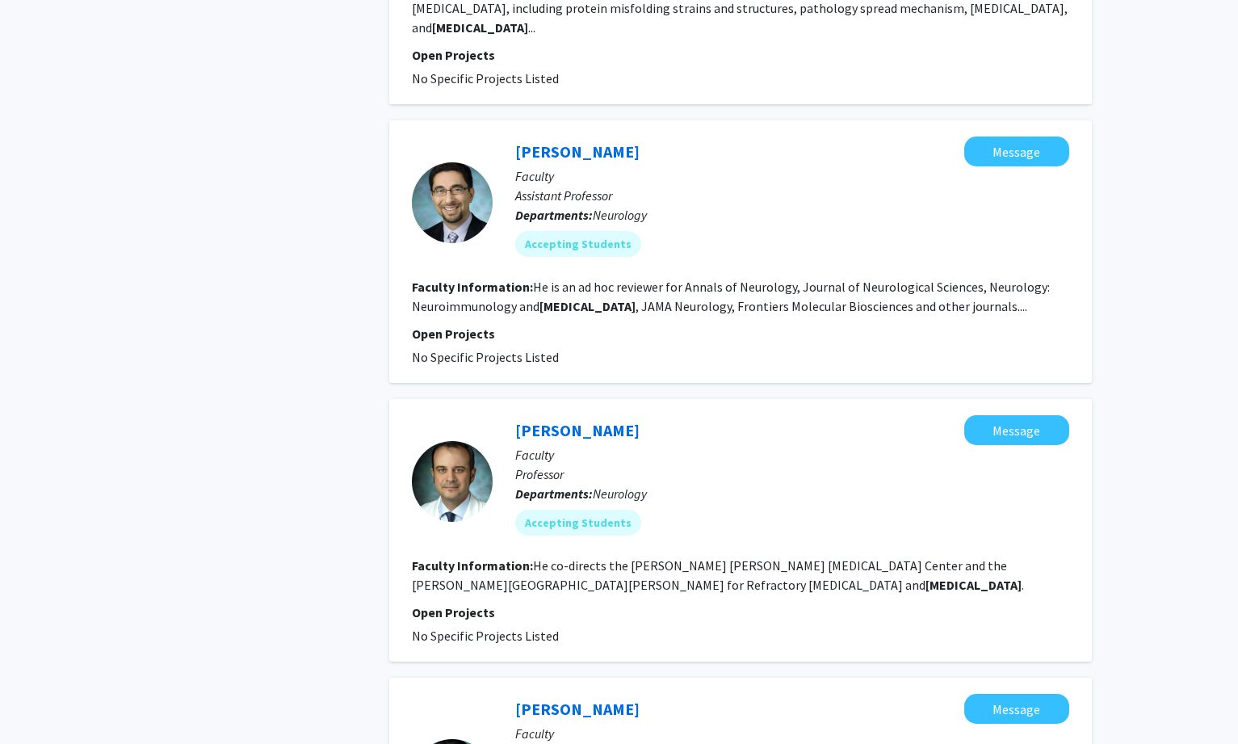
scroll to position [2562, 0]
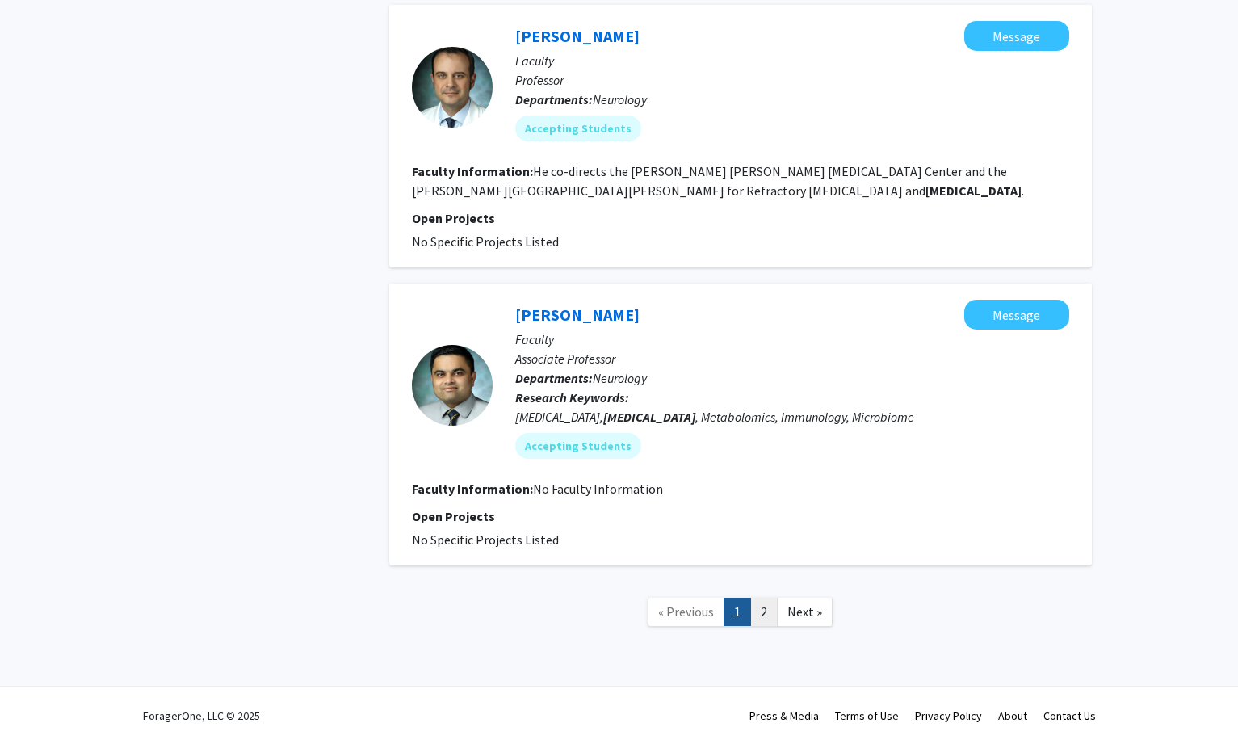
click at [767, 605] on link "2" at bounding box center [763, 612] width 27 height 28
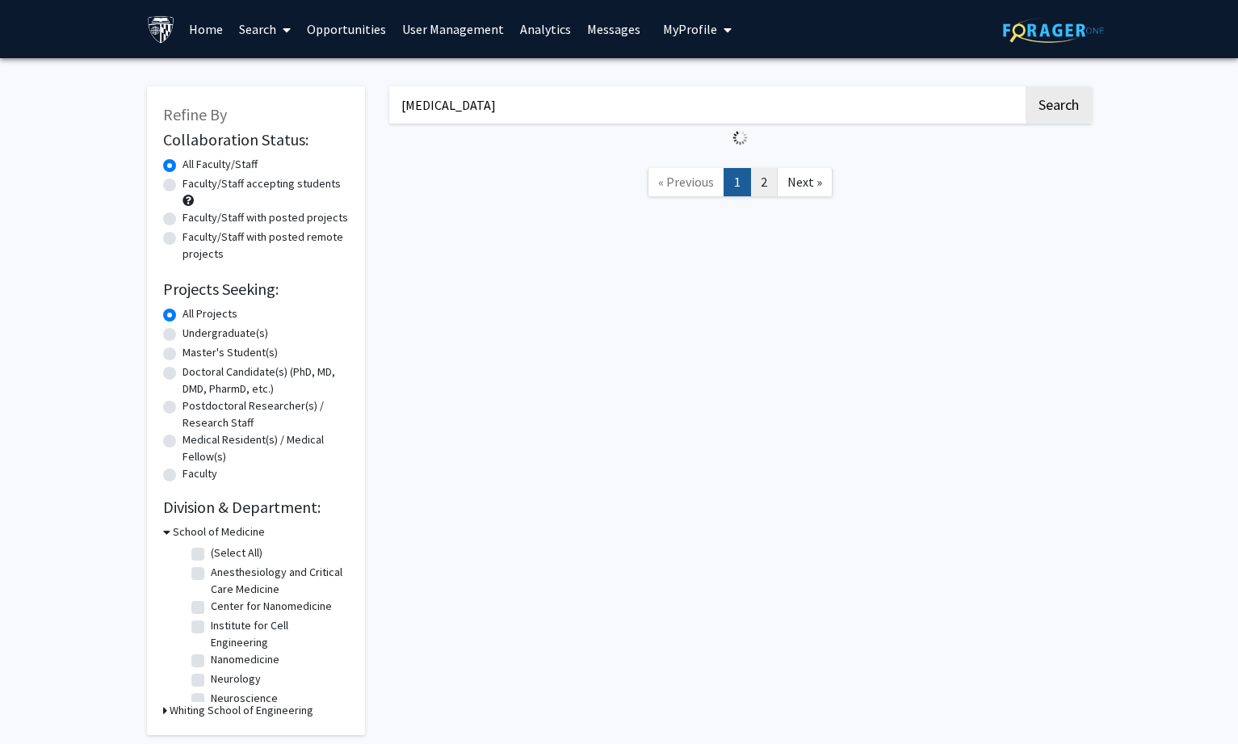
click at [758, 179] on link "2" at bounding box center [763, 182] width 27 height 28
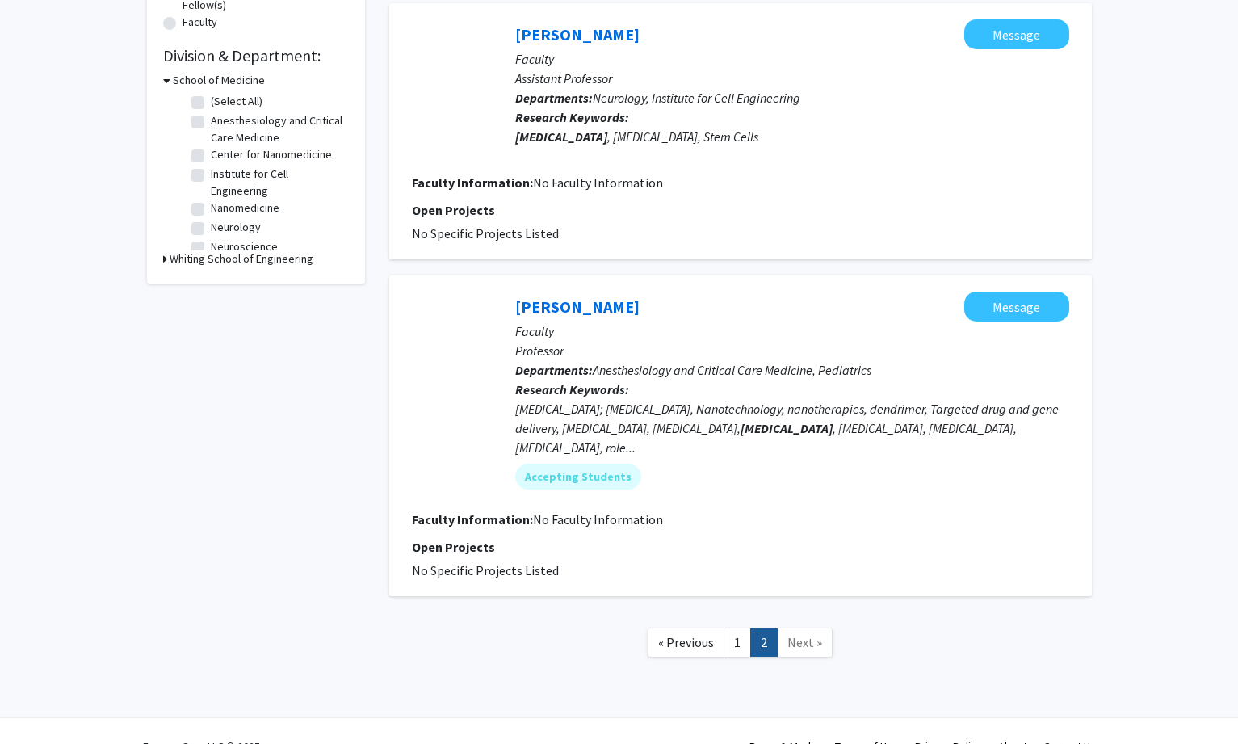
scroll to position [463, 0]
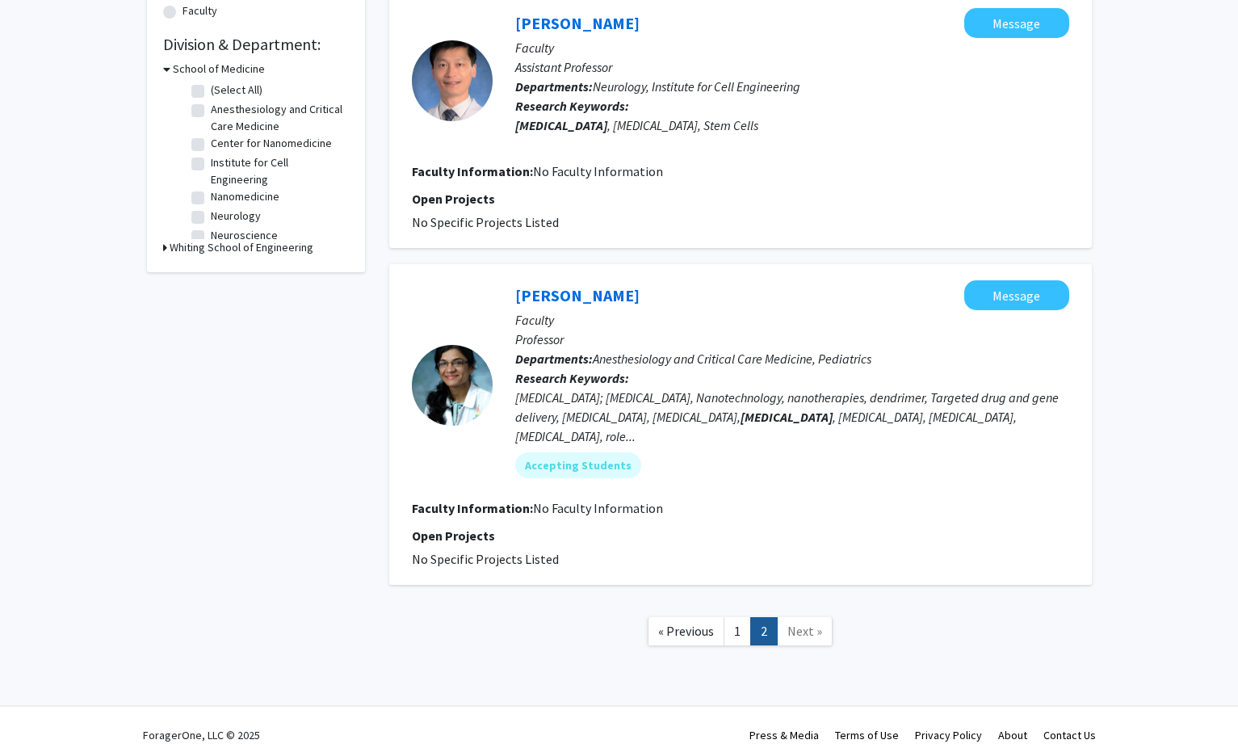
drag, startPoint x: 503, startPoint y: 280, endPoint x: 633, endPoint y: 289, distance: 130.3
click at [633, 289] on div "Sujatha Kannan Message Faculty Professor Departments: Anesthesiology and Critic…" at bounding box center [781, 385] width 577 height 210
copy link "Sujatha Kannan"
click at [586, 288] on link "Sujatha Kannan" at bounding box center [577, 295] width 124 height 20
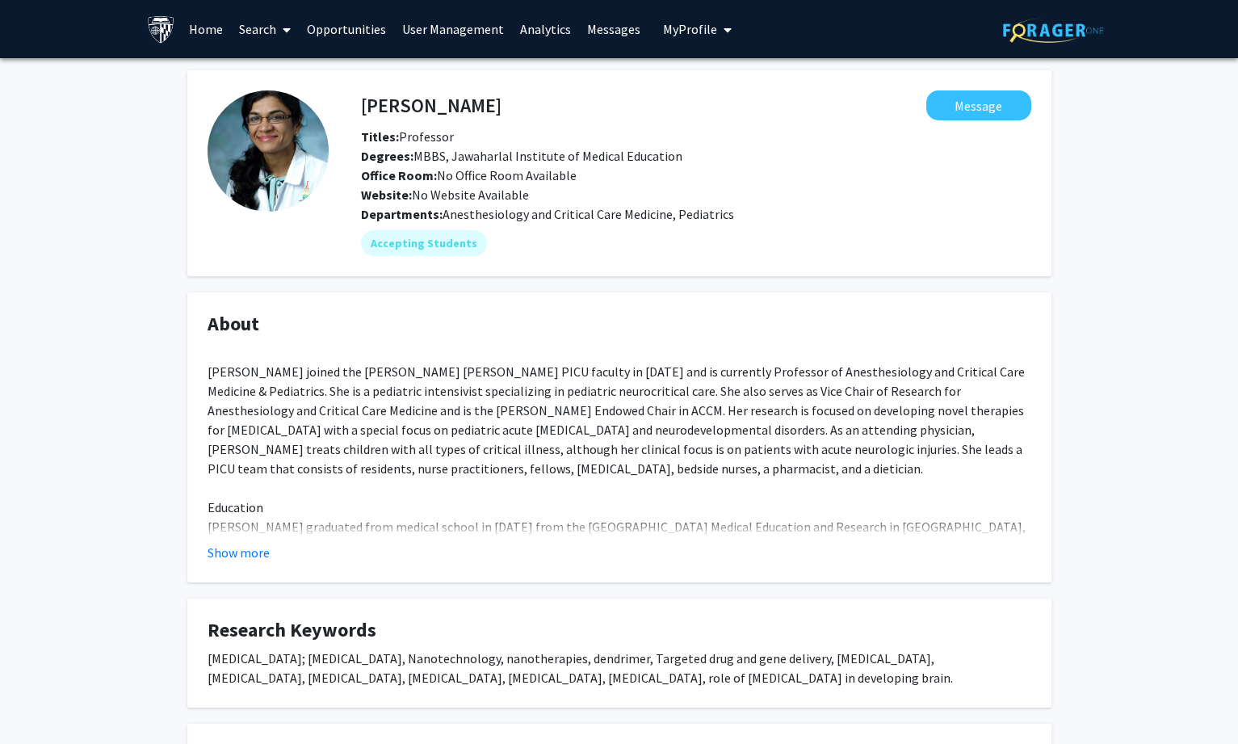
scroll to position [162, 0]
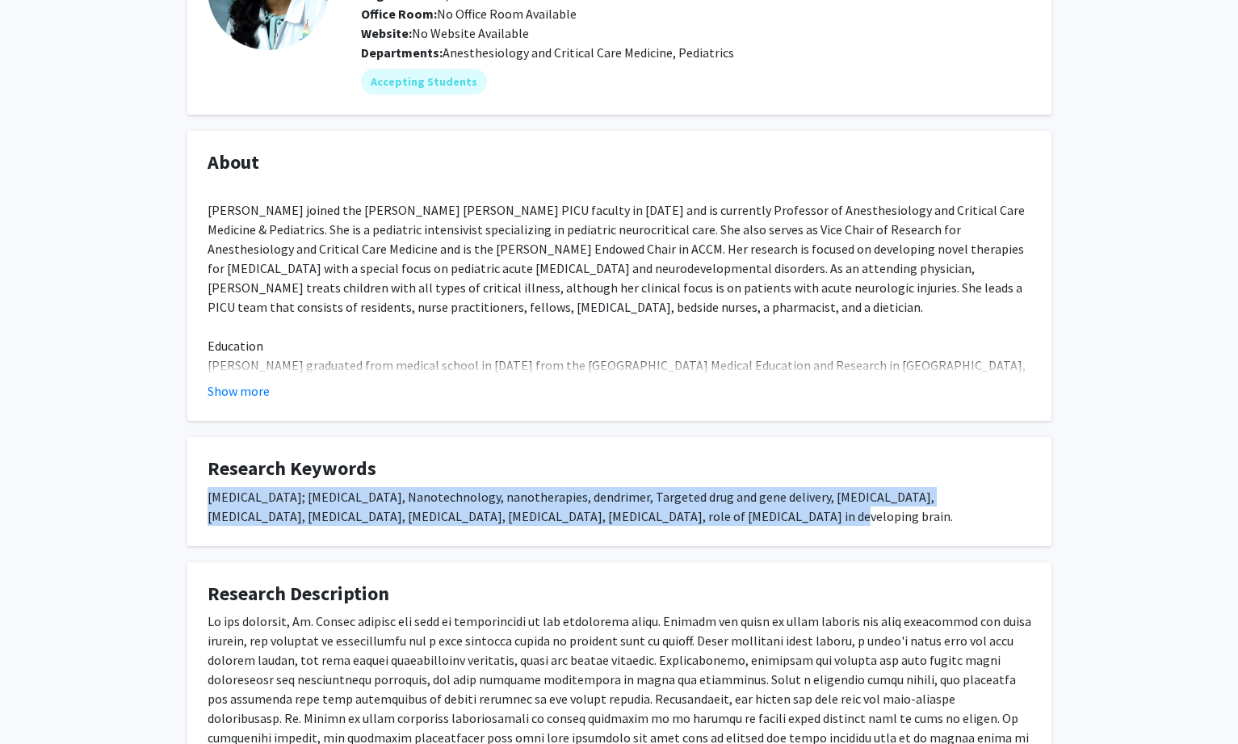
drag, startPoint x: 199, startPoint y: 497, endPoint x: 637, endPoint y: 519, distance: 439.1
click at [637, 519] on fg-card "Research Keywords Glia; Microglia, Nanotechnology, nanotherapies, dendrimer, Ta…" at bounding box center [619, 491] width 864 height 109
copy div "Glia; Microglia, Nanotechnology, nanotherapies, dendrimer, Targeted drug and ge…"
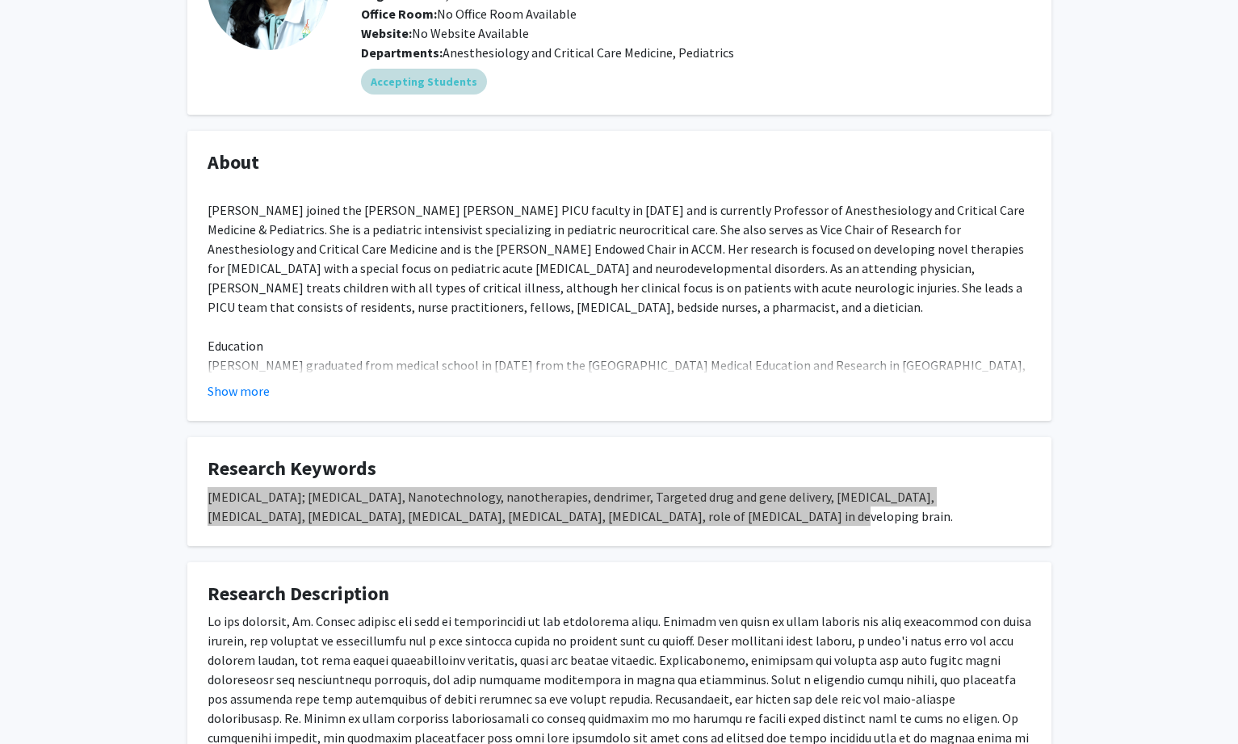
scroll to position [0, 0]
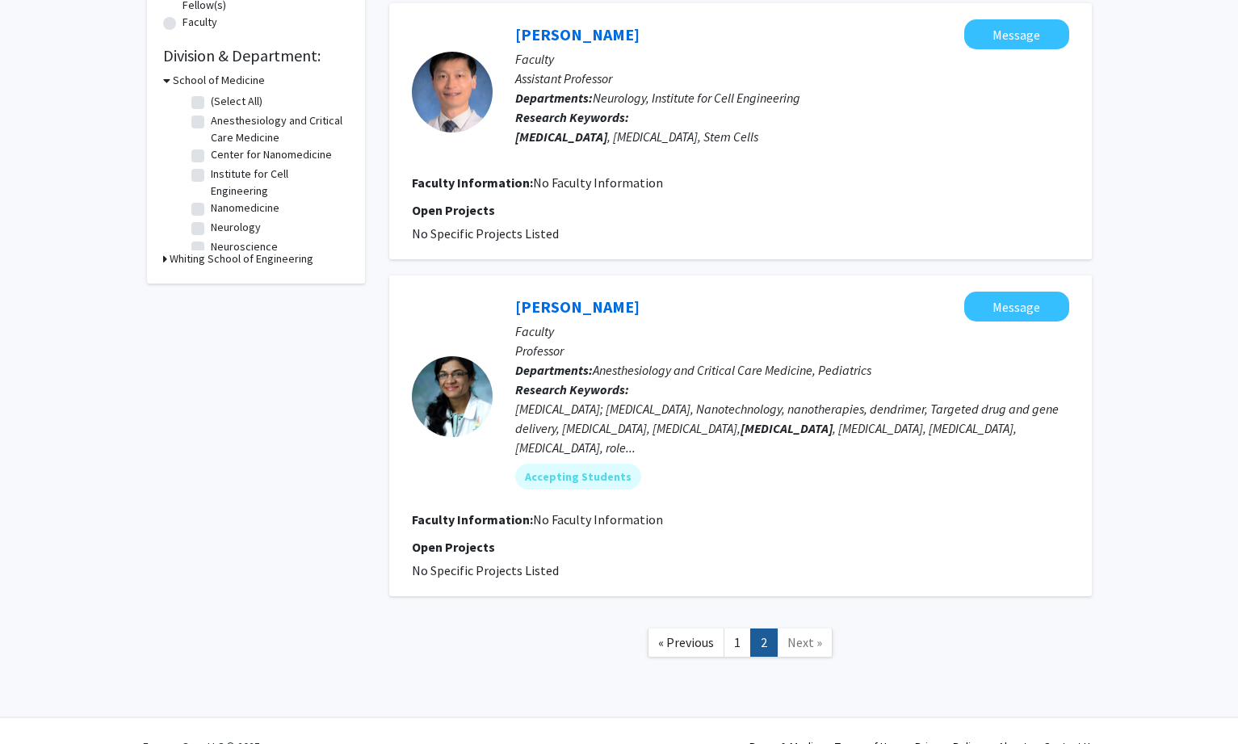
scroll to position [463, 0]
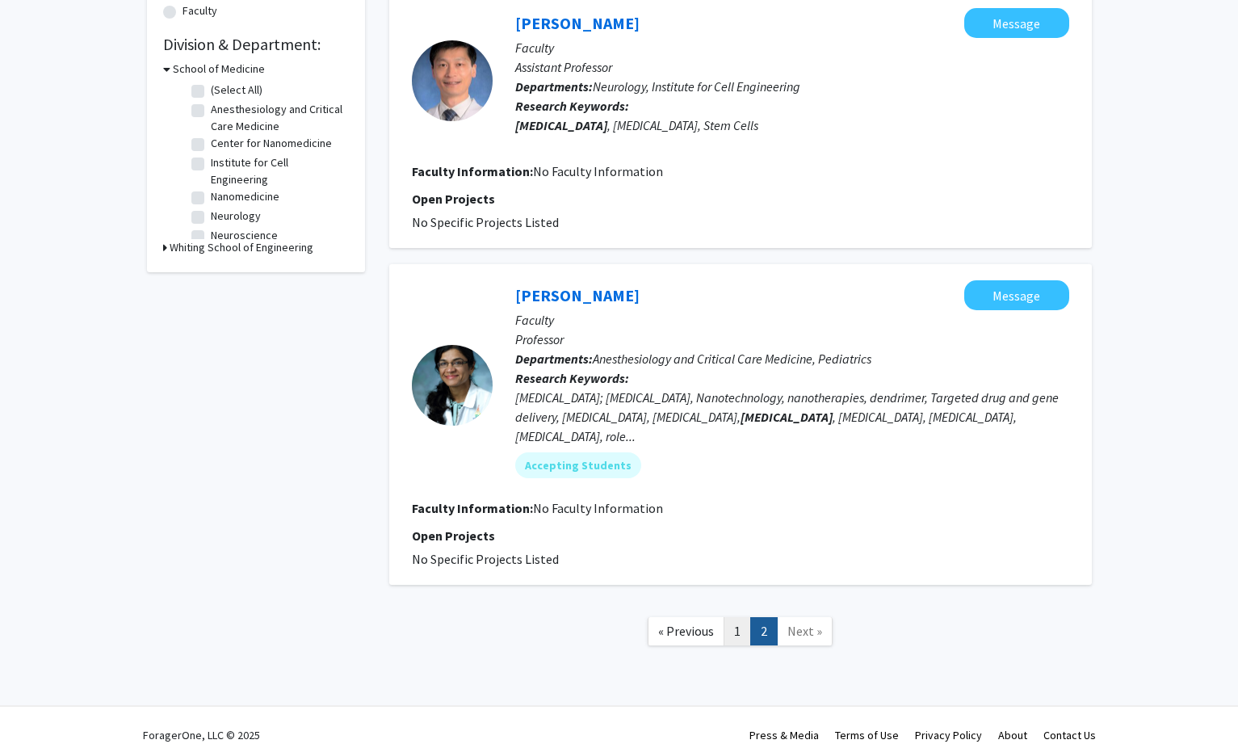
click at [743, 617] on link "1" at bounding box center [737, 631] width 27 height 28
